Goal: Task Accomplishment & Management: Use online tool/utility

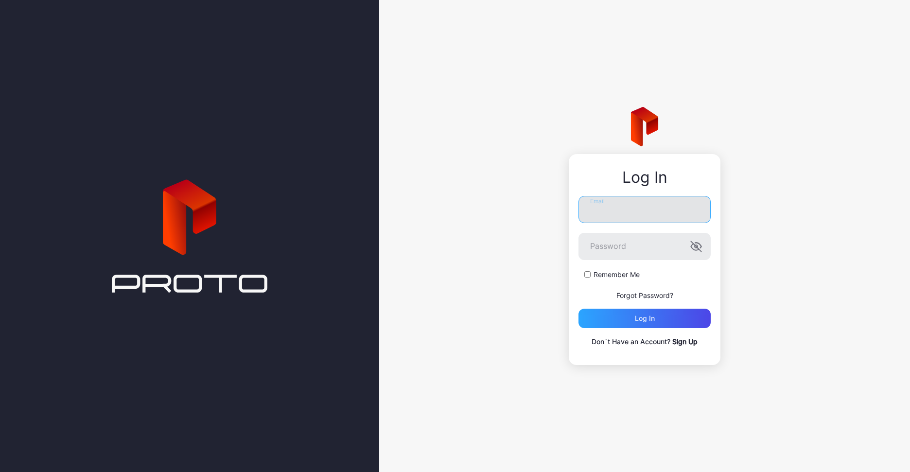
click at [674, 211] on input "Email" at bounding box center [644, 209] width 132 height 27
type input "**********"
click at [578, 309] on button "Log in" at bounding box center [644, 318] width 132 height 19
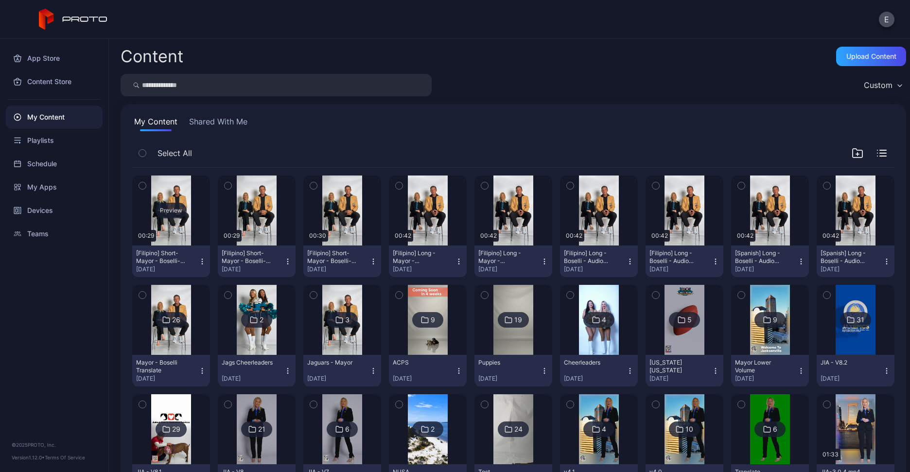
click at [166, 207] on div "Preview" at bounding box center [170, 211] width 31 height 16
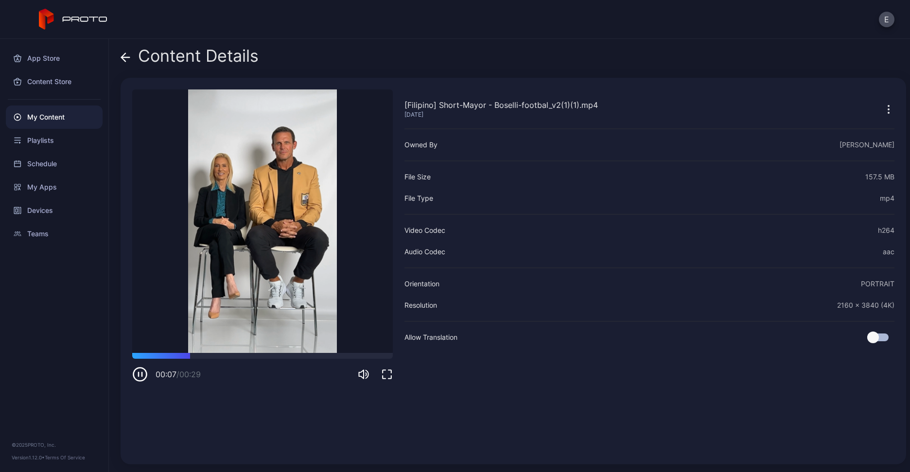
click at [129, 60] on icon at bounding box center [126, 57] width 10 height 10
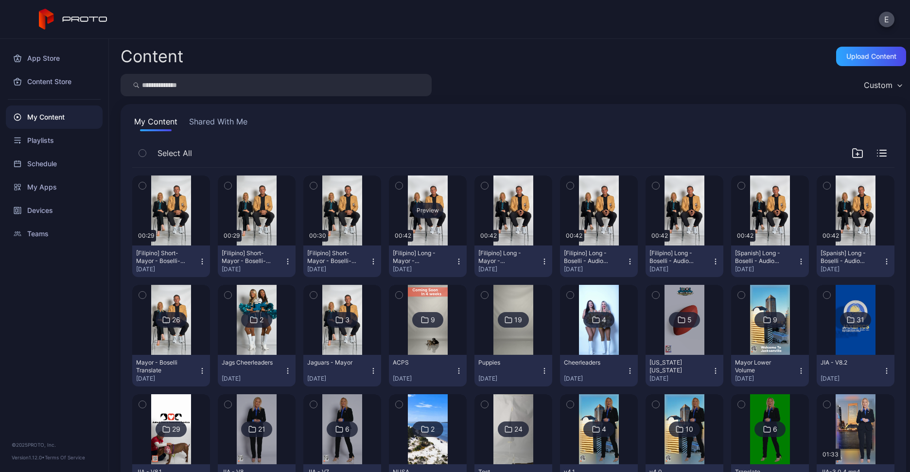
click at [427, 213] on div "Preview" at bounding box center [427, 211] width 31 height 16
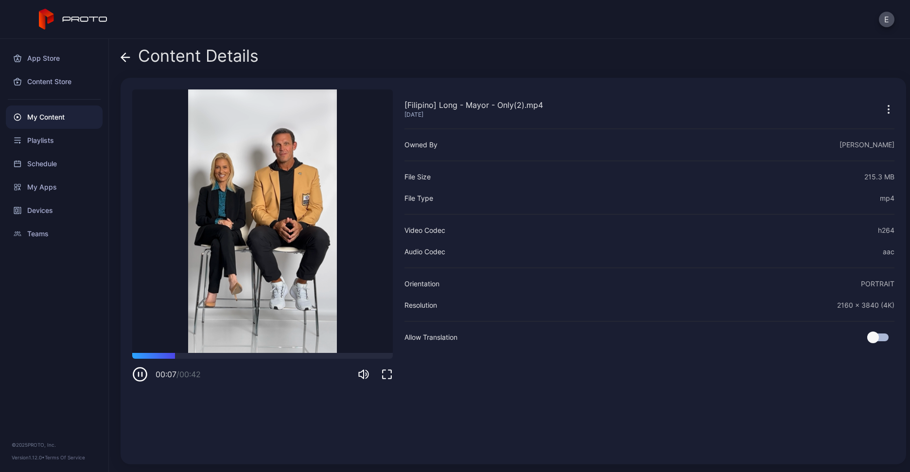
click at [125, 57] on icon at bounding box center [125, 57] width 8 height 0
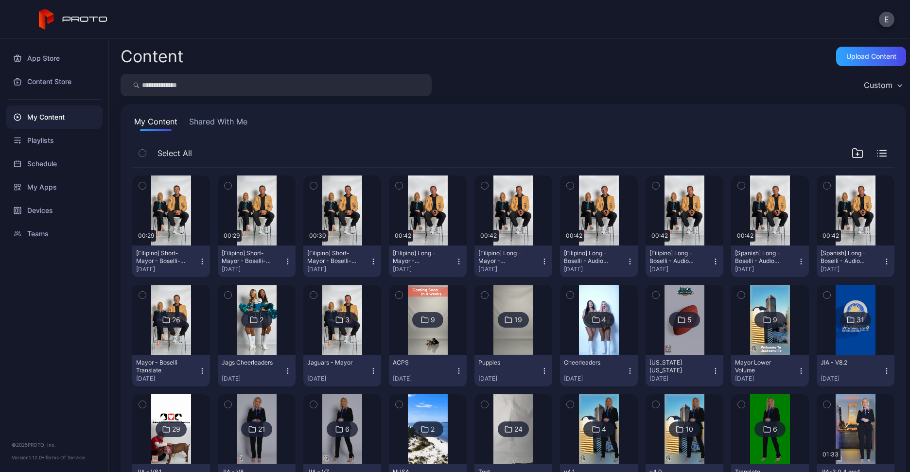
click at [167, 322] on div "26" at bounding box center [170, 320] width 31 height 16
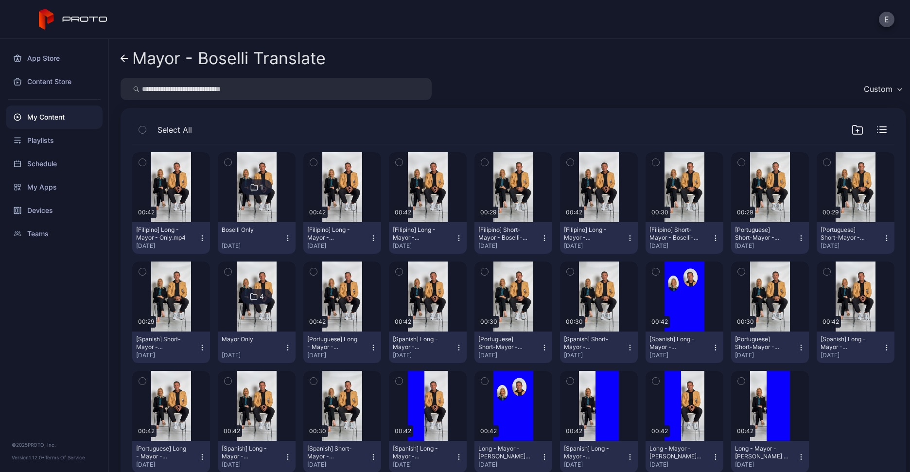
click at [128, 65] on link "Mayor - Boselli Translate" at bounding box center [223, 58] width 205 height 23
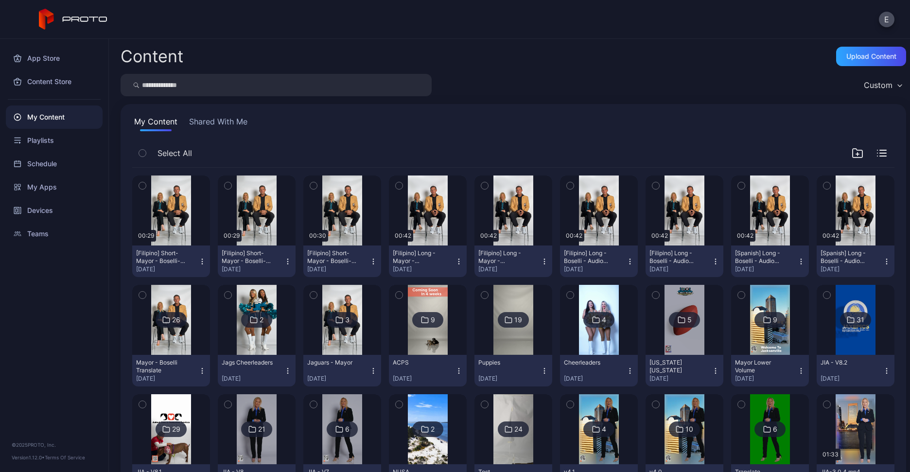
click at [324, 305] on img at bounding box center [341, 320] width 39 height 70
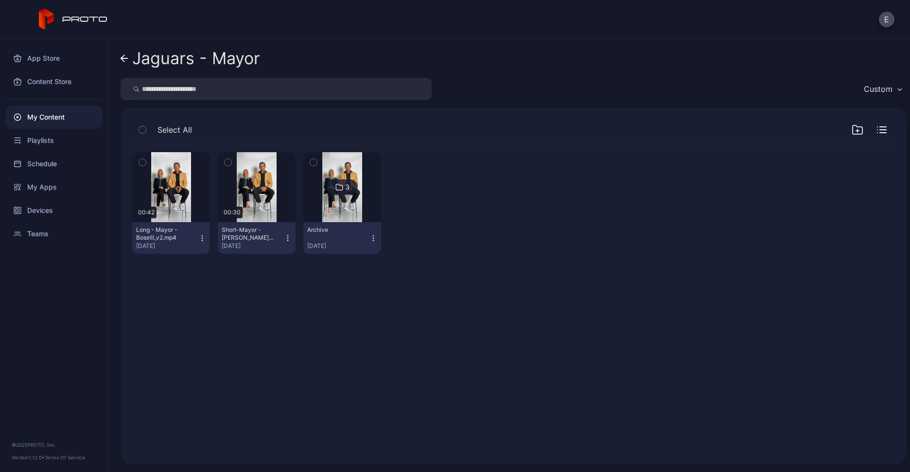
click at [199, 235] on icon "button" at bounding box center [202, 238] width 8 height 8
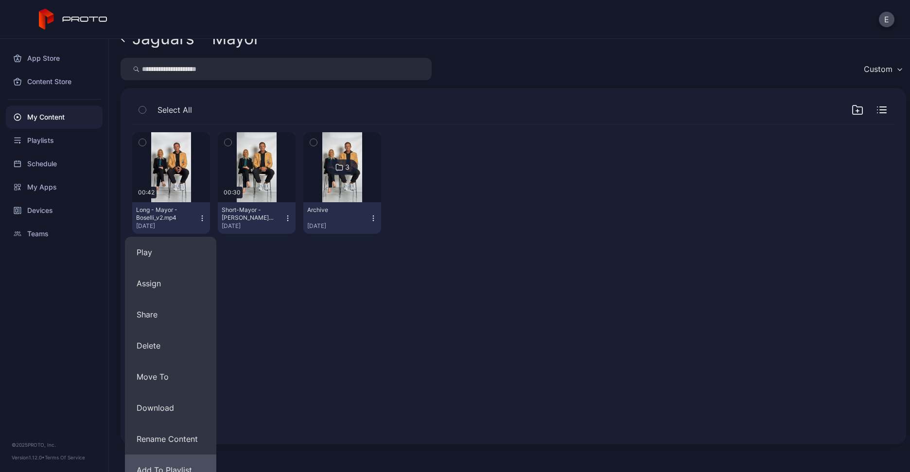
scroll to position [65, 0]
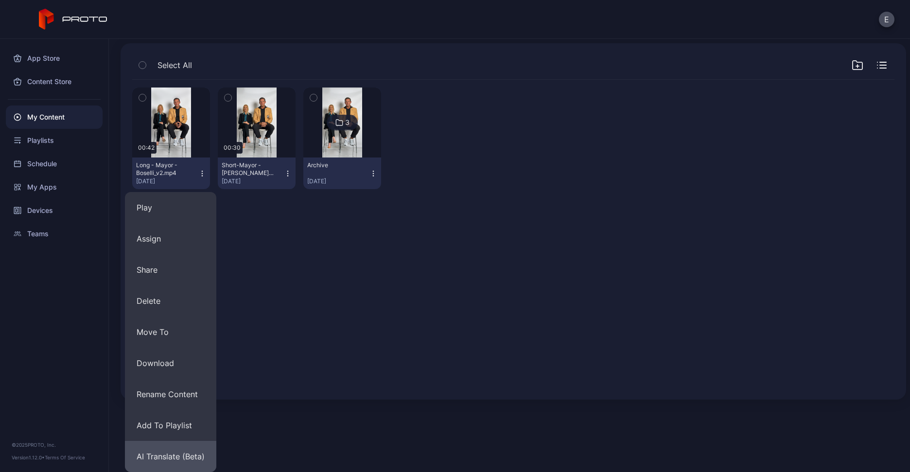
click at [182, 454] on button "AI Translate (Beta)" at bounding box center [170, 456] width 91 height 31
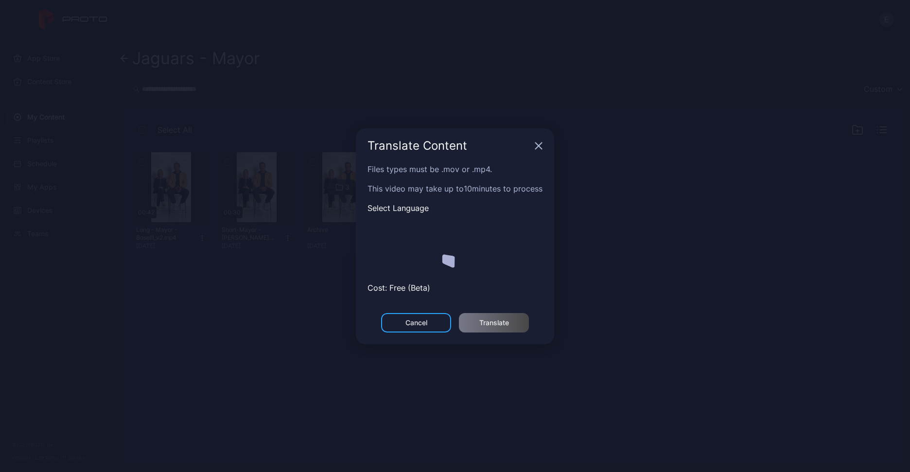
scroll to position [0, 0]
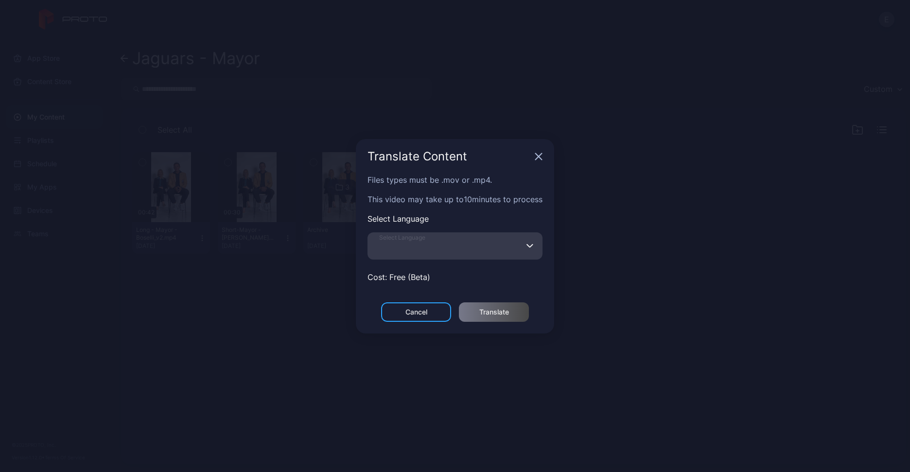
click at [465, 246] on input "Select Language" at bounding box center [454, 245] width 175 height 27
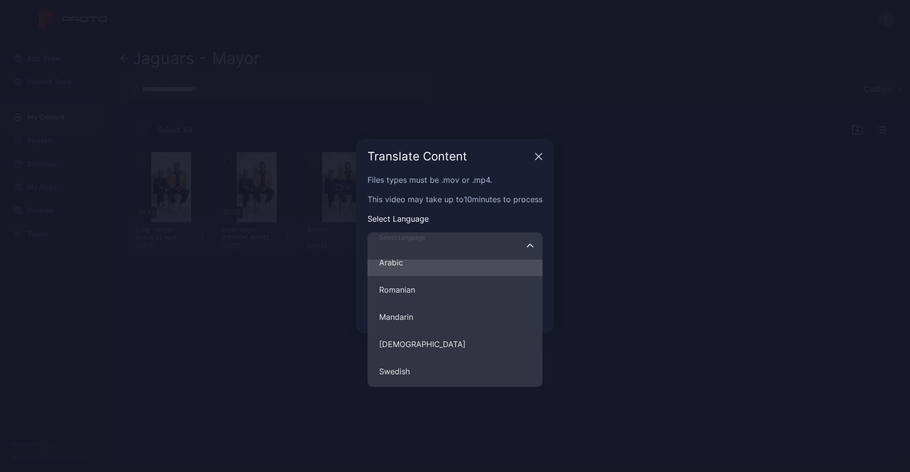
scroll to position [396, 0]
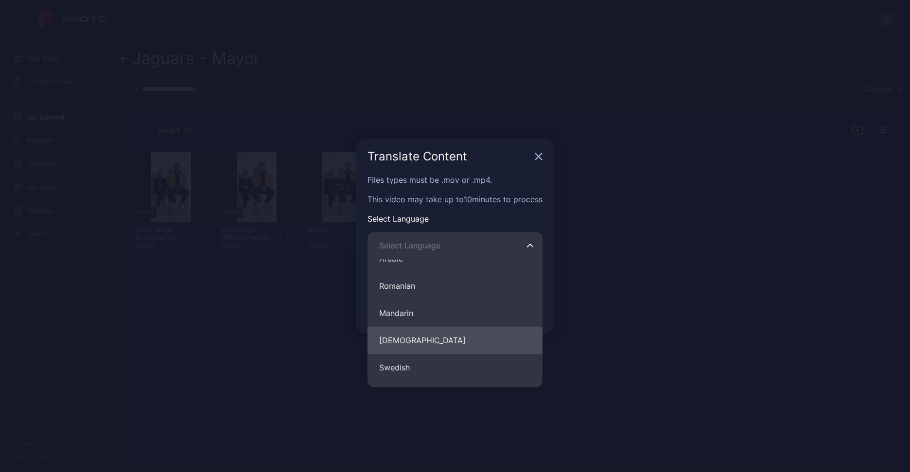
click at [418, 335] on button "[DEMOGRAPHIC_DATA]" at bounding box center [454, 340] width 175 height 27
type input "********"
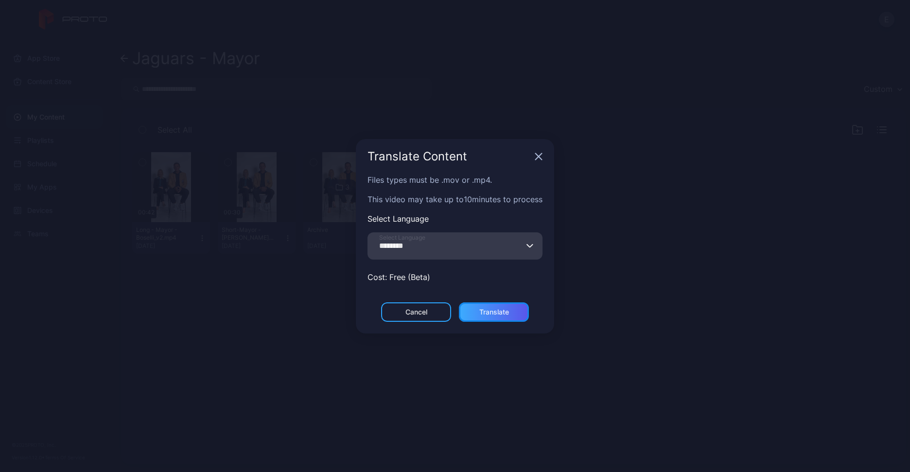
click at [476, 302] on div "Translate" at bounding box center [494, 311] width 70 height 19
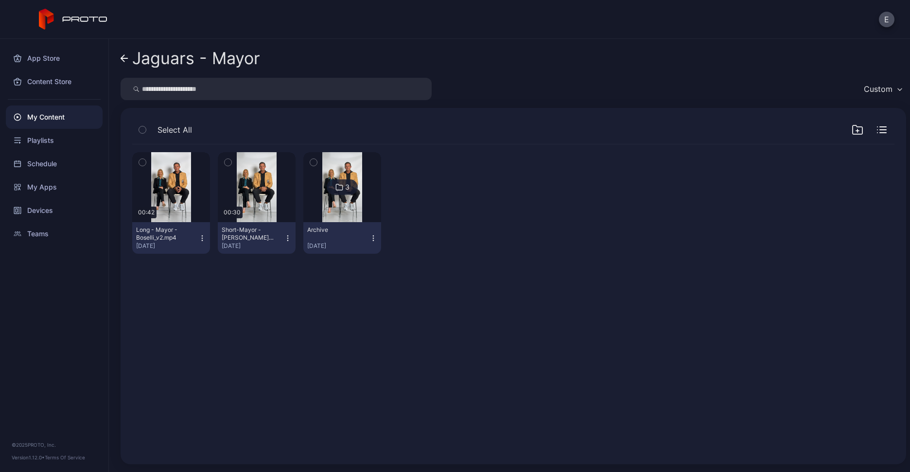
click at [197, 241] on button "Long - Mayor - Boselli_v2.mp4 [DATE]" at bounding box center [171, 238] width 78 height 32
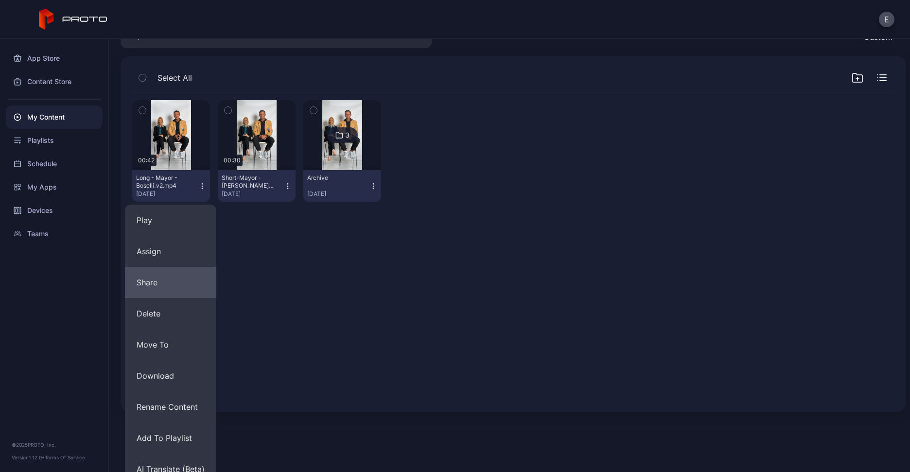
scroll to position [65, 0]
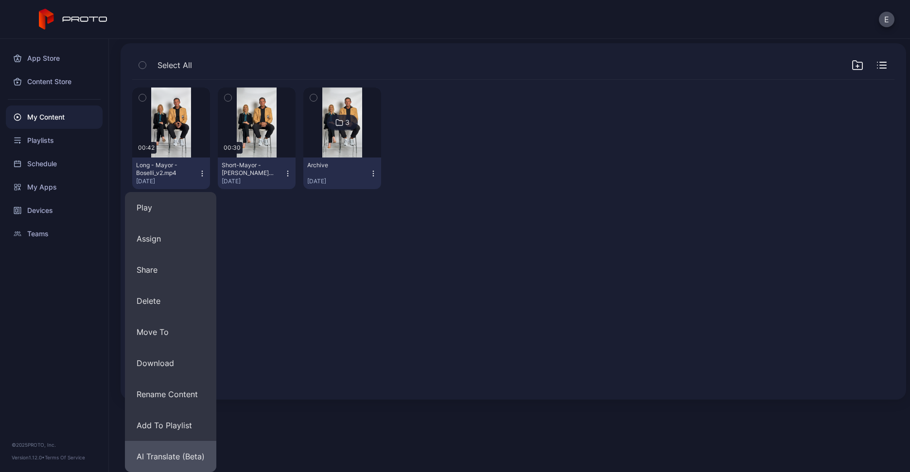
click at [184, 453] on button "AI Translate (Beta)" at bounding box center [170, 456] width 91 height 31
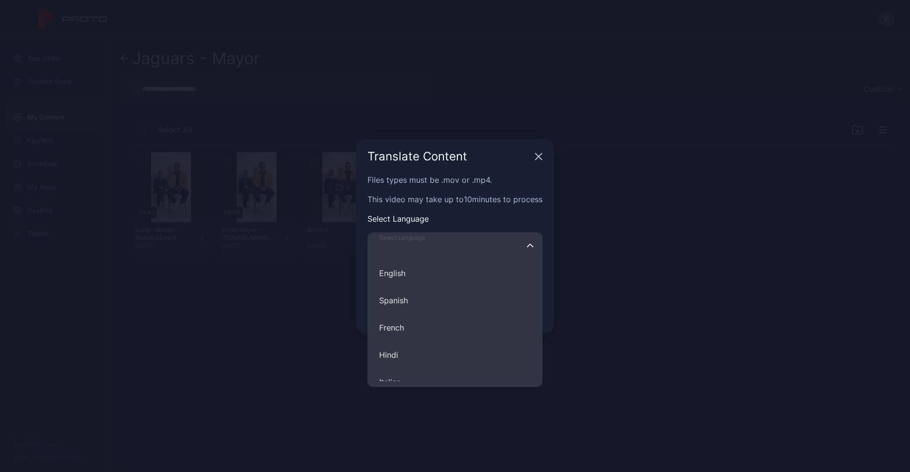
click at [492, 242] on input "Select Language English Spanish French Hindi Italian German Polish Portuguese C…" at bounding box center [454, 245] width 175 height 27
click at [410, 266] on button "[DEMOGRAPHIC_DATA]" at bounding box center [454, 265] width 175 height 27
type input "********"
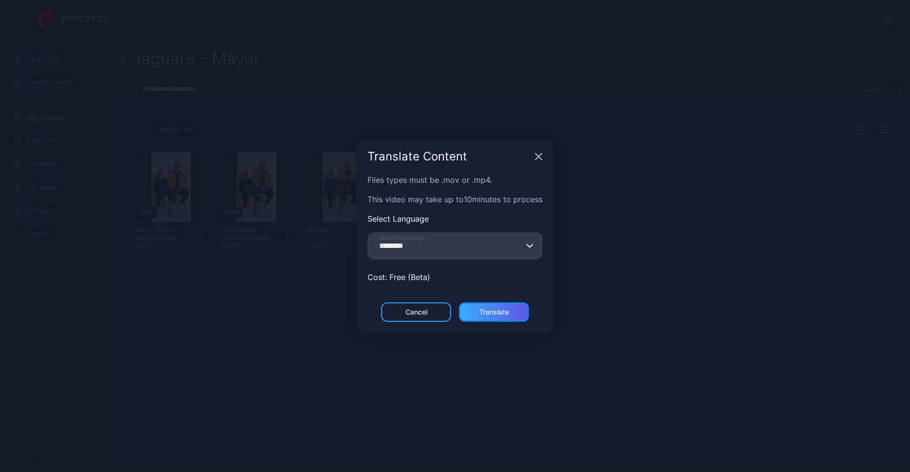
click at [492, 306] on div "Translate" at bounding box center [494, 311] width 70 height 19
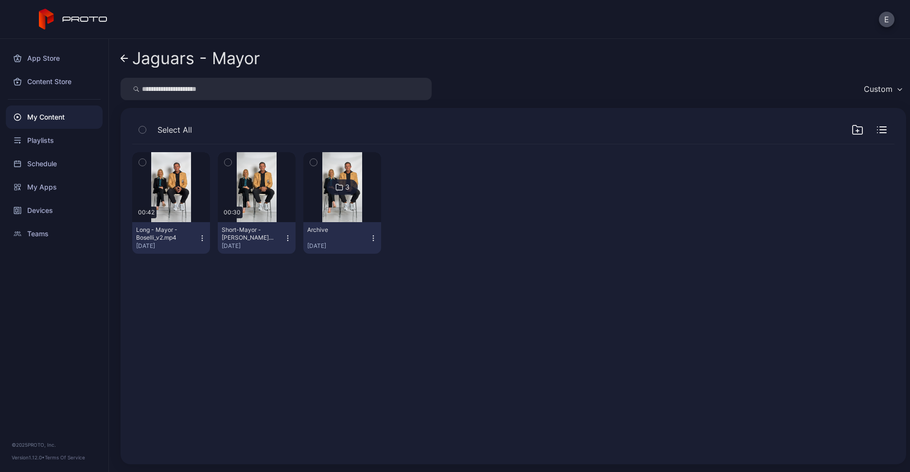
click at [204, 234] on icon "button" at bounding box center [202, 238] width 8 height 8
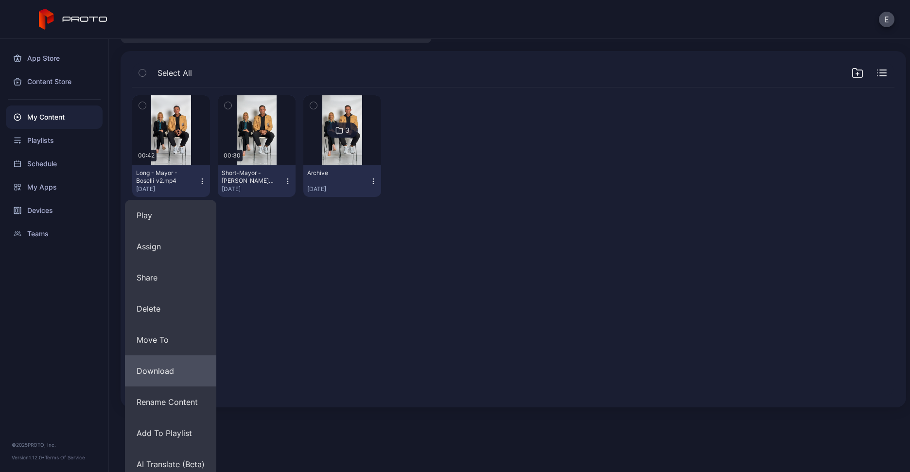
scroll to position [65, 0]
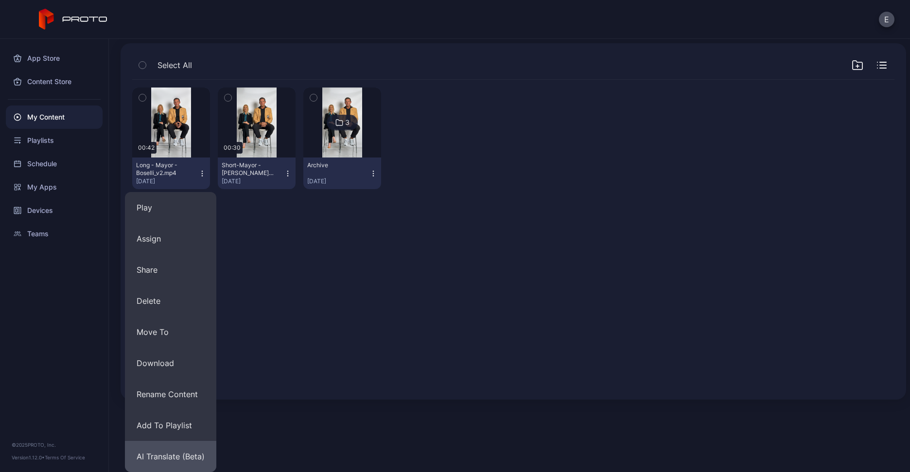
click at [162, 454] on button "AI Translate (Beta)" at bounding box center [170, 456] width 91 height 31
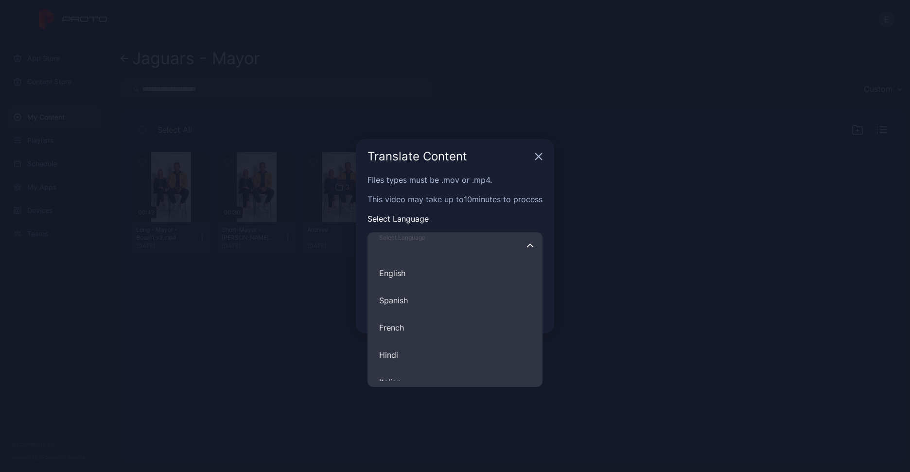
click at [464, 244] on input "Select Language English Spanish French Hindi Italian German Polish Portuguese C…" at bounding box center [454, 245] width 175 height 27
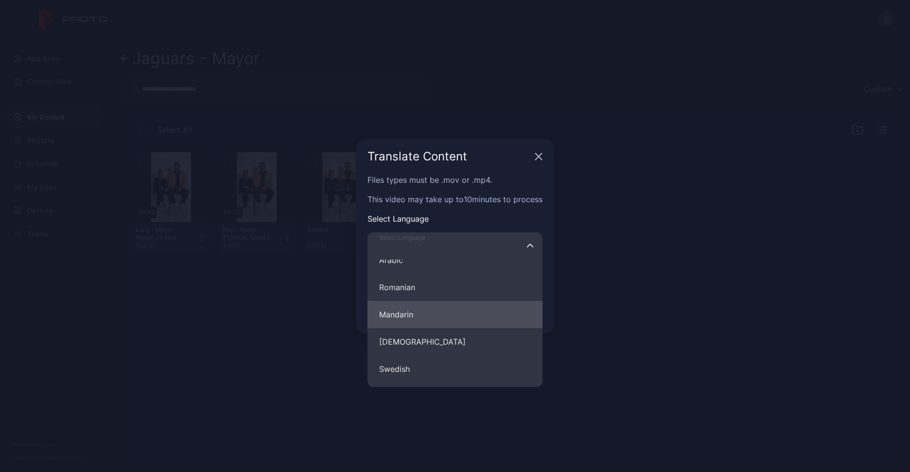
scroll to position [395, 0]
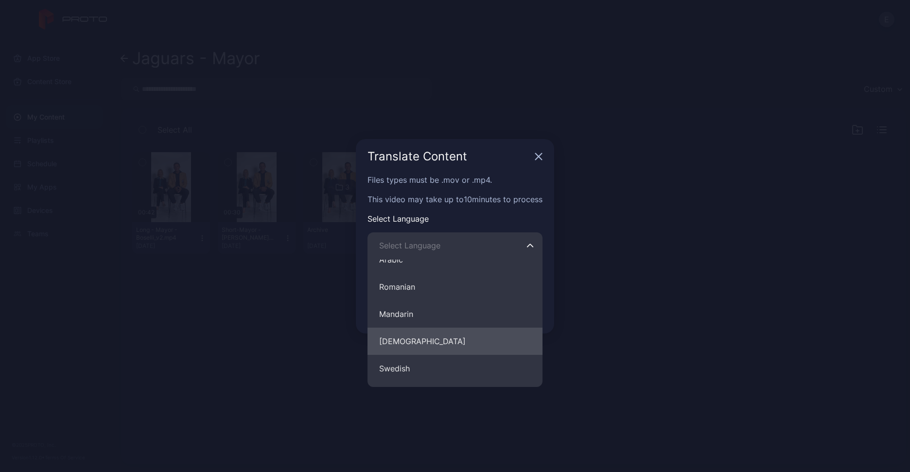
click at [415, 337] on button "[DEMOGRAPHIC_DATA]" at bounding box center [454, 340] width 175 height 27
type input "********"
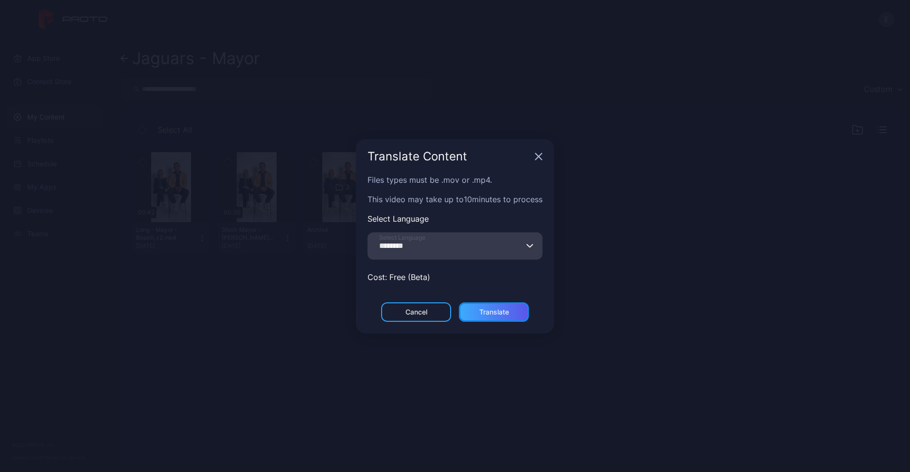
click at [482, 308] on div "Translate" at bounding box center [494, 311] width 70 height 19
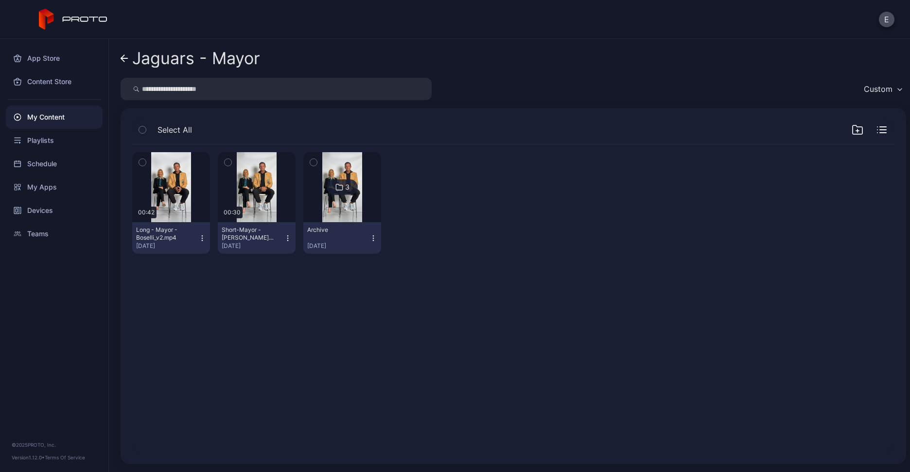
click at [79, 116] on div "My Content" at bounding box center [54, 116] width 97 height 23
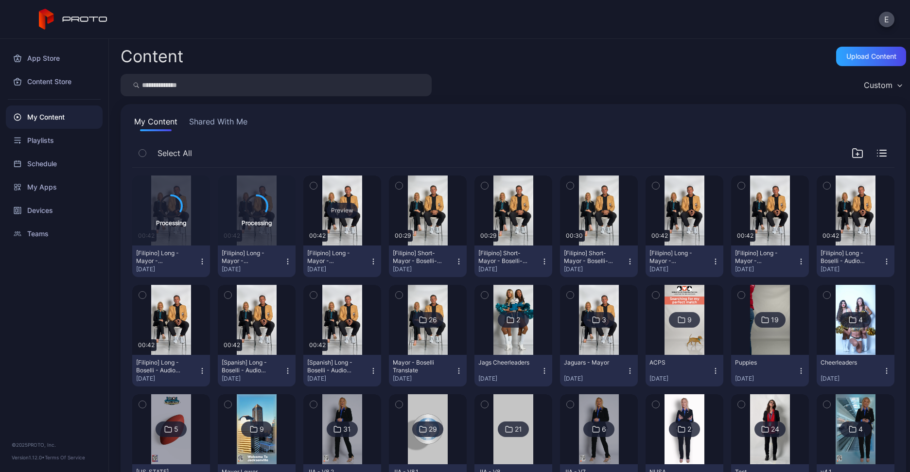
click at [345, 210] on div "Preview" at bounding box center [342, 211] width 31 height 16
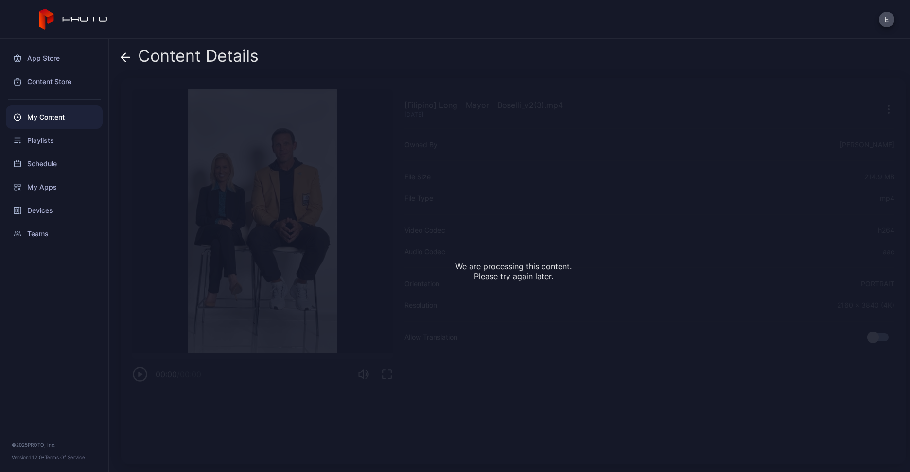
click at [123, 57] on icon at bounding box center [125, 57] width 8 height 0
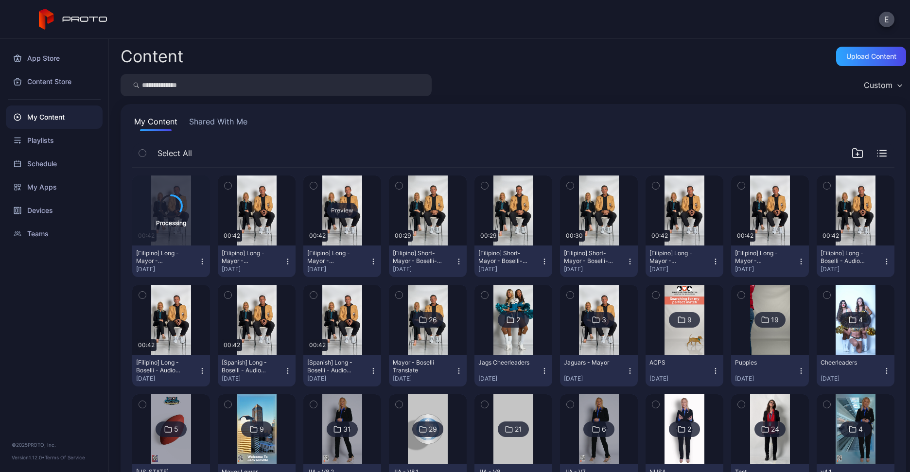
click at [333, 217] on div "Preview" at bounding box center [342, 210] width 78 height 70
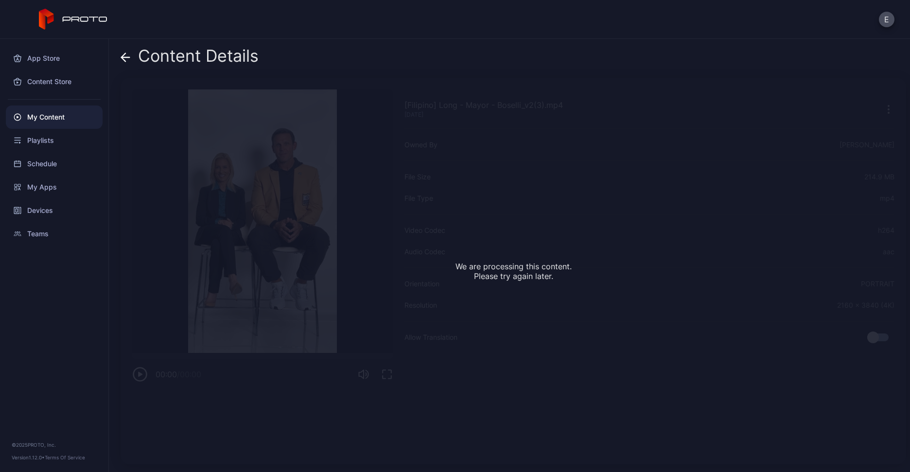
click at [56, 118] on div "My Content" at bounding box center [54, 116] width 97 height 23
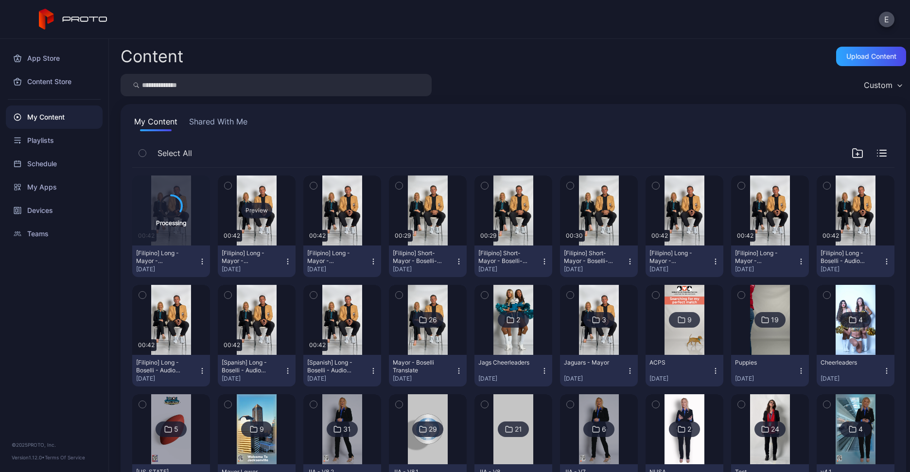
click at [257, 203] on div "Preview" at bounding box center [256, 211] width 31 height 16
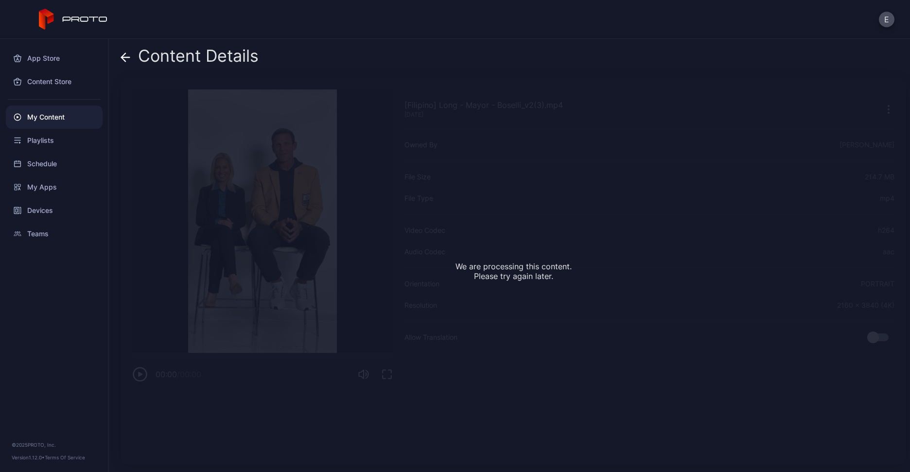
click at [62, 112] on div "My Content" at bounding box center [54, 116] width 97 height 23
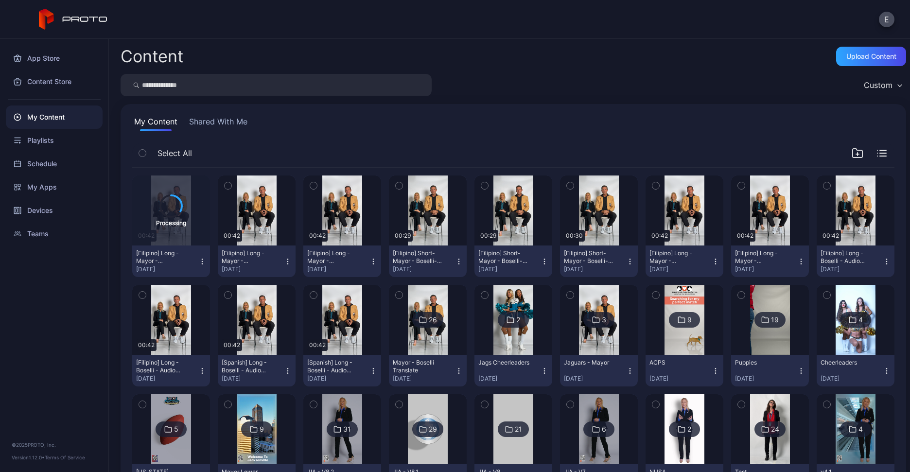
click at [369, 258] on icon "button" at bounding box center [373, 262] width 8 height 8
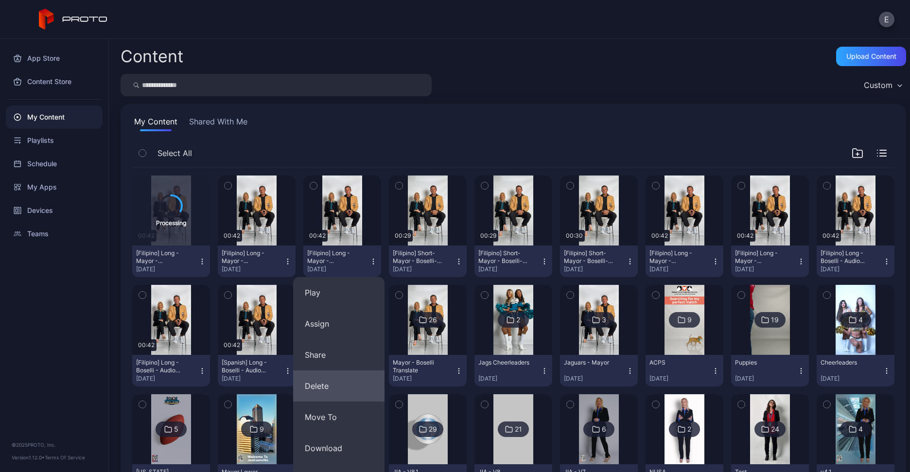
scroll to position [195, 0]
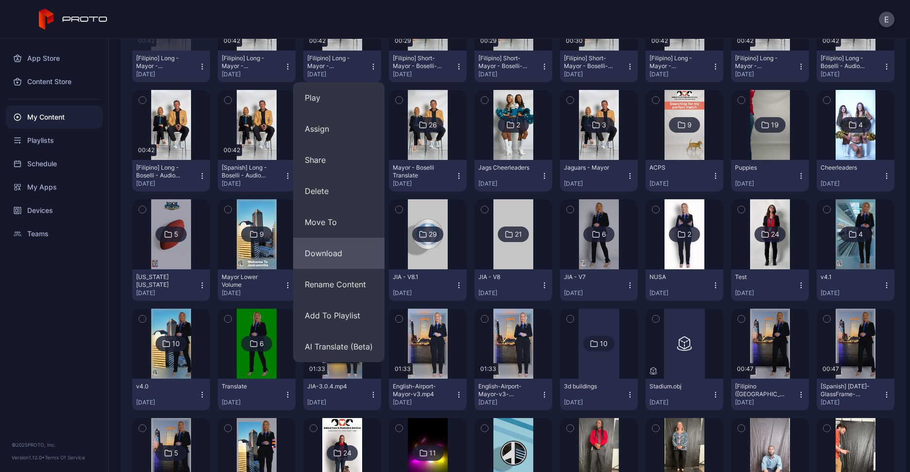
click at [336, 251] on button "Download" at bounding box center [338, 253] width 91 height 31
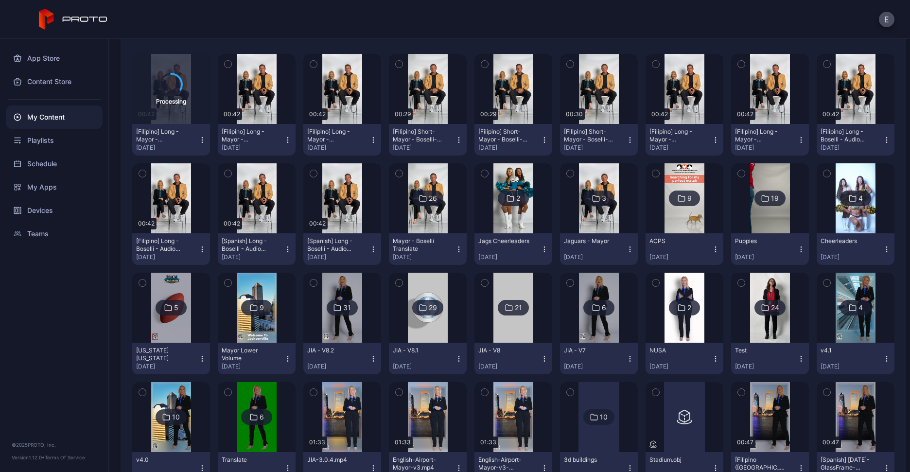
scroll to position [6, 0]
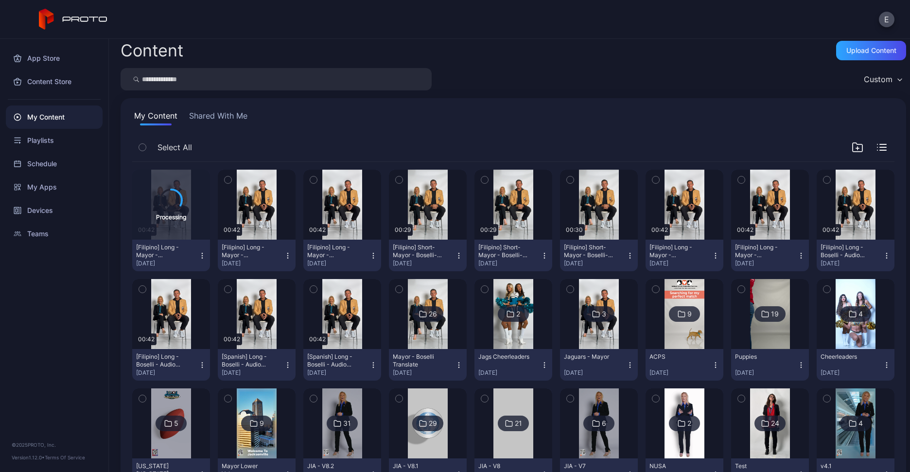
click at [285, 255] on button "[Filipino] Long - Mayor - Boselli_v2(3).mp4 [DATE]" at bounding box center [257, 256] width 78 height 32
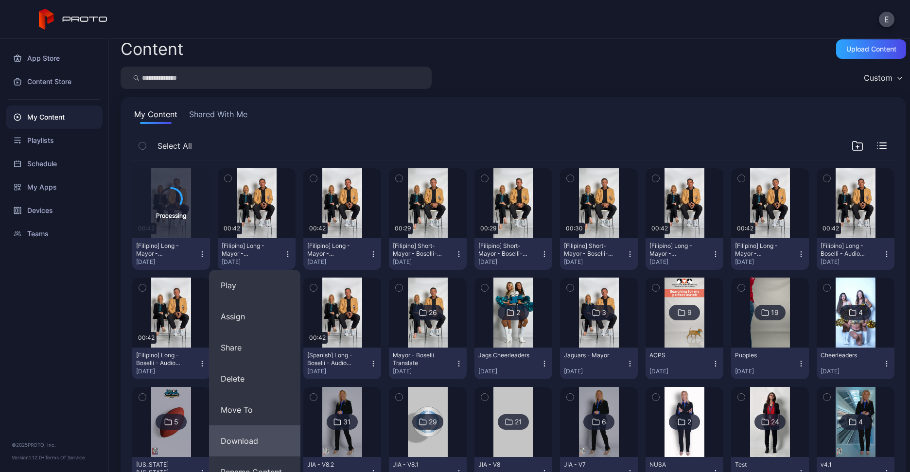
scroll to position [8, 0]
click at [259, 435] on button "Download" at bounding box center [254, 440] width 91 height 31
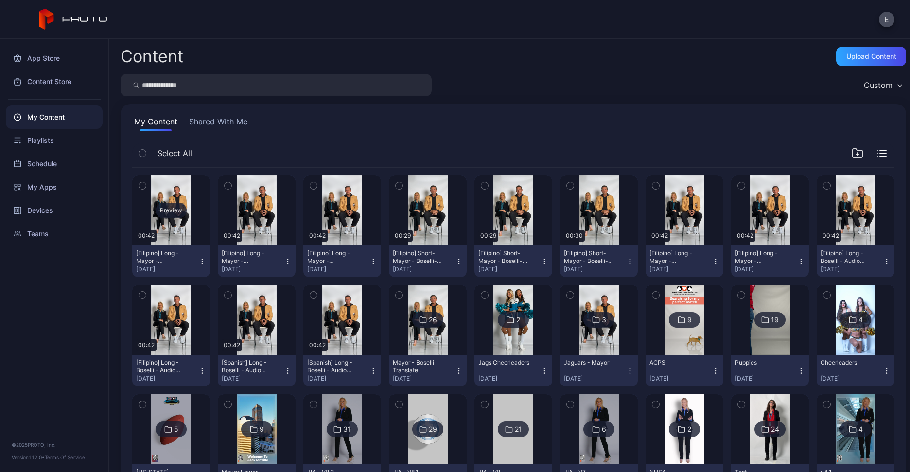
click at [189, 223] on div "Preview" at bounding box center [171, 210] width 78 height 70
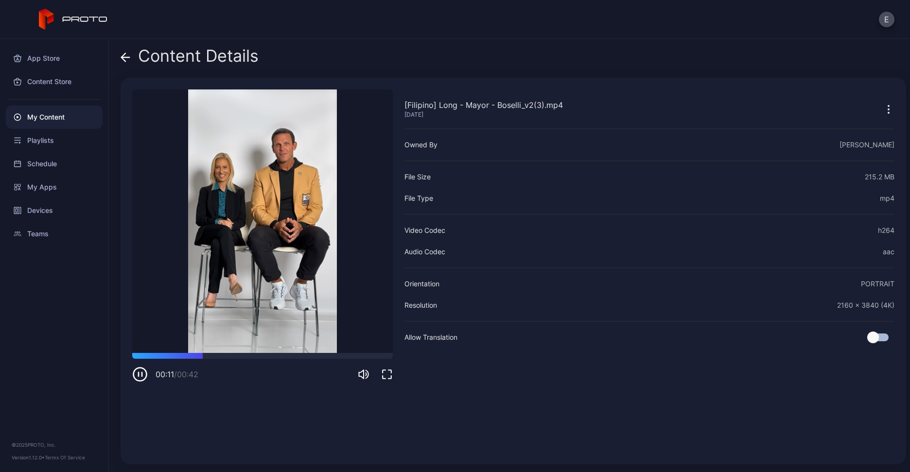
click at [128, 59] on icon at bounding box center [126, 57] width 10 height 10
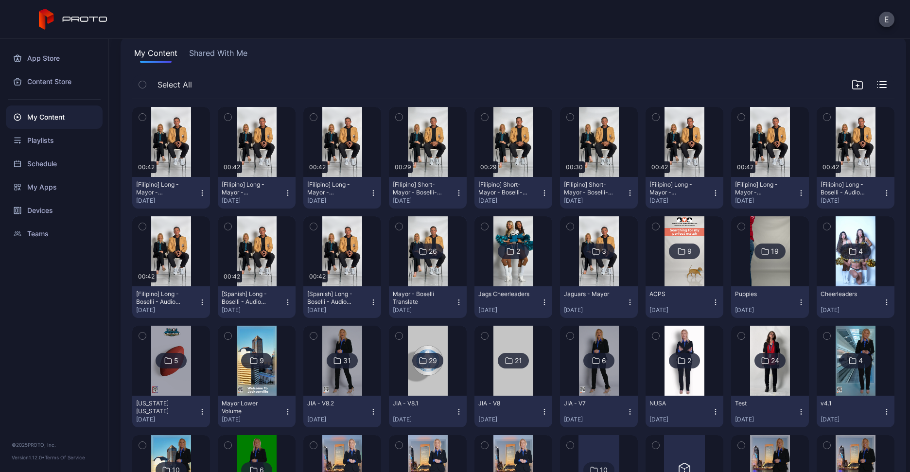
scroll to position [76, 0]
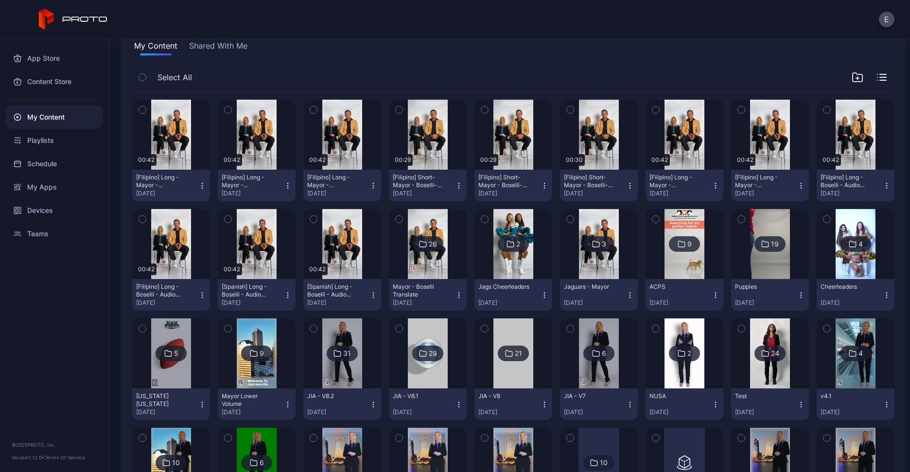
click at [450, 263] on div at bounding box center [428, 244] width 70 height 70
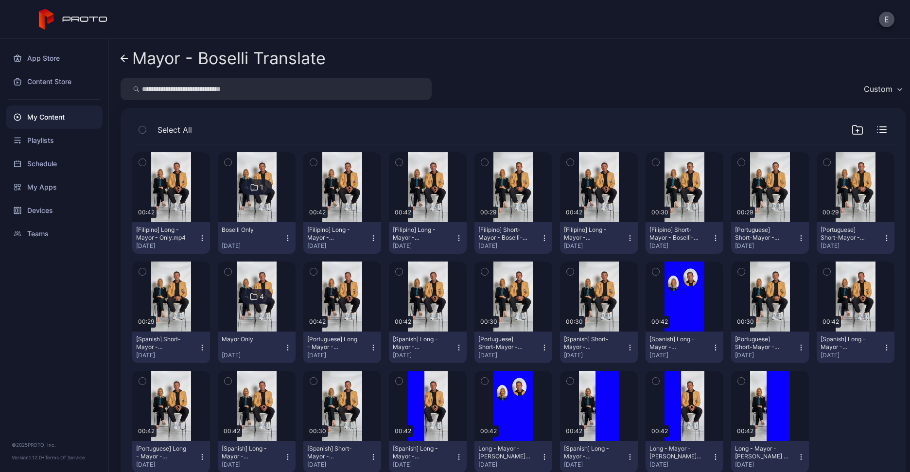
click at [122, 62] on icon at bounding box center [125, 58] width 8 height 8
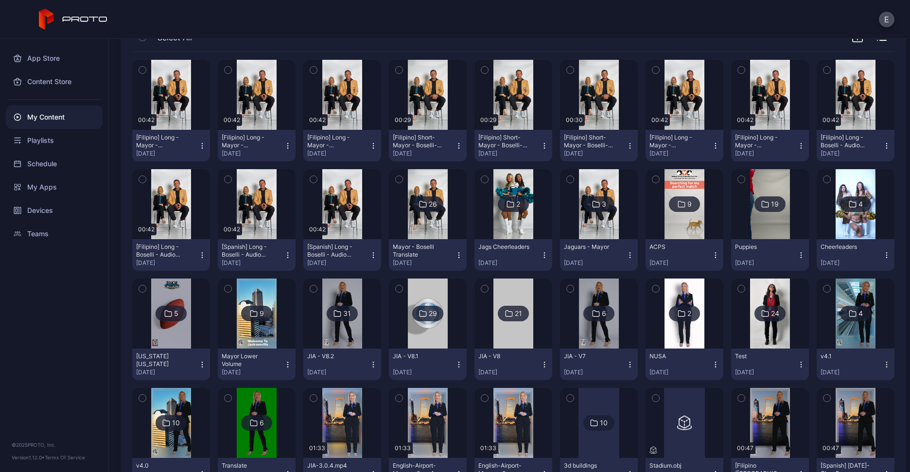
scroll to position [129, 0]
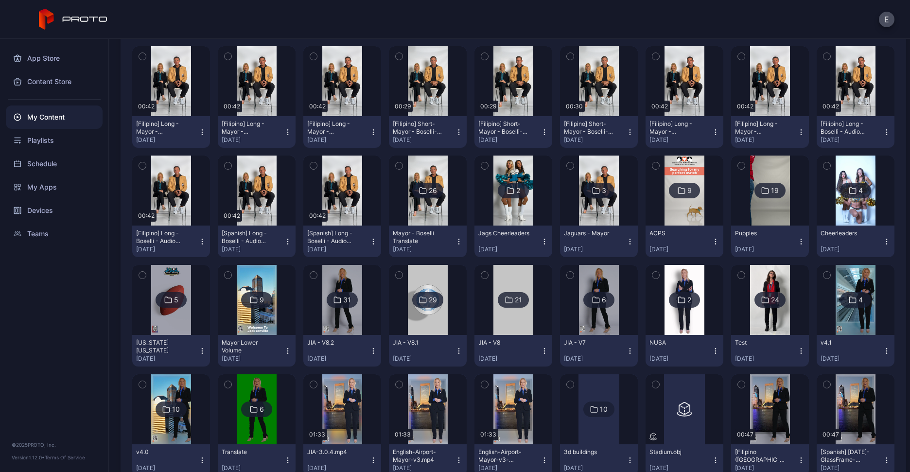
click at [606, 207] on img at bounding box center [598, 190] width 39 height 70
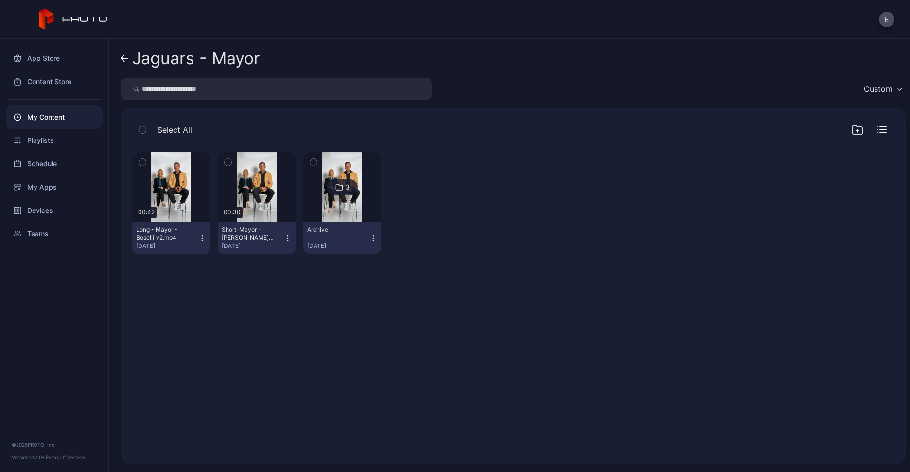
click at [202, 235] on icon "button" at bounding box center [202, 235] width 0 height 0
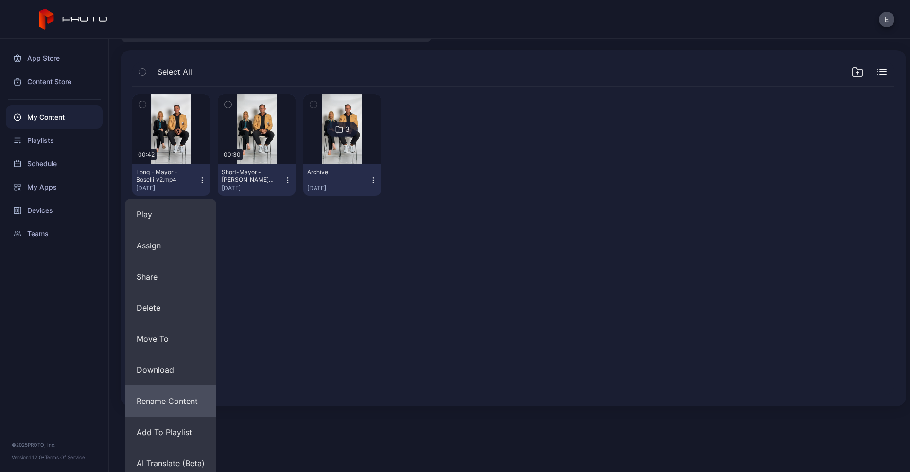
scroll to position [65, 0]
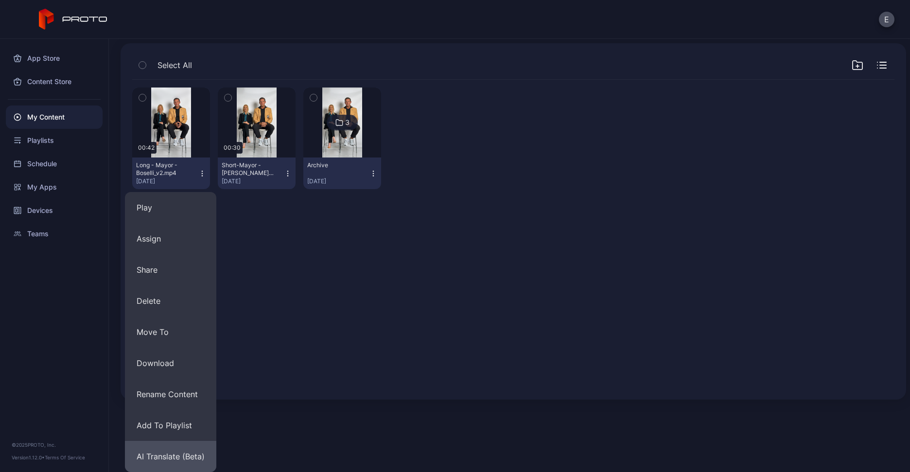
click at [178, 453] on button "AI Translate (Beta)" at bounding box center [170, 456] width 91 height 31
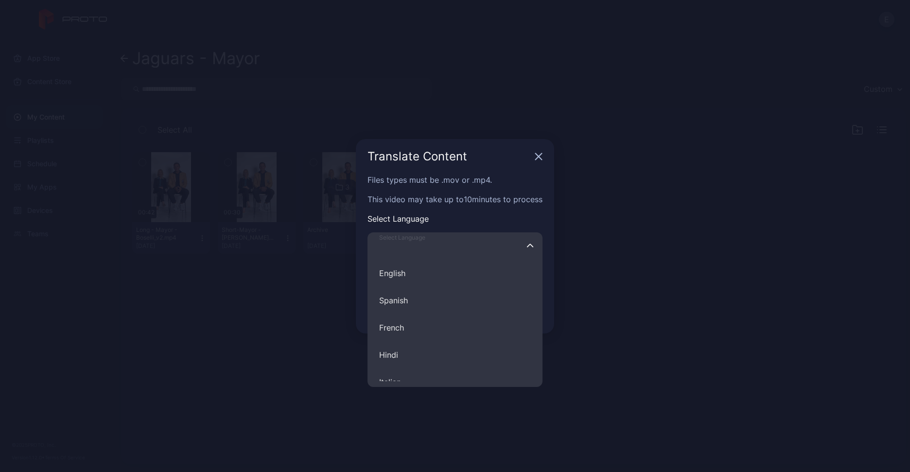
click at [430, 255] on input "Select Language English Spanish French Hindi Italian German Polish Portuguese C…" at bounding box center [454, 245] width 175 height 27
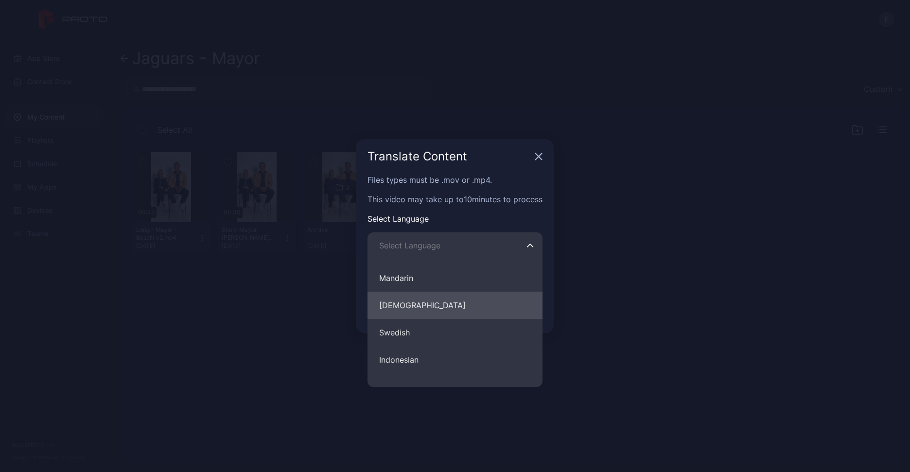
click at [399, 304] on button "[DEMOGRAPHIC_DATA]" at bounding box center [454, 305] width 175 height 27
type input "********"
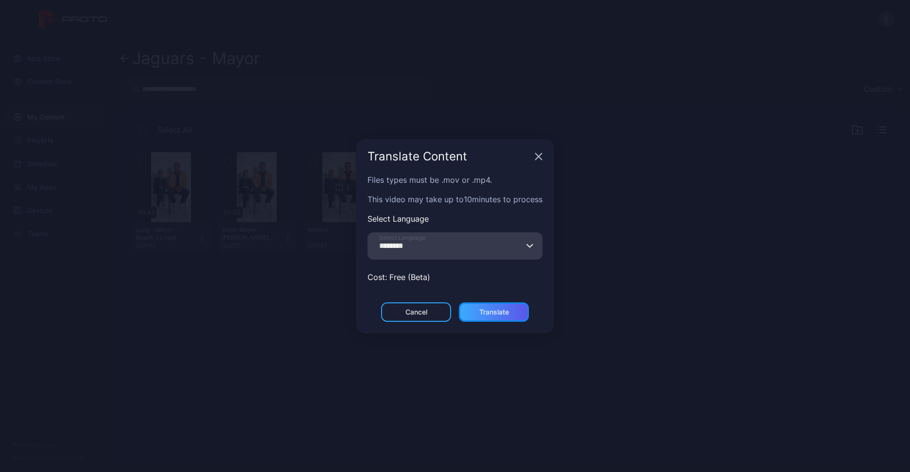
click at [472, 302] on div "Translate" at bounding box center [494, 311] width 70 height 19
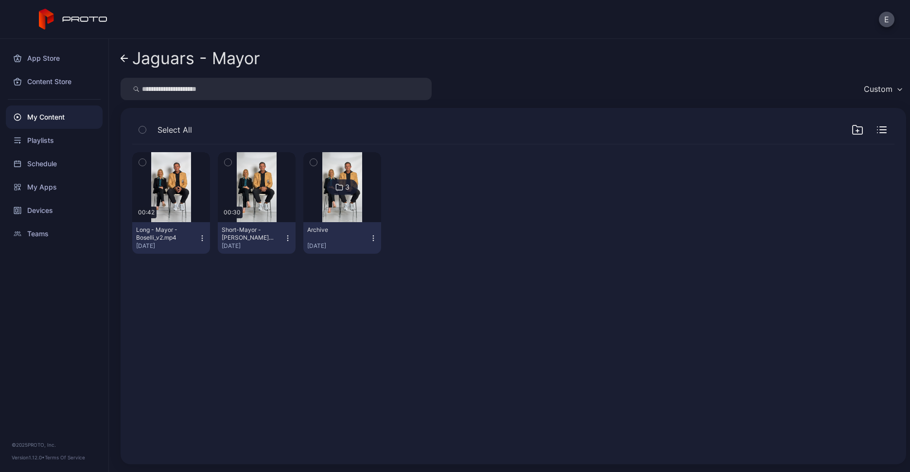
click at [203, 236] on icon "button" at bounding box center [202, 238] width 8 height 8
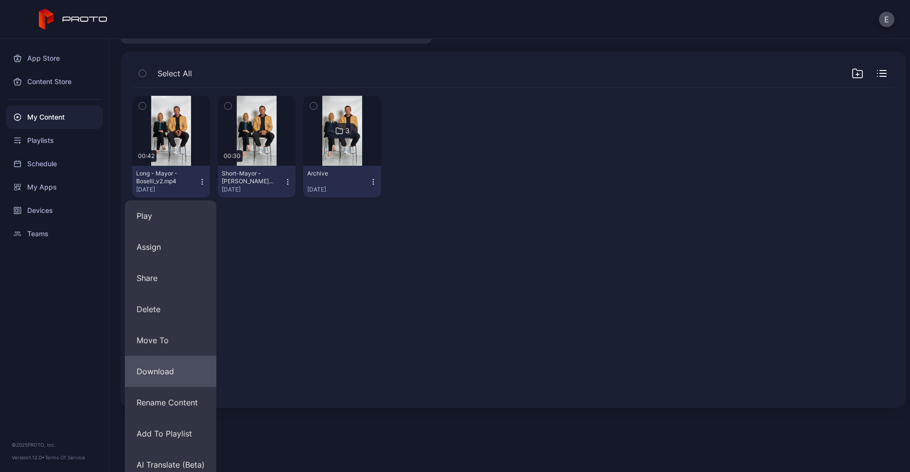
scroll to position [65, 0]
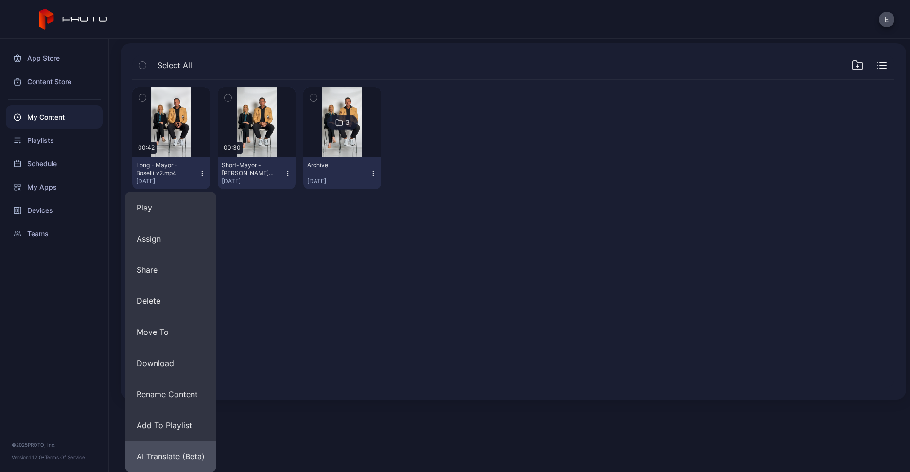
click at [190, 464] on button "AI Translate (Beta)" at bounding box center [170, 456] width 91 height 31
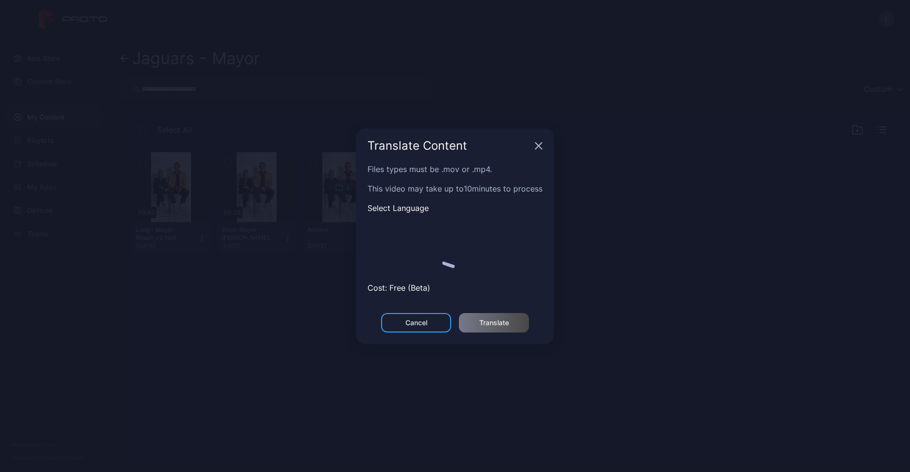
scroll to position [0, 0]
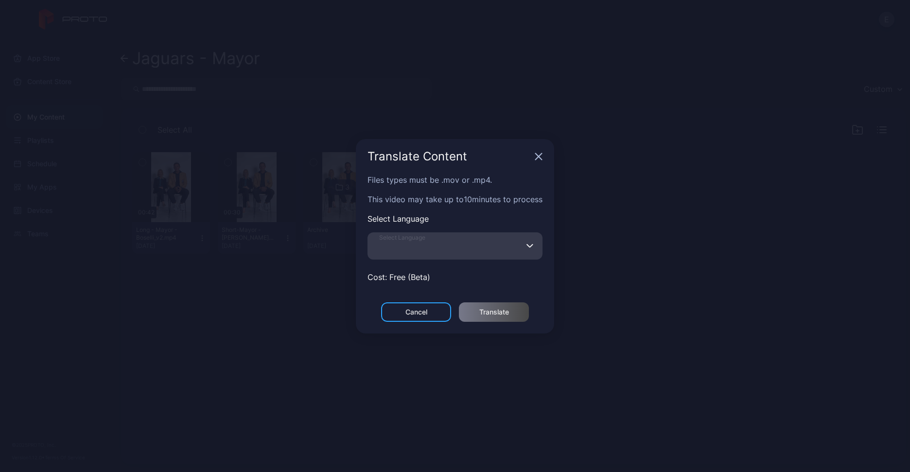
click at [431, 249] on input "Select Language" at bounding box center [454, 245] width 175 height 27
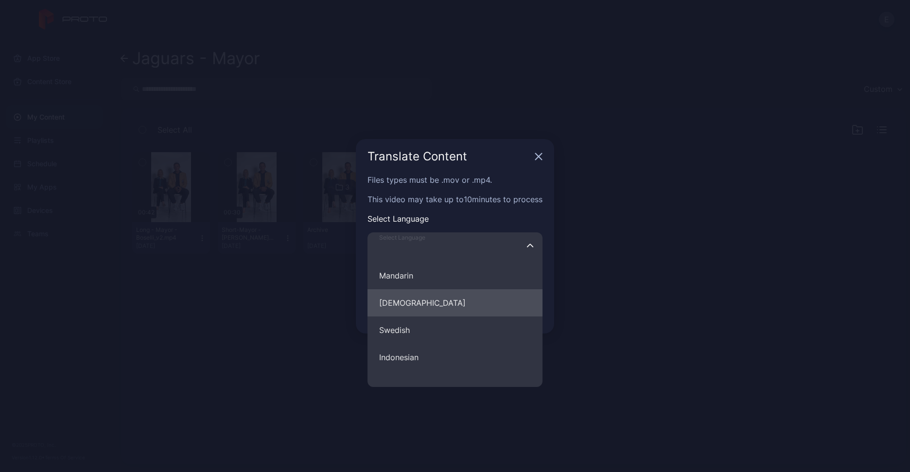
scroll to position [428, 0]
click at [416, 307] on button "[DEMOGRAPHIC_DATA]" at bounding box center [454, 307] width 175 height 27
type input "********"
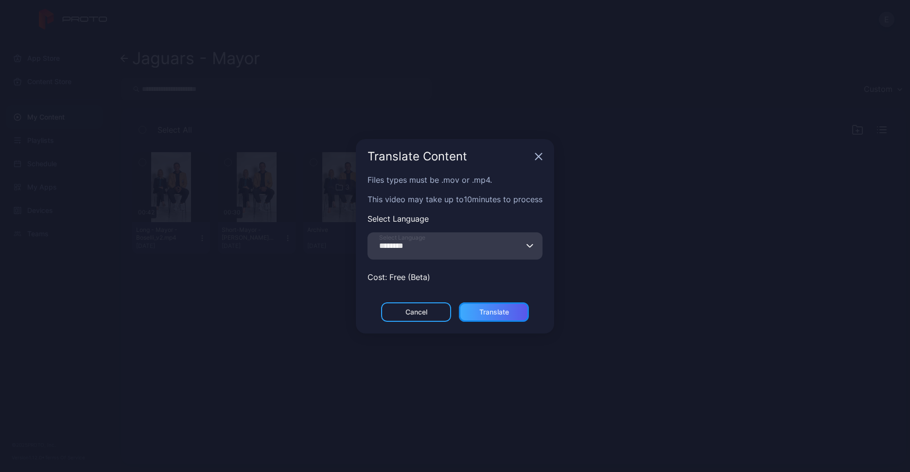
click at [470, 303] on div "Translate" at bounding box center [494, 311] width 70 height 19
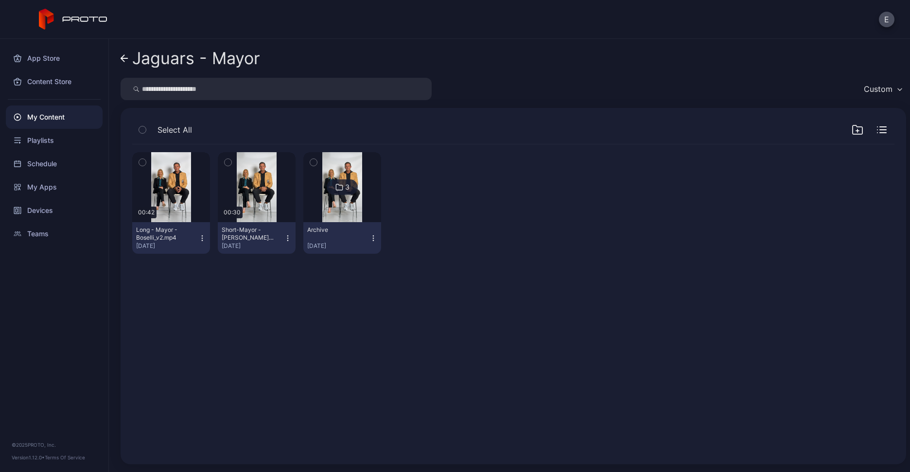
click at [203, 239] on icon "button" at bounding box center [202, 238] width 8 height 8
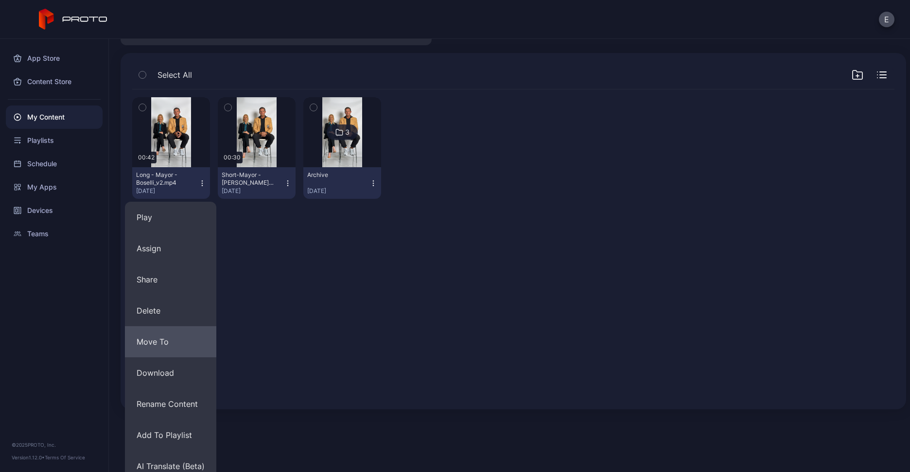
scroll to position [65, 0]
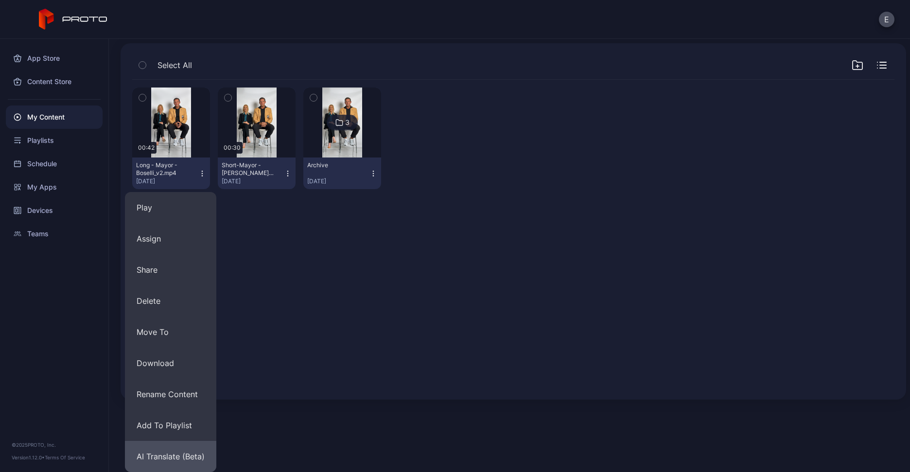
click at [181, 456] on button "AI Translate (Beta)" at bounding box center [170, 456] width 91 height 31
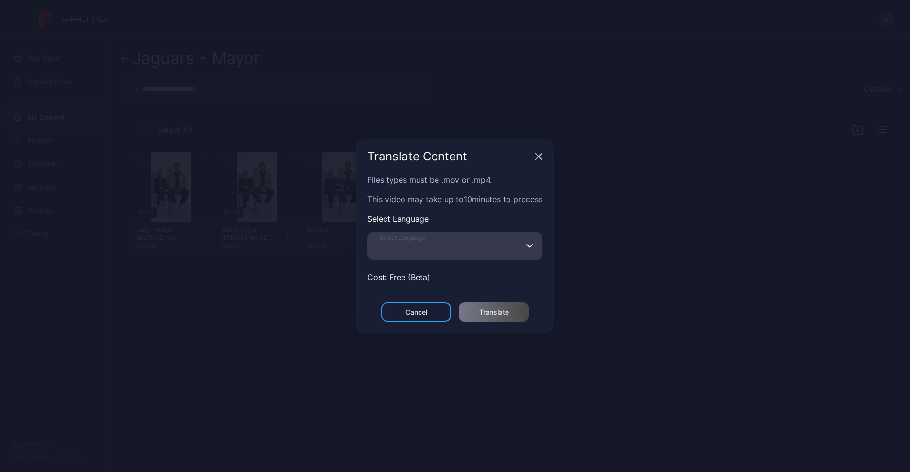
click at [469, 248] on input "Select Language" at bounding box center [454, 245] width 175 height 27
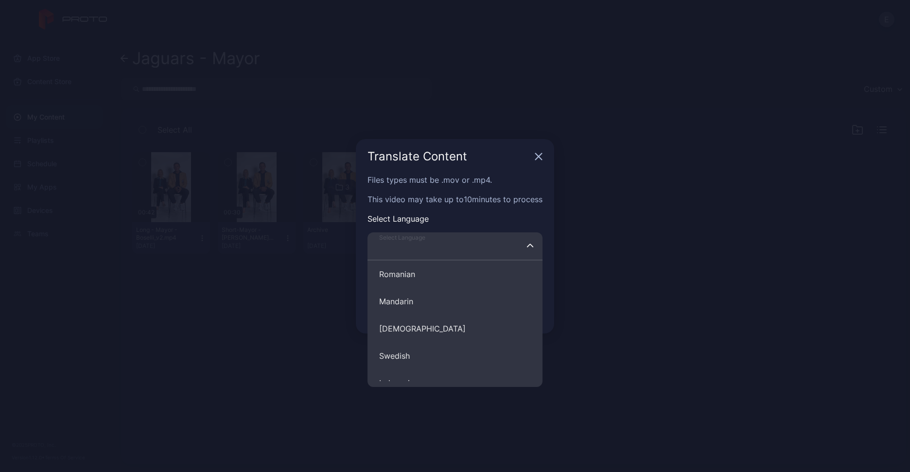
scroll to position [430, 0]
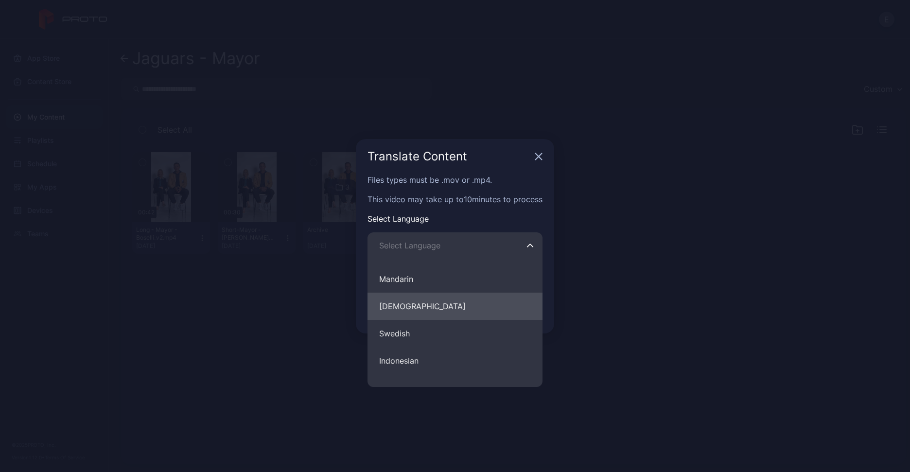
click at [422, 299] on button "[DEMOGRAPHIC_DATA]" at bounding box center [454, 306] width 175 height 27
type input "********"
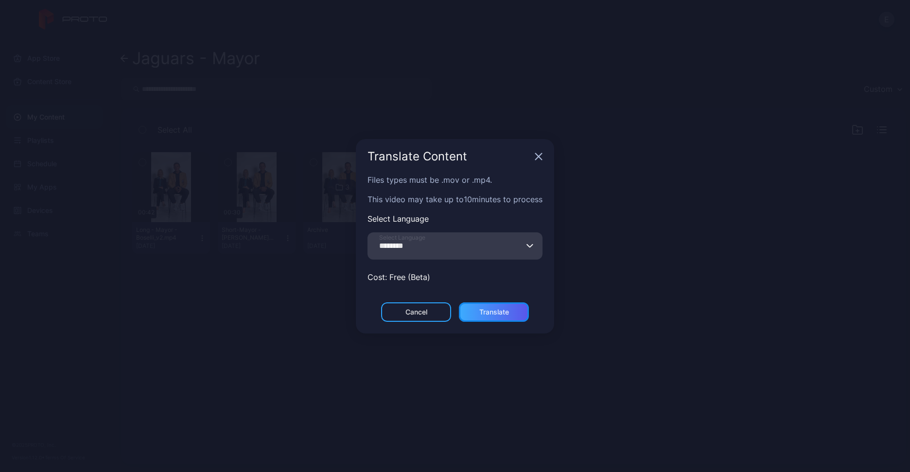
click at [505, 308] on div "Translate" at bounding box center [494, 312] width 30 height 8
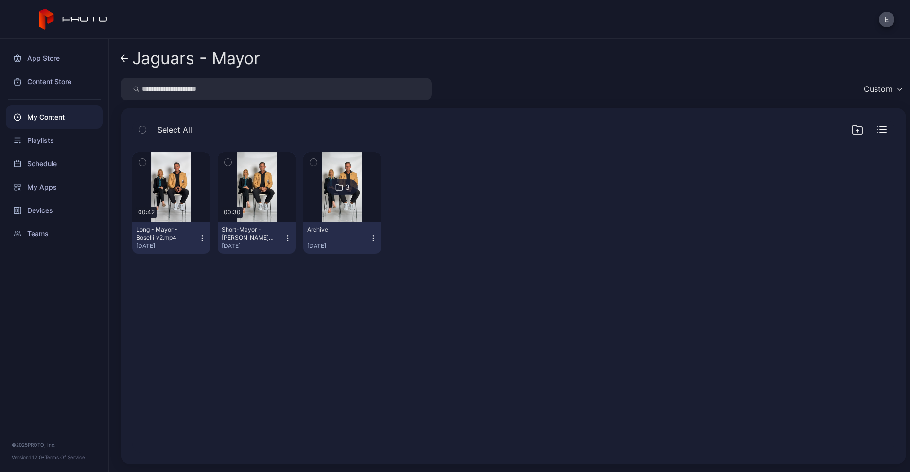
click at [284, 234] on icon "button" at bounding box center [288, 238] width 8 height 8
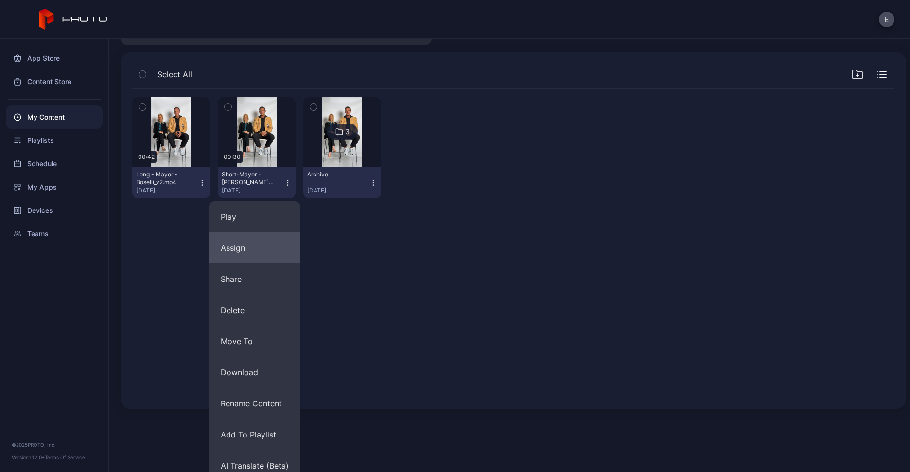
scroll to position [65, 0]
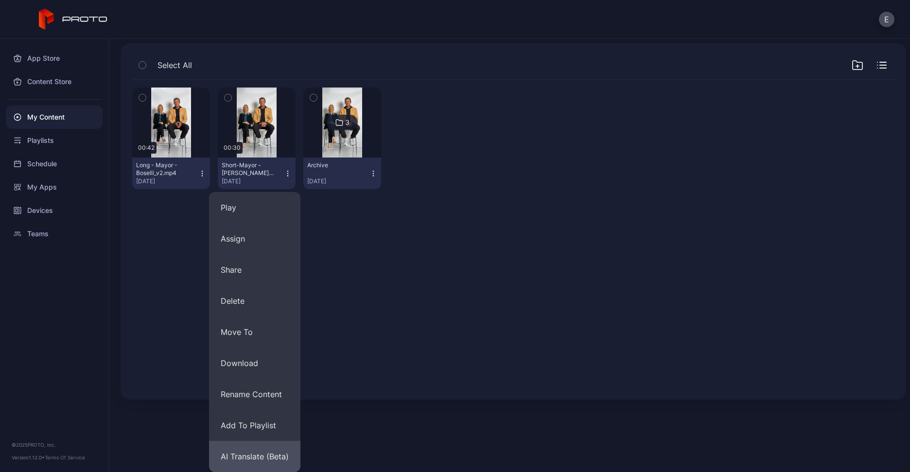
click at [268, 452] on button "AI Translate (Beta)" at bounding box center [254, 456] width 91 height 31
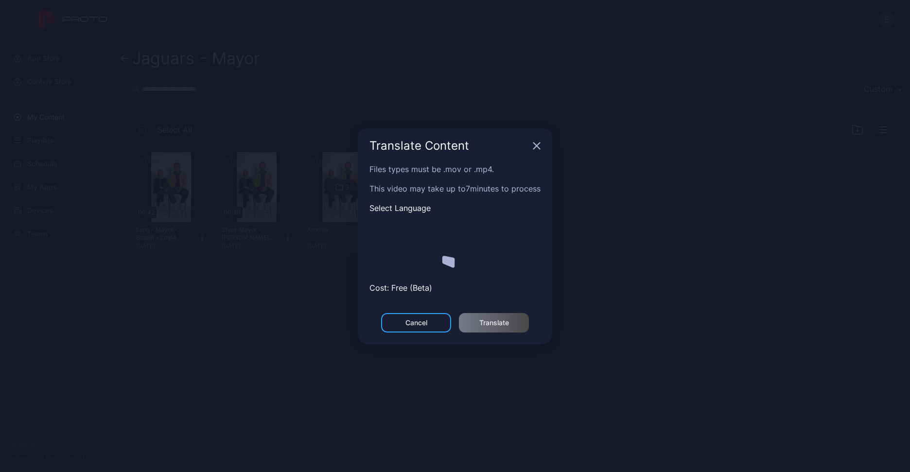
scroll to position [0, 0]
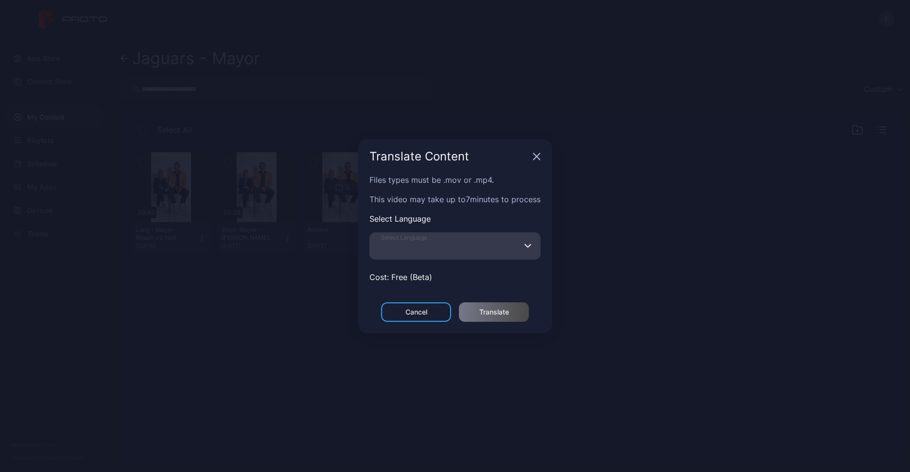
click at [474, 242] on input "Select Language" at bounding box center [454, 245] width 171 height 27
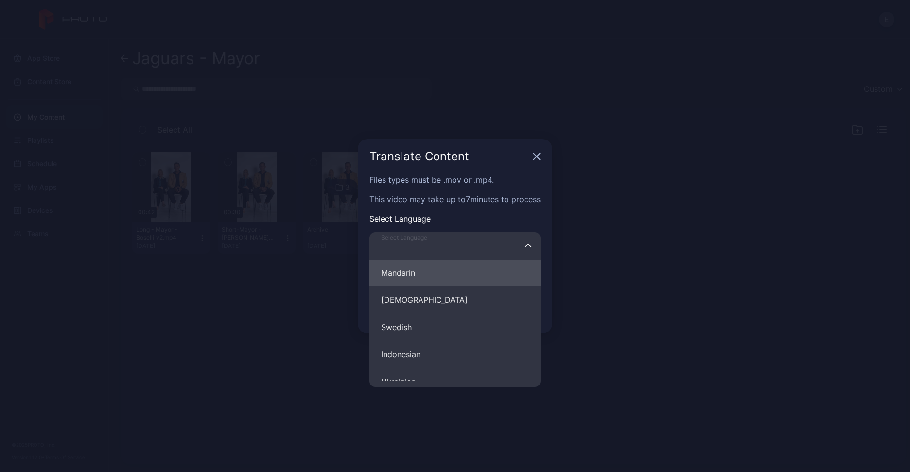
scroll to position [446, 0]
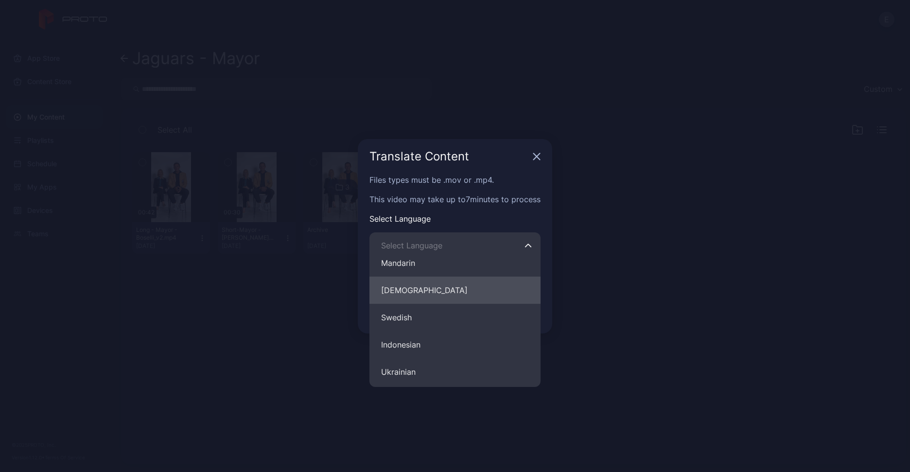
click at [416, 290] on button "[DEMOGRAPHIC_DATA]" at bounding box center [454, 289] width 171 height 27
type input "********"
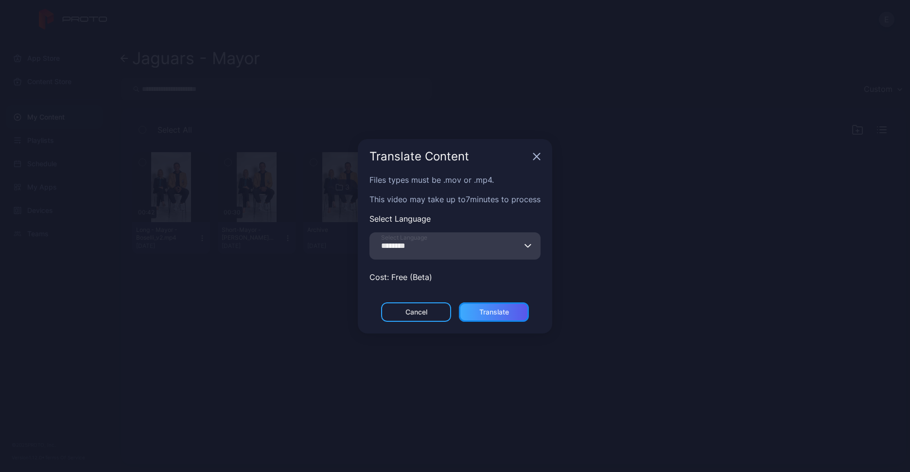
click at [489, 308] on div "Translate" at bounding box center [494, 311] width 70 height 19
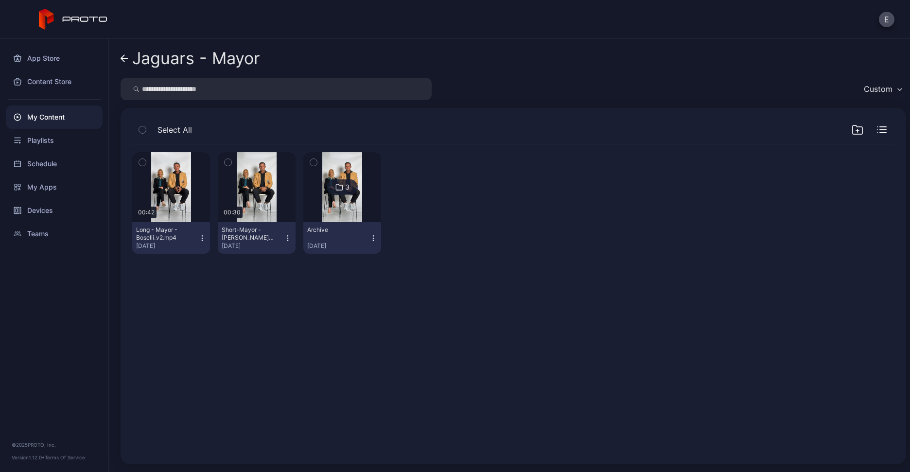
click at [286, 236] on icon "button" at bounding box center [288, 238] width 8 height 8
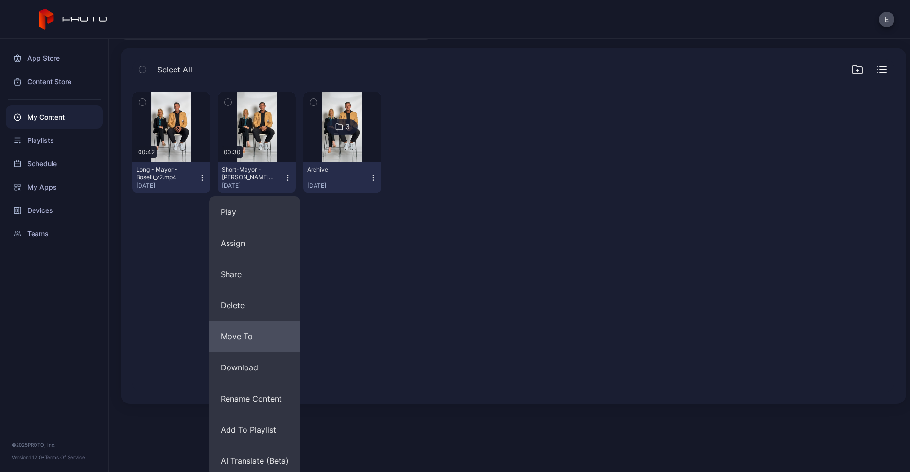
scroll to position [65, 0]
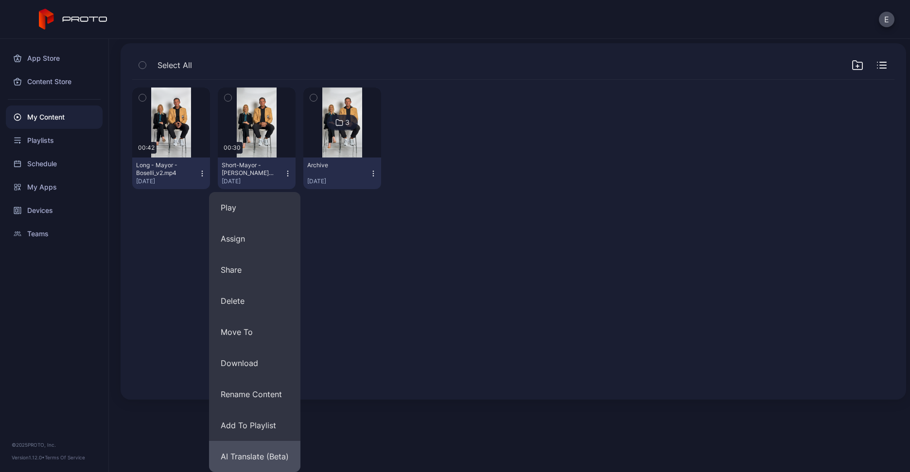
click at [245, 456] on button "AI Translate (Beta)" at bounding box center [254, 456] width 91 height 31
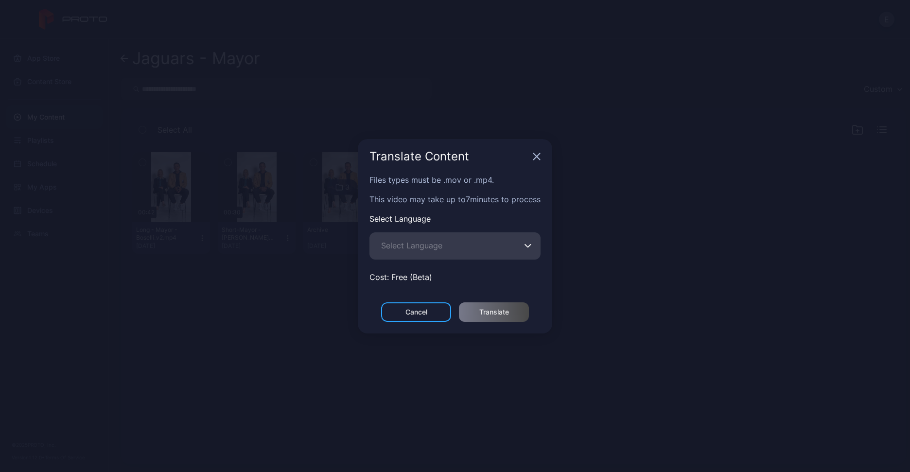
click at [442, 241] on span "Select Language" at bounding box center [411, 246] width 61 height 12
click at [448, 241] on input "Select Language" at bounding box center [454, 245] width 171 height 27
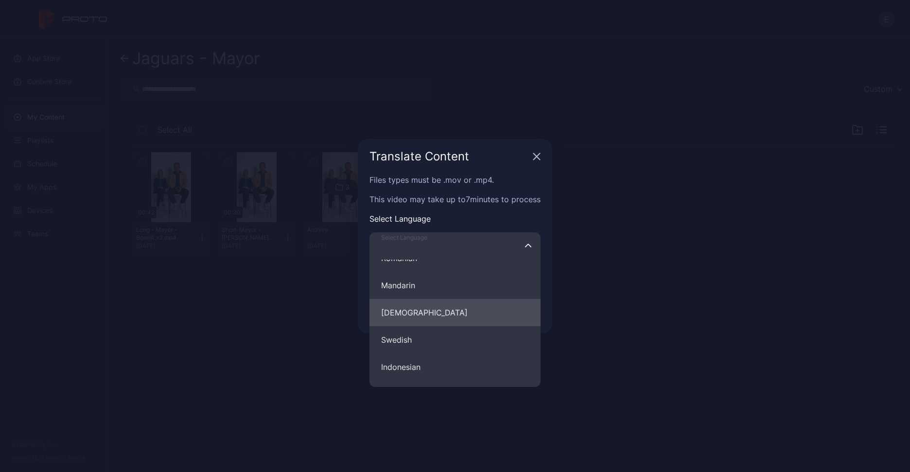
scroll to position [424, 0]
click at [418, 309] on button "[DEMOGRAPHIC_DATA]" at bounding box center [454, 311] width 171 height 27
type input "********"
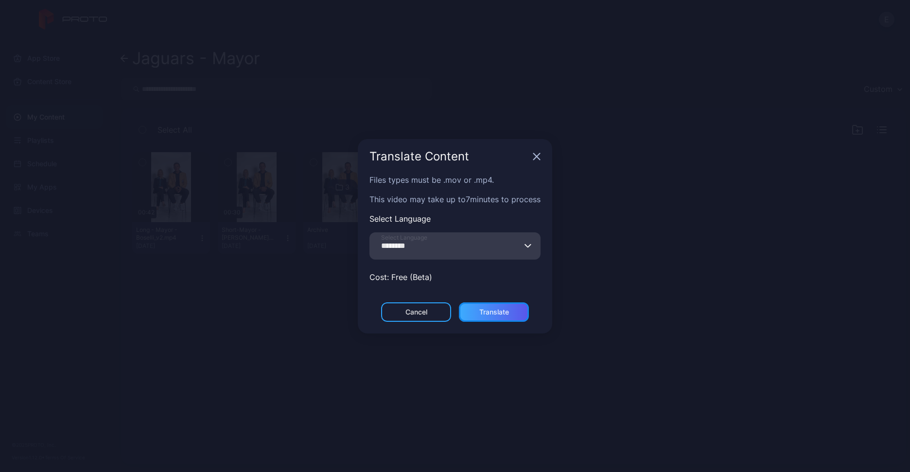
click at [475, 302] on div "Translate" at bounding box center [494, 311] width 70 height 19
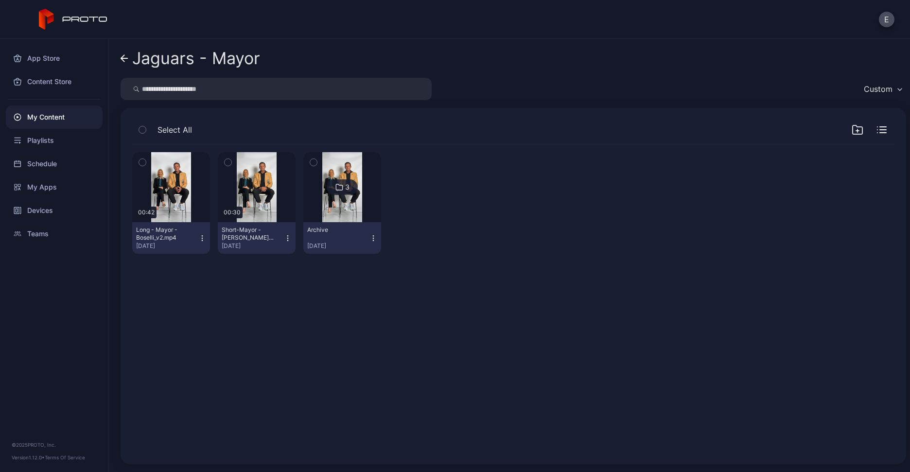
click at [47, 127] on div "My Content" at bounding box center [54, 116] width 97 height 23
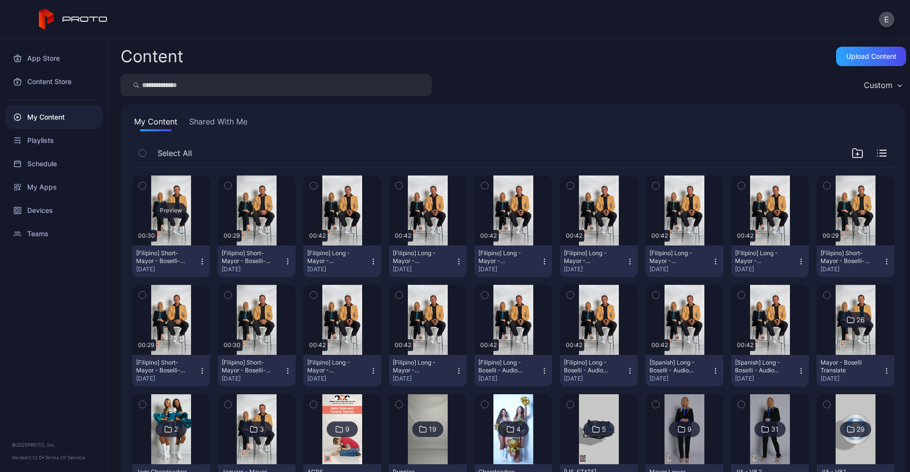
click at [174, 203] on div "Preview" at bounding box center [170, 211] width 31 height 16
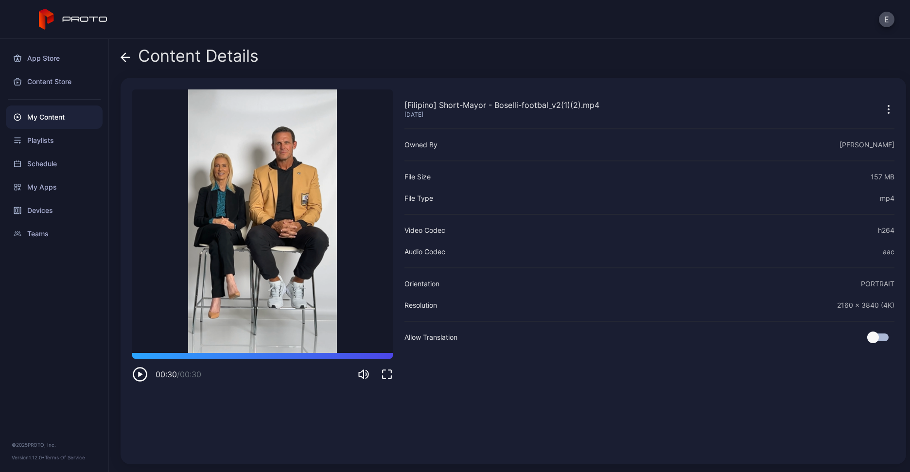
click at [118, 57] on div "Content Details [Filipino] Short-Mayor - Boselli-footbal_v2(1)(2).mp4 [DATE] So…" at bounding box center [509, 255] width 801 height 433
click at [125, 58] on icon at bounding box center [126, 57] width 10 height 10
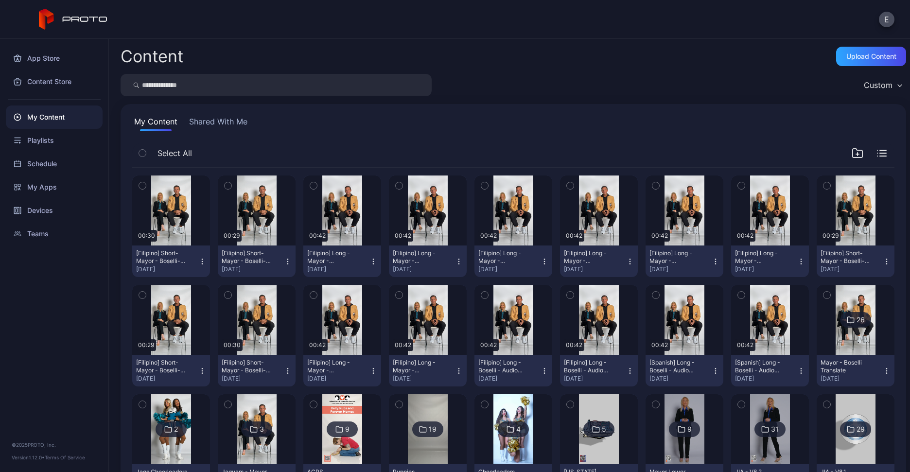
click at [203, 259] on icon "button" at bounding box center [202, 262] width 8 height 8
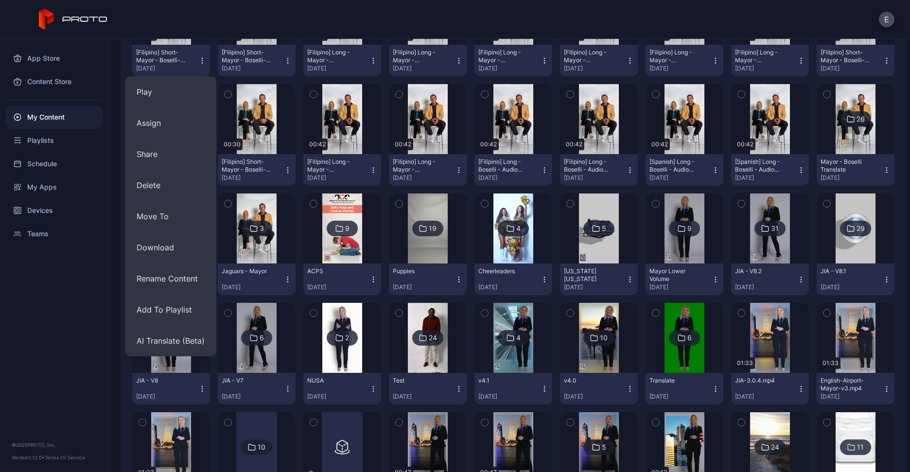
scroll to position [306, 0]
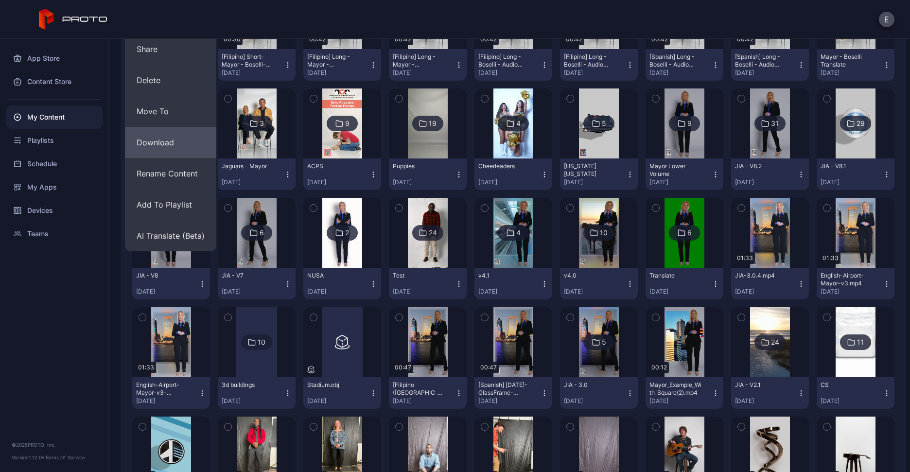
click at [160, 151] on button "Download" at bounding box center [170, 142] width 91 height 31
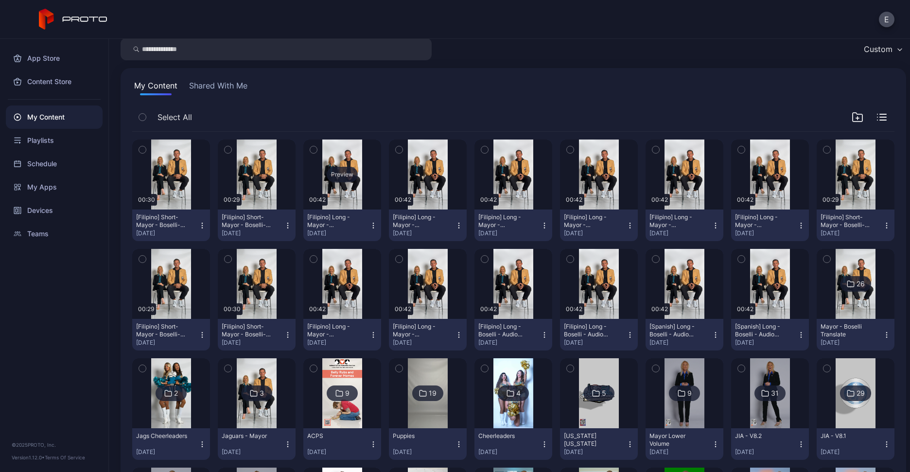
scroll to position [29, 0]
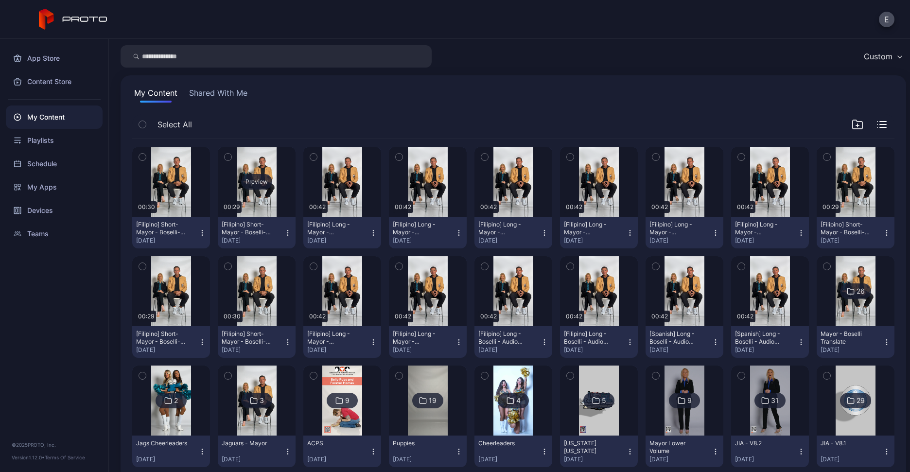
click at [256, 176] on div "Preview" at bounding box center [256, 182] width 31 height 16
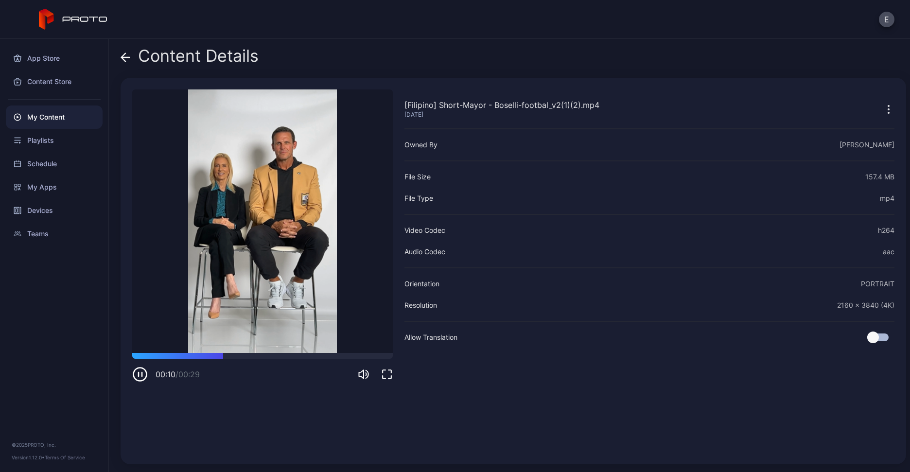
click at [127, 58] on icon at bounding box center [126, 57] width 10 height 10
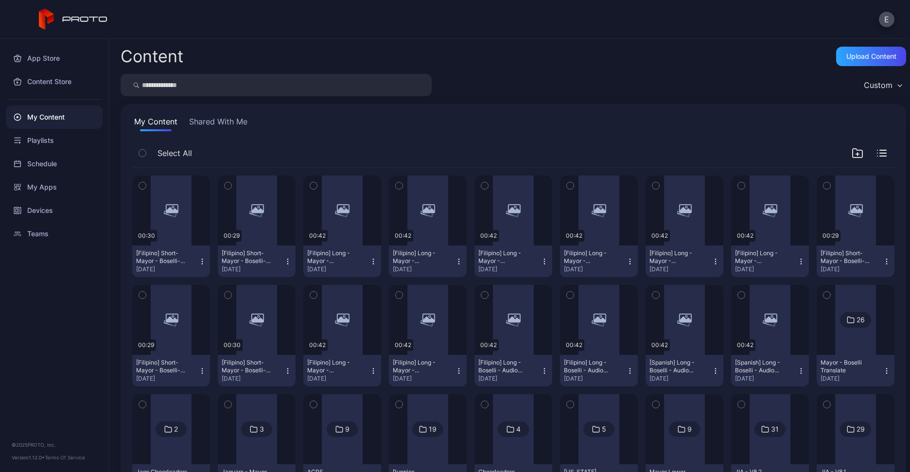
scroll to position [29, 0]
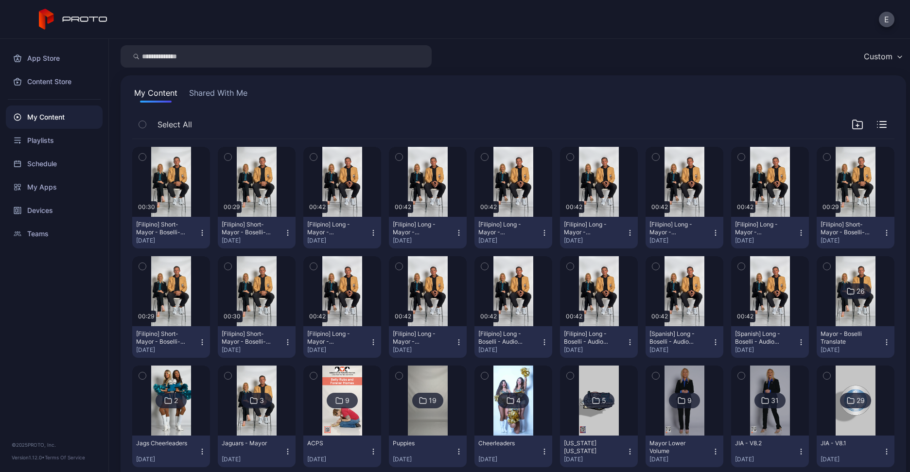
click at [284, 229] on icon "button" at bounding box center [288, 233] width 8 height 8
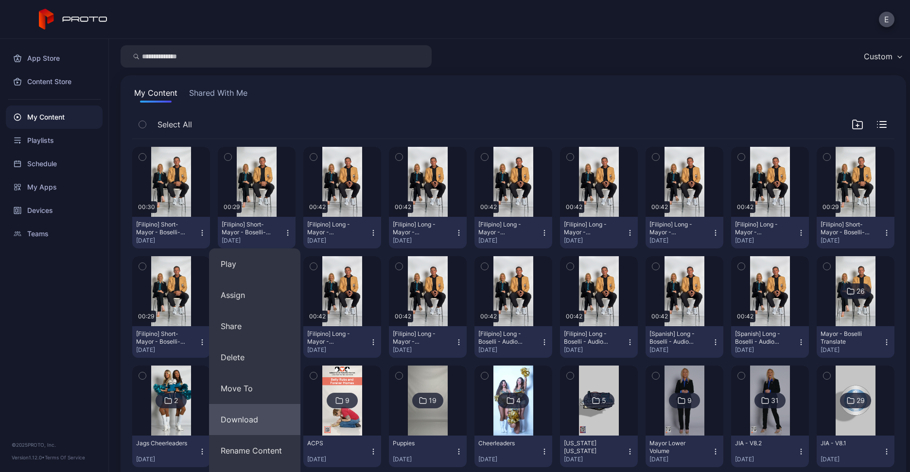
click at [286, 410] on button "Download" at bounding box center [254, 419] width 91 height 31
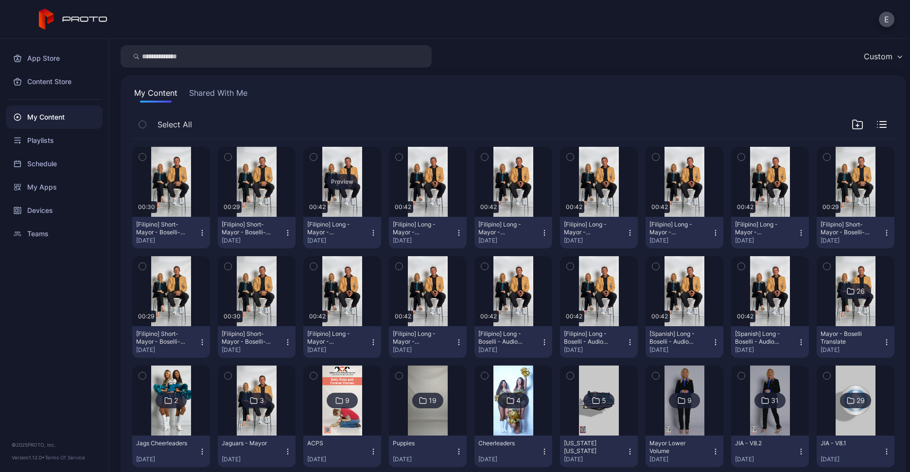
click at [342, 183] on div "Preview" at bounding box center [342, 182] width 31 height 16
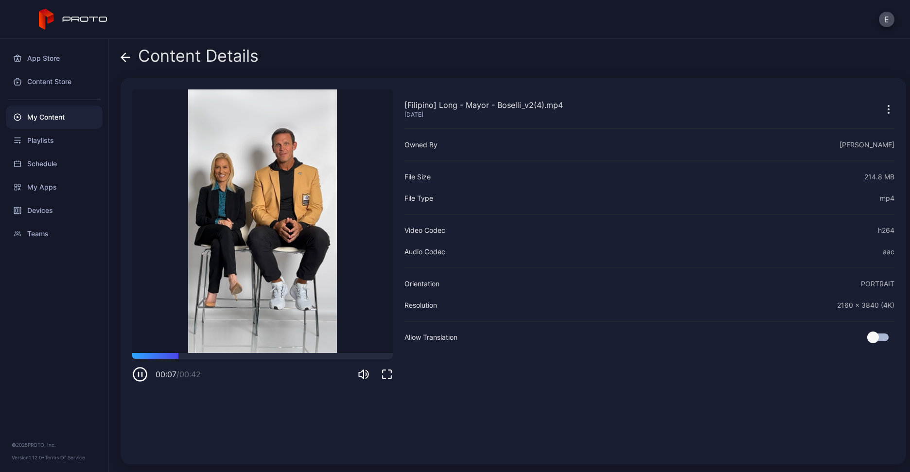
click at [127, 60] on icon at bounding box center [126, 57] width 10 height 10
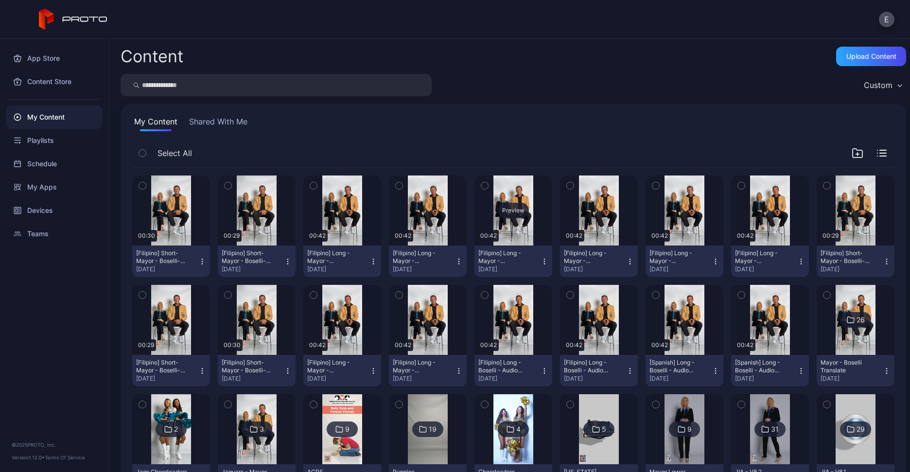
scroll to position [29, 0]
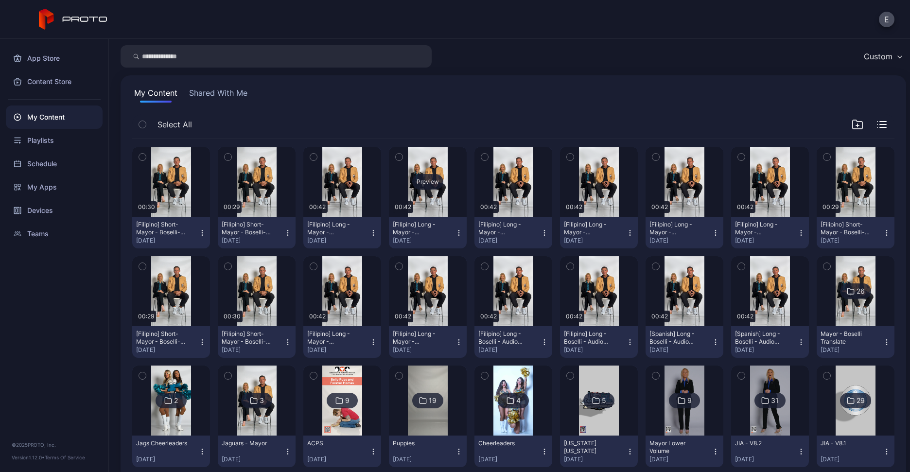
click at [414, 179] on div "Preview" at bounding box center [427, 182] width 31 height 16
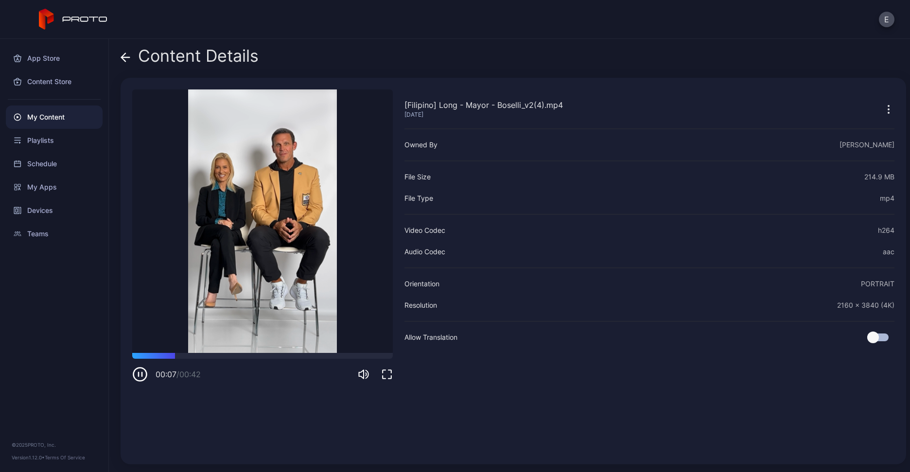
click at [121, 55] on icon at bounding box center [126, 57] width 10 height 10
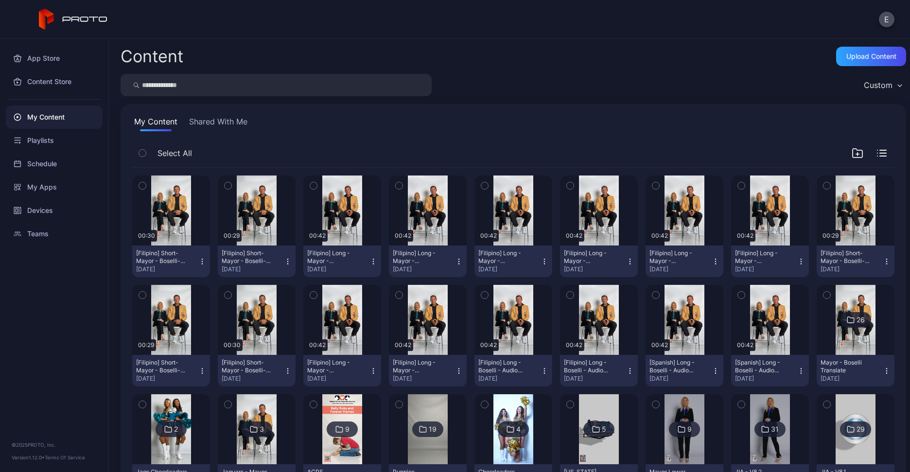
scroll to position [29, 0]
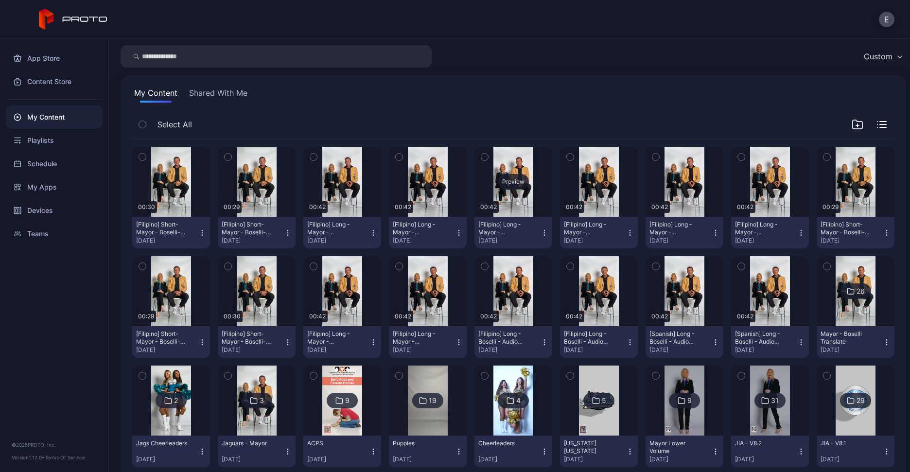
click at [507, 182] on div "Preview" at bounding box center [513, 182] width 31 height 16
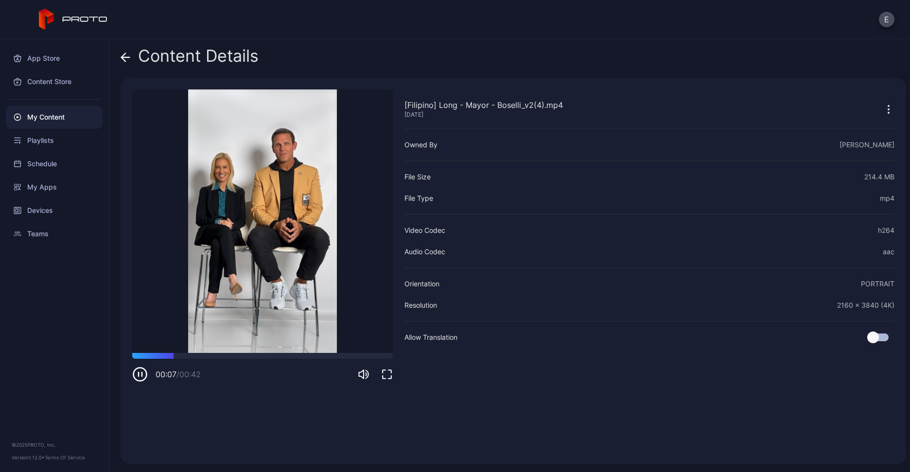
click at [126, 61] on icon at bounding box center [126, 57] width 10 height 10
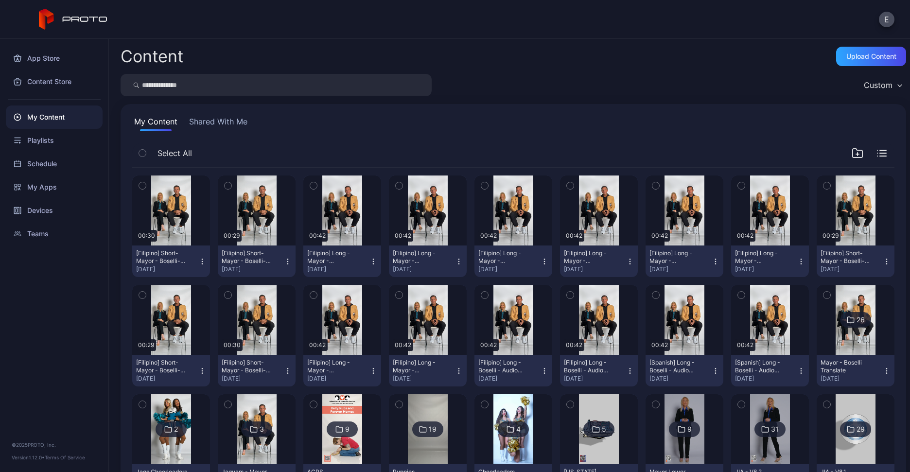
scroll to position [29, 0]
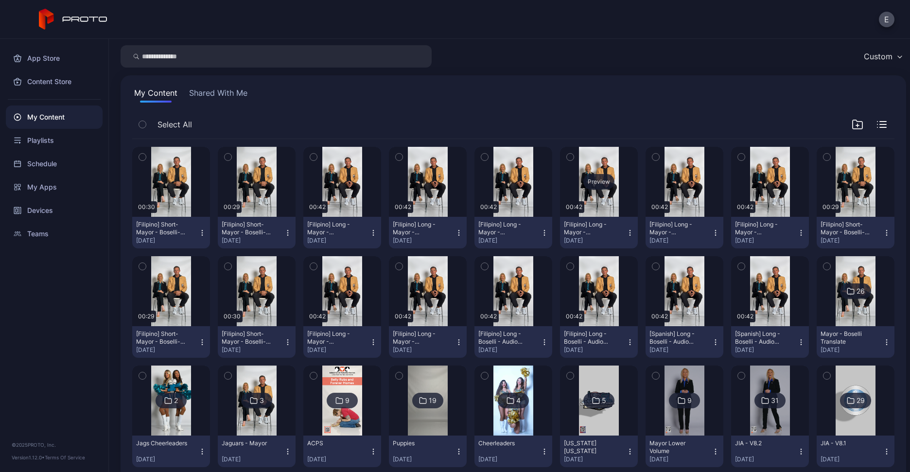
click at [592, 176] on div "Preview" at bounding box center [598, 182] width 31 height 16
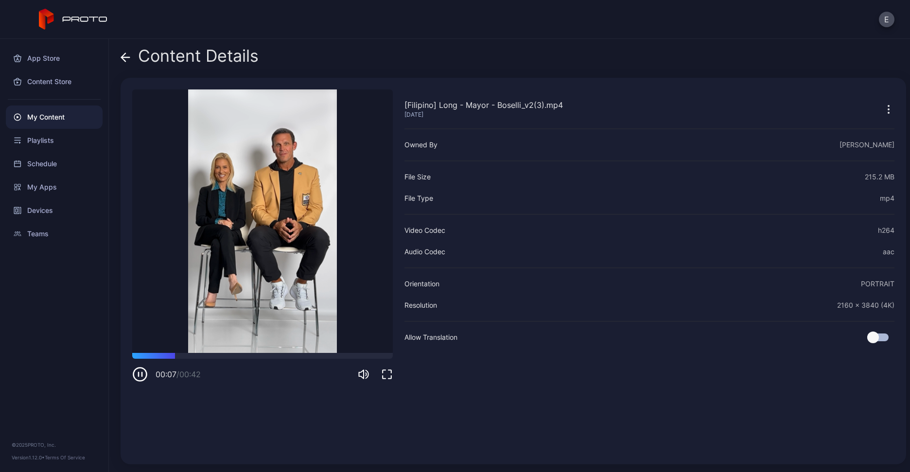
click at [126, 60] on icon at bounding box center [126, 57] width 10 height 10
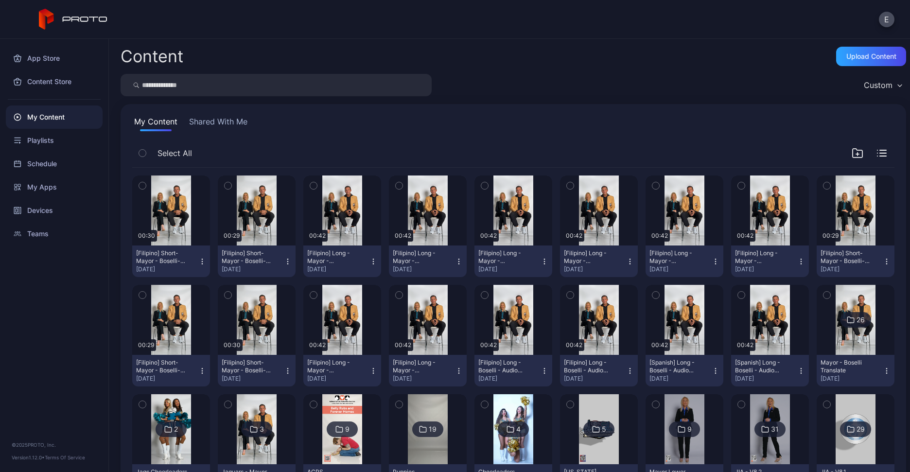
scroll to position [29, 0]
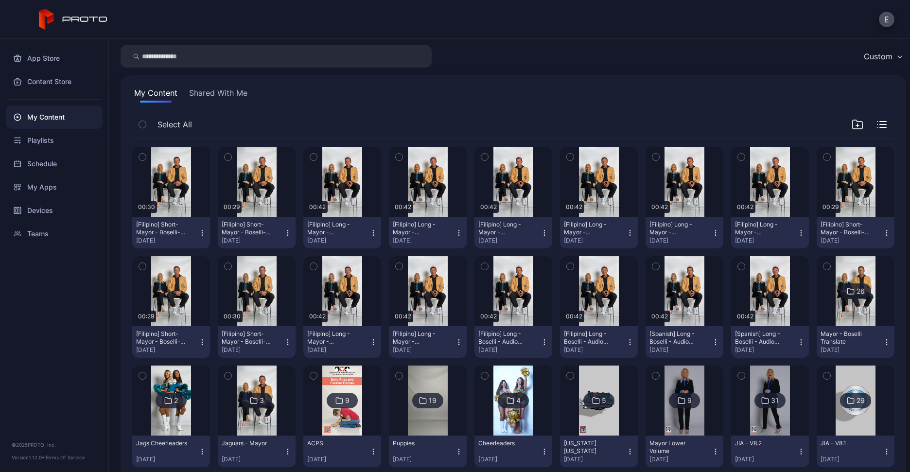
click at [835, 310] on img at bounding box center [854, 291] width 39 height 70
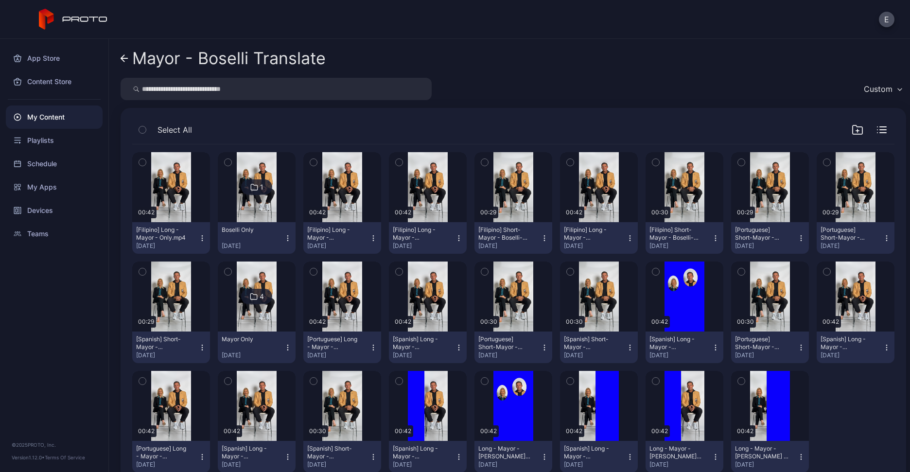
click at [131, 58] on link "Mayor - Boselli Translate" at bounding box center [223, 58] width 205 height 23
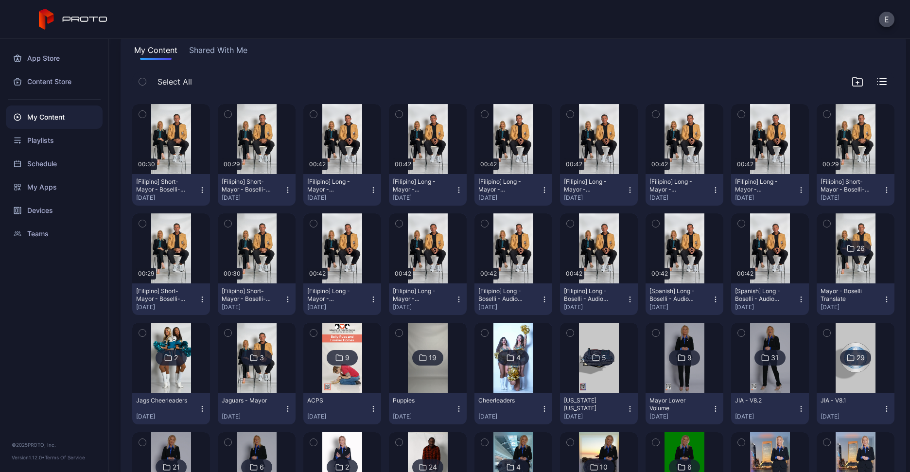
scroll to position [94, 0]
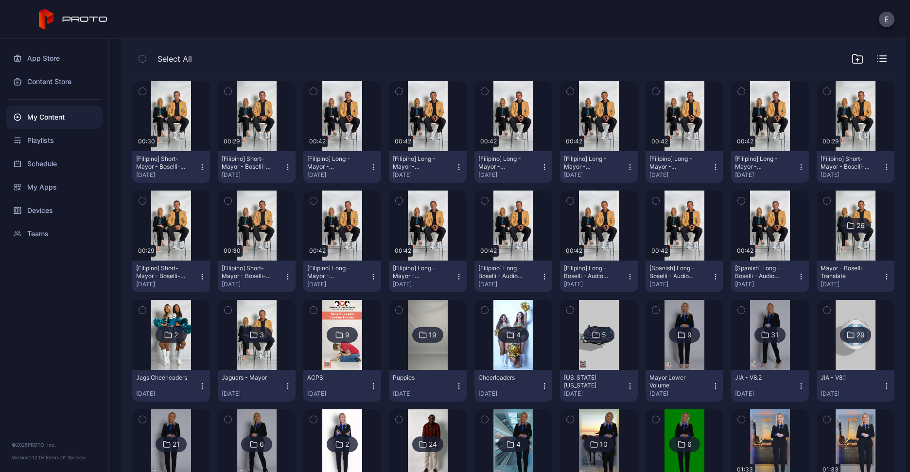
click at [250, 352] on img at bounding box center [256, 335] width 39 height 70
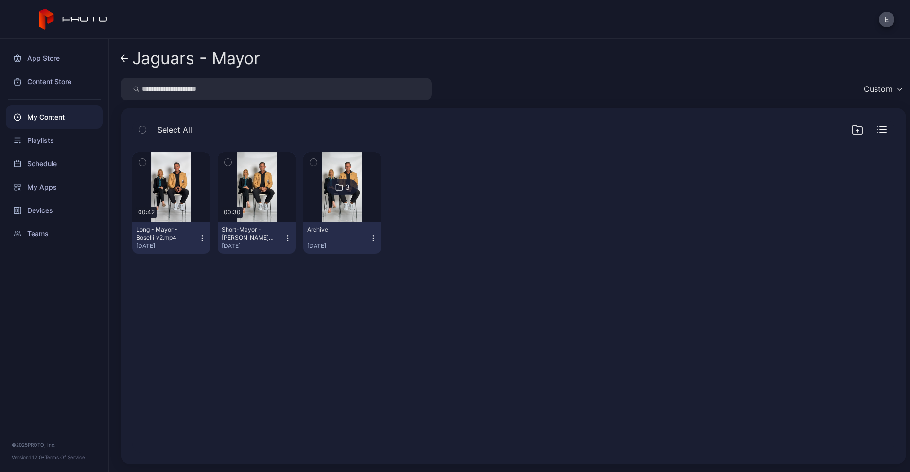
click at [141, 159] on icon "button" at bounding box center [142, 162] width 7 height 11
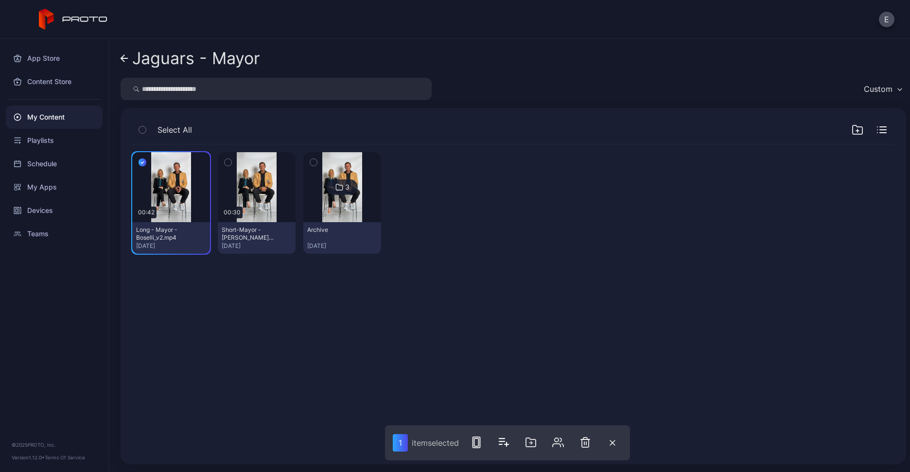
click at [248, 313] on div "Preview 00:42 Long - Mayor - Boselli_v2.mp4 Aug 21, 2025 Preview 00:30 Short-Ma…" at bounding box center [512, 299] width 777 height 324
click at [141, 162] on icon "button" at bounding box center [142, 163] width 3 height 2
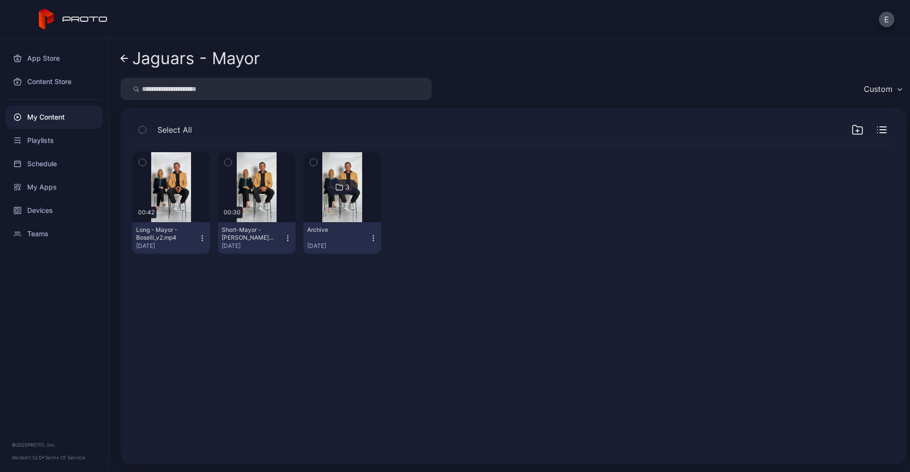
click at [202, 240] on icon "button" at bounding box center [202, 240] width 0 height 0
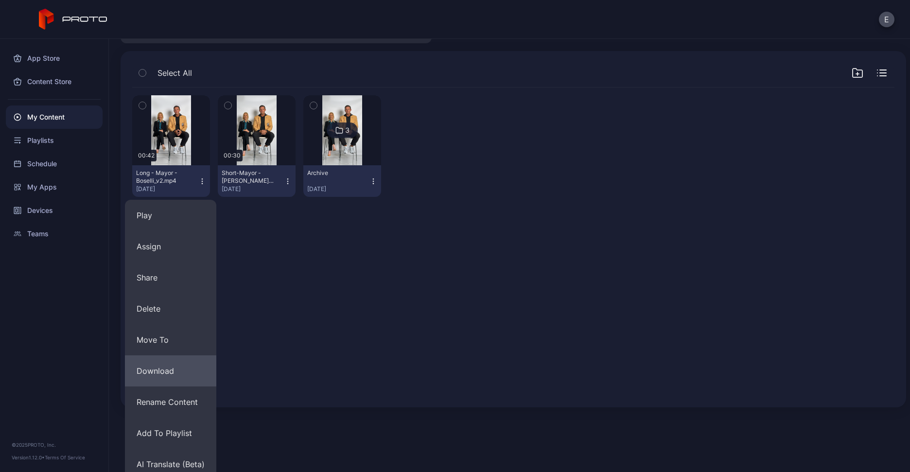
scroll to position [65, 0]
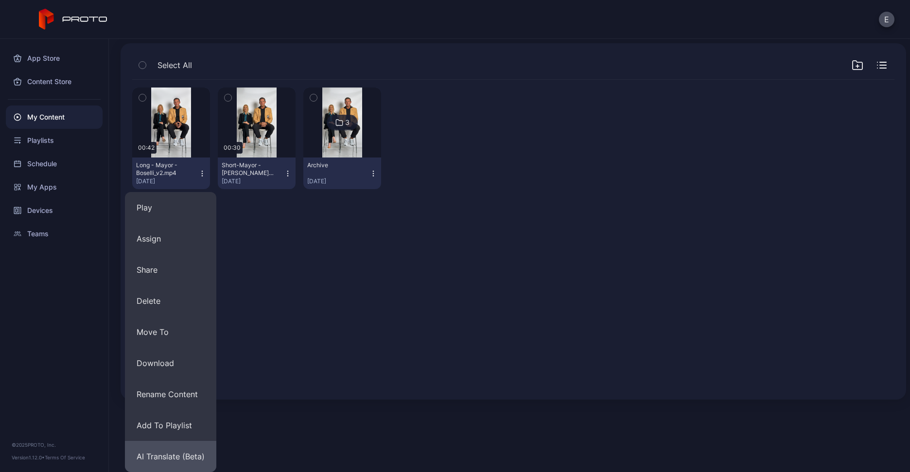
click at [173, 457] on button "AI Translate (Beta)" at bounding box center [170, 456] width 91 height 31
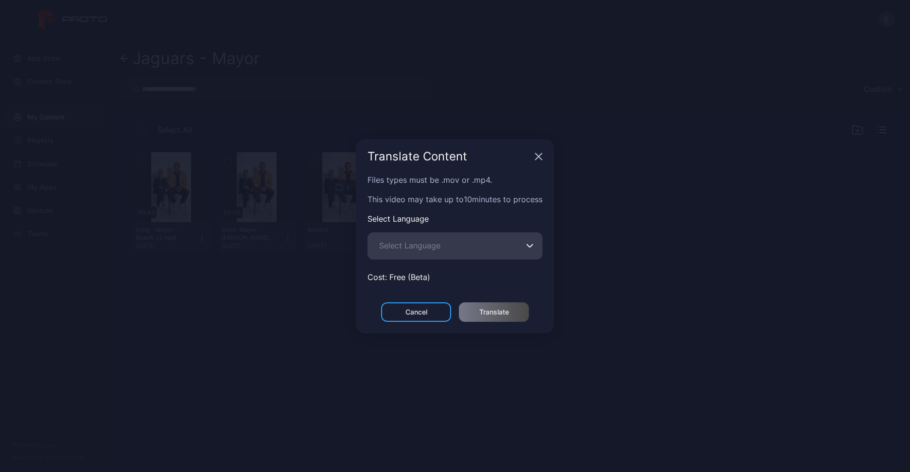
click at [402, 245] on span "Select Language" at bounding box center [409, 246] width 61 height 12
click at [402, 245] on input "Select Language" at bounding box center [454, 245] width 175 height 27
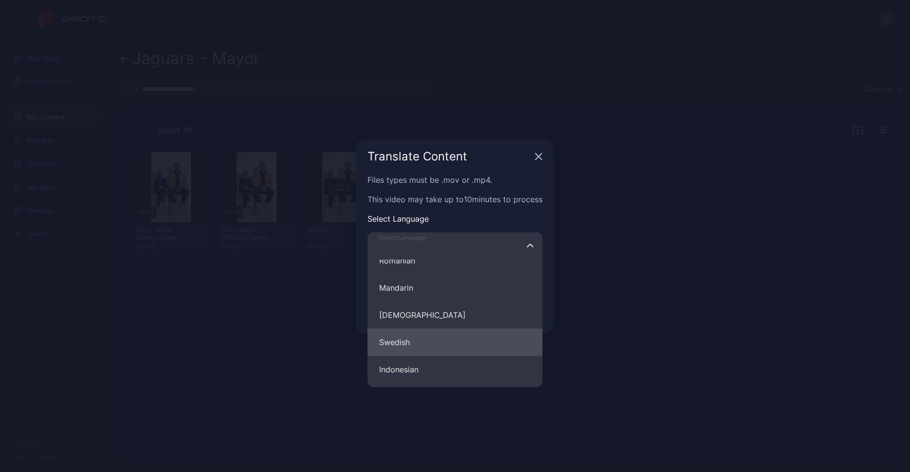
scroll to position [401, 0]
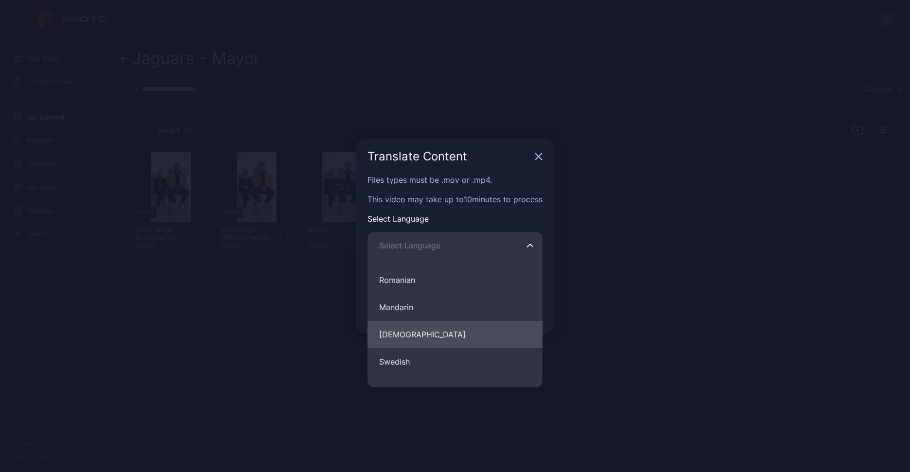
click at [408, 328] on button "[DEMOGRAPHIC_DATA]" at bounding box center [454, 334] width 175 height 27
type input "********"
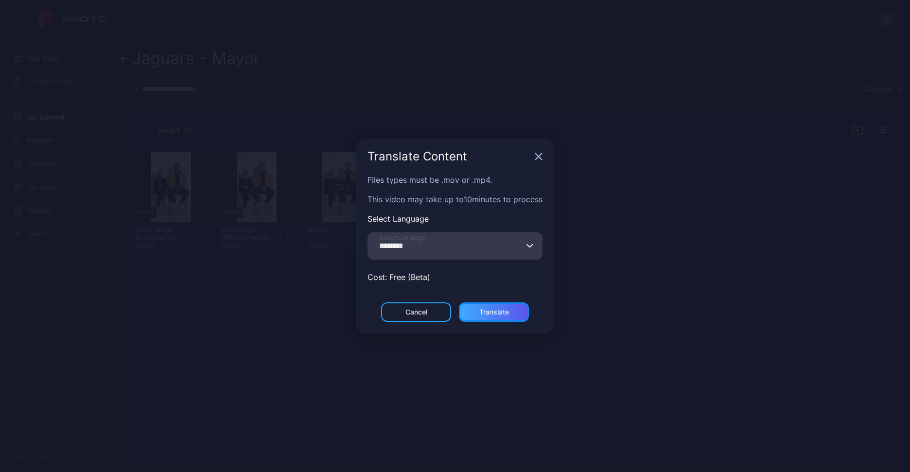
click at [500, 307] on div "Translate" at bounding box center [494, 311] width 70 height 19
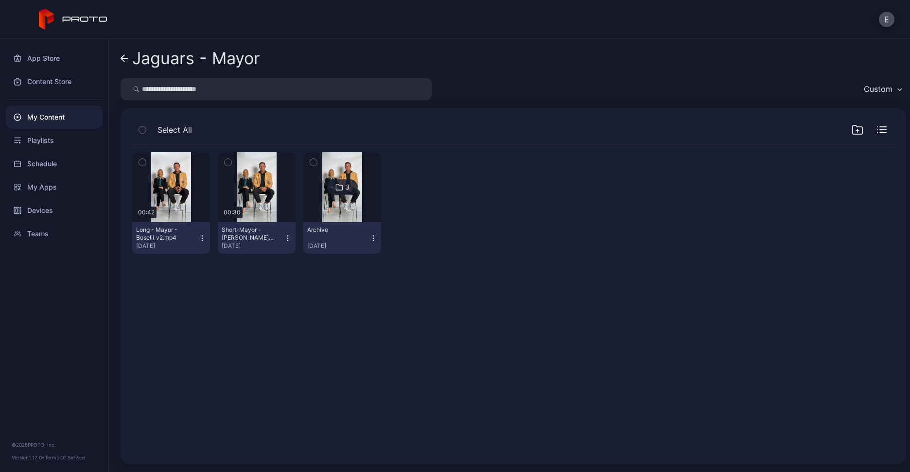
click at [201, 240] on button "Long - Mayor - Boselli_v2.mp4 [DATE]" at bounding box center [171, 238] width 78 height 32
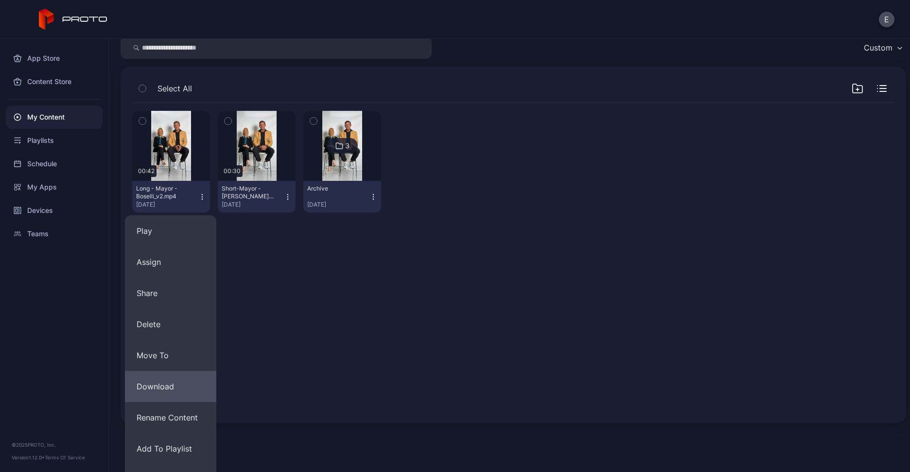
scroll to position [65, 0]
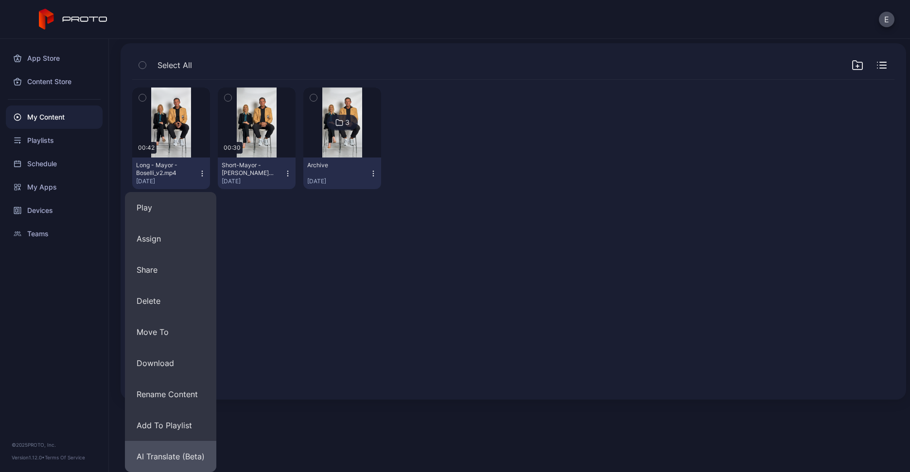
click at [182, 454] on button "AI Translate (Beta)" at bounding box center [170, 456] width 91 height 31
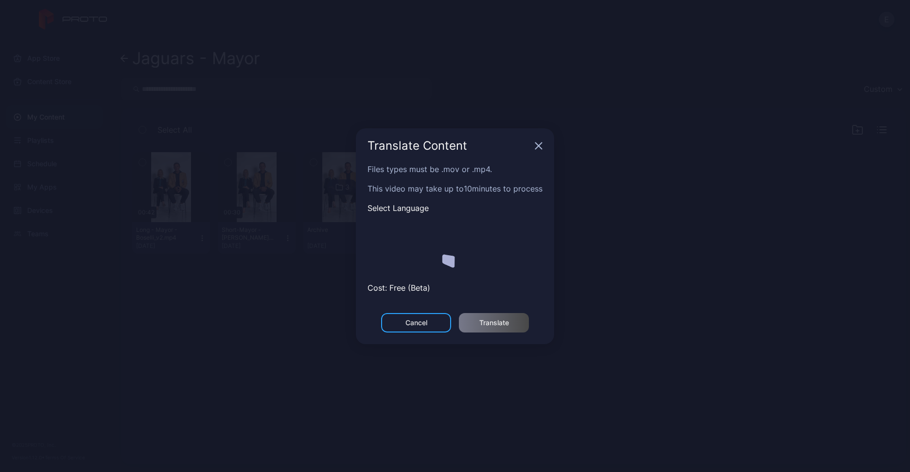
scroll to position [0, 0]
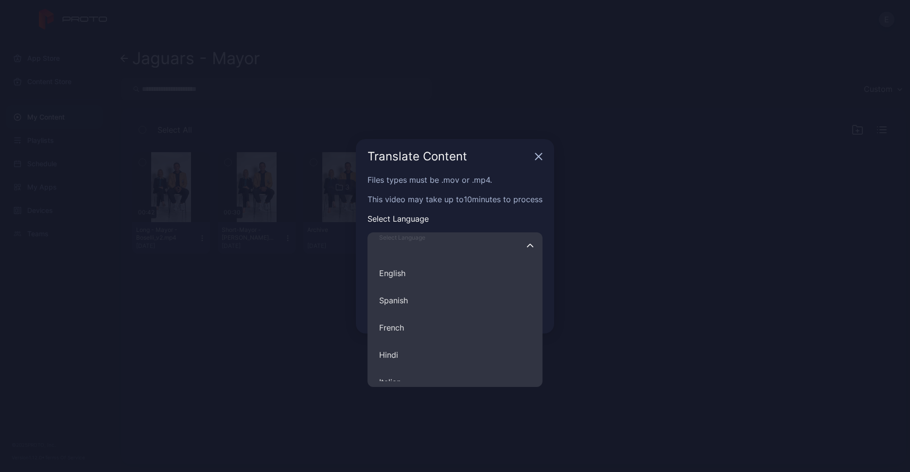
click at [440, 250] on input "Select Language English Spanish French Hindi Italian German Polish Portuguese C…" at bounding box center [454, 245] width 175 height 27
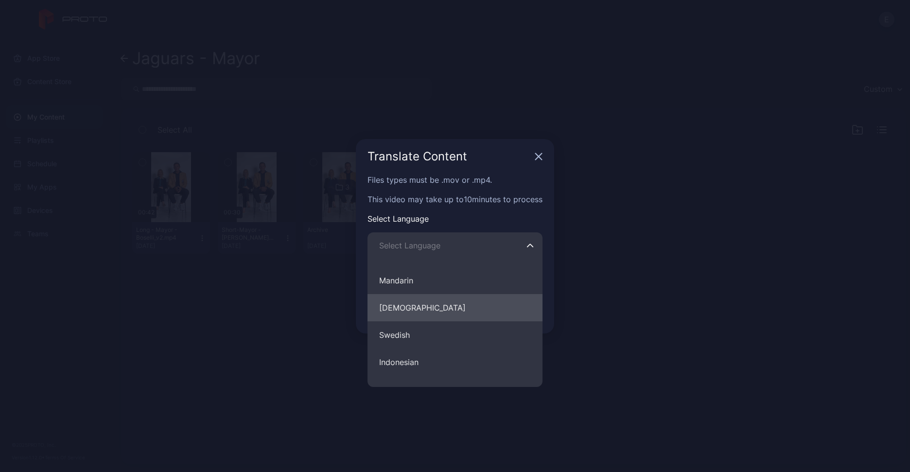
click at [421, 302] on button "[DEMOGRAPHIC_DATA]" at bounding box center [454, 307] width 175 height 27
type input "********"
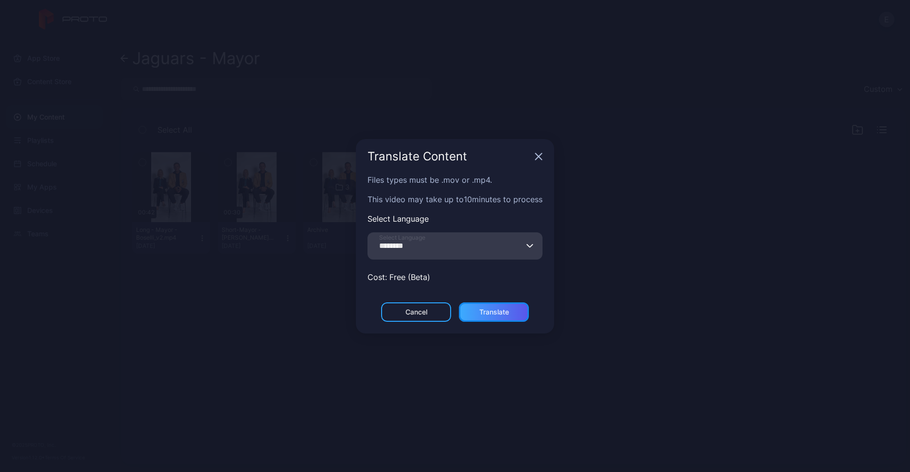
click at [486, 304] on div "Translate" at bounding box center [494, 311] width 70 height 19
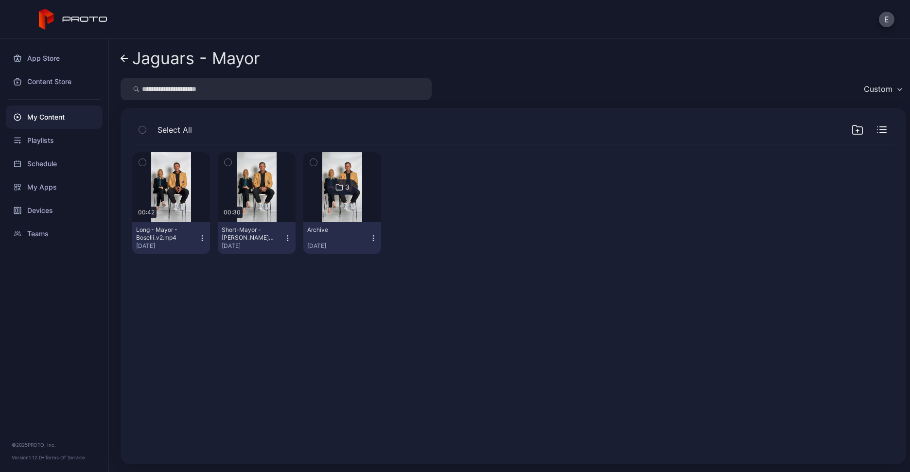
click at [203, 236] on icon "button" at bounding box center [202, 238] width 8 height 8
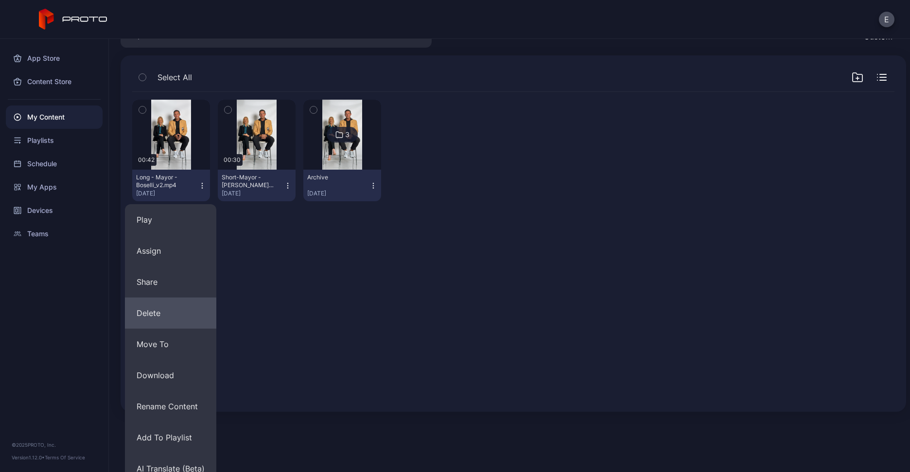
scroll to position [65, 0]
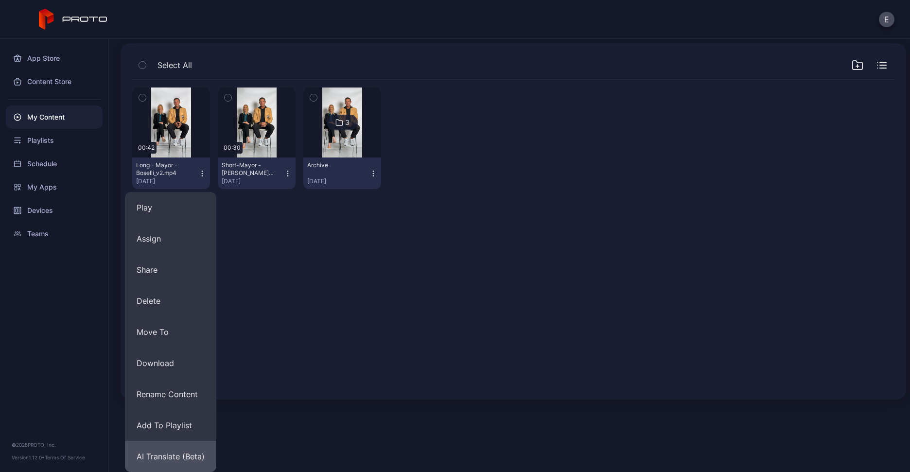
click at [175, 460] on button "AI Translate (Beta)" at bounding box center [170, 456] width 91 height 31
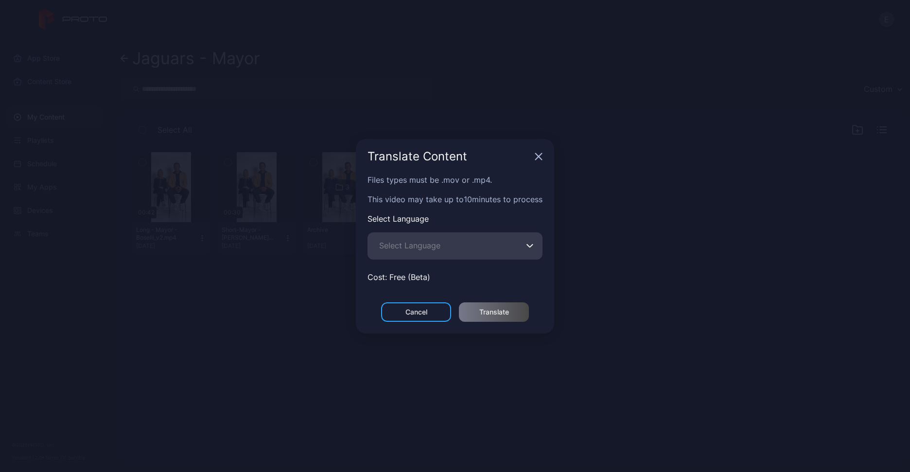
click at [414, 245] on span "Select Language" at bounding box center [409, 246] width 61 height 12
click at [414, 245] on input "Select Language" at bounding box center [454, 245] width 175 height 27
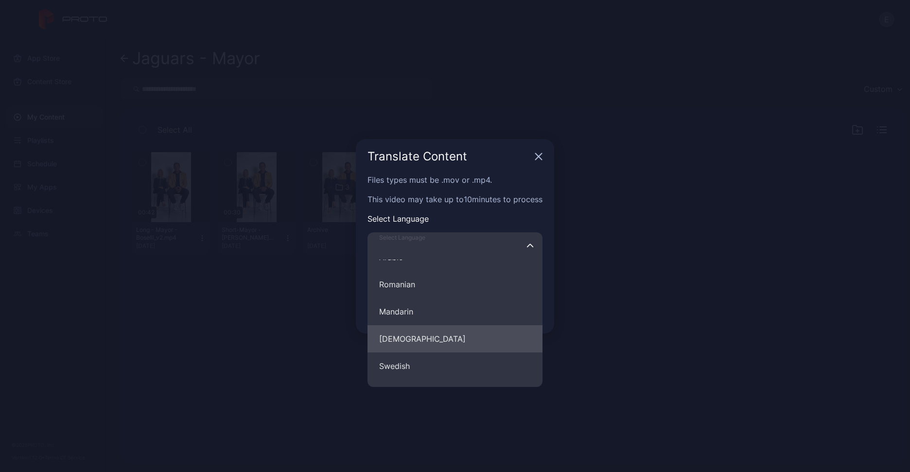
scroll to position [403, 0]
click at [419, 330] on button "[DEMOGRAPHIC_DATA]" at bounding box center [454, 332] width 175 height 27
type input "********"
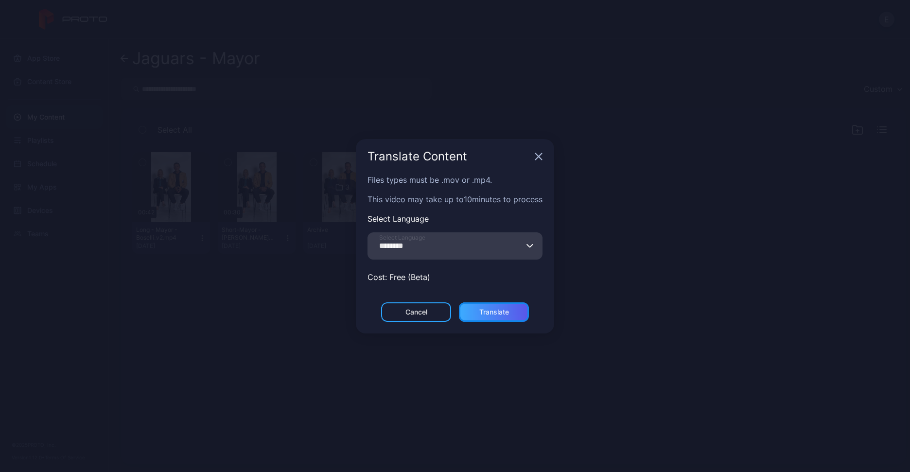
click at [516, 302] on div "Translate" at bounding box center [494, 311] width 70 height 19
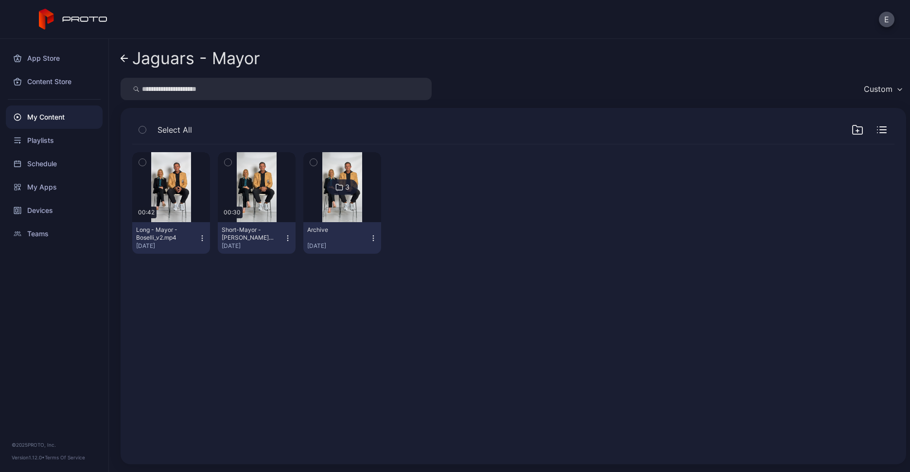
click at [199, 241] on button "Long - Mayor - Boselli_v2.mp4 [DATE]" at bounding box center [171, 238] width 78 height 32
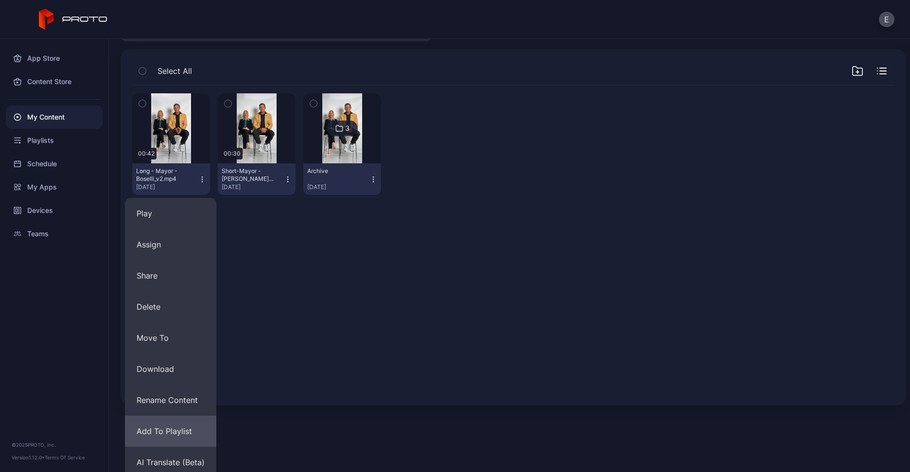
scroll to position [65, 0]
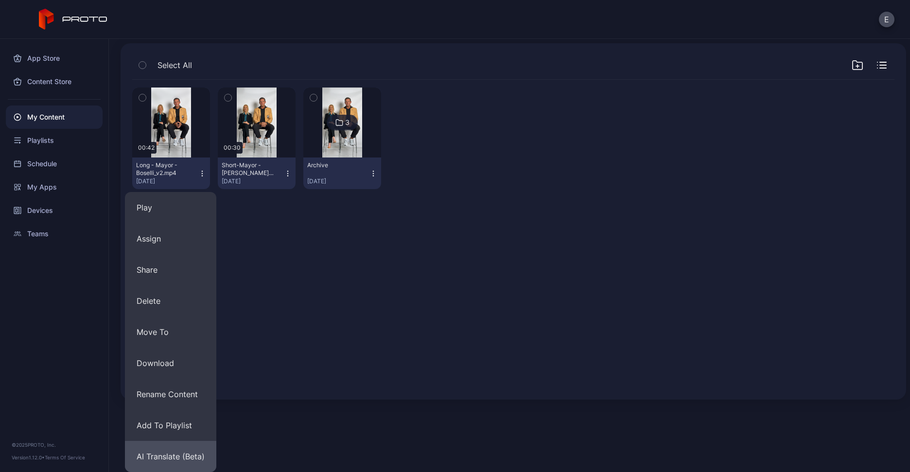
click at [166, 448] on button "AI Translate (Beta)" at bounding box center [170, 456] width 91 height 31
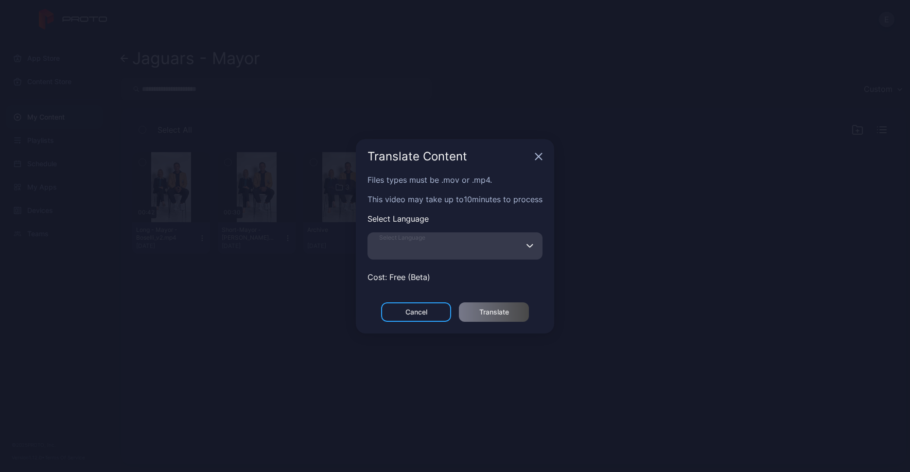
click at [482, 236] on input "Select Language" at bounding box center [454, 245] width 175 height 27
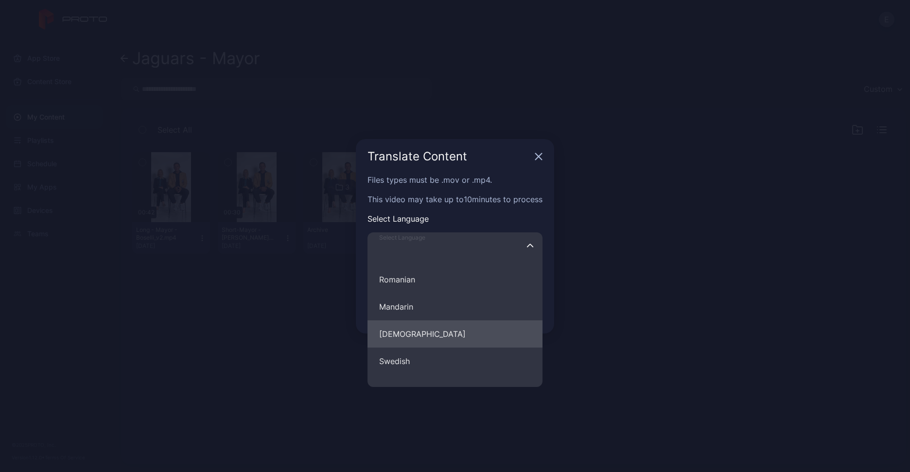
scroll to position [404, 0]
click at [420, 323] on button "[DEMOGRAPHIC_DATA]" at bounding box center [454, 331] width 175 height 27
type input "********"
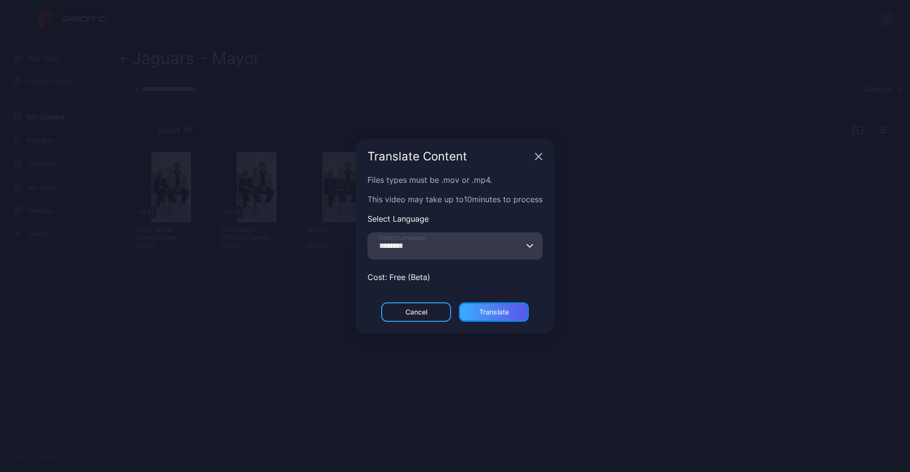
click at [482, 308] on div "Translate" at bounding box center [494, 312] width 30 height 8
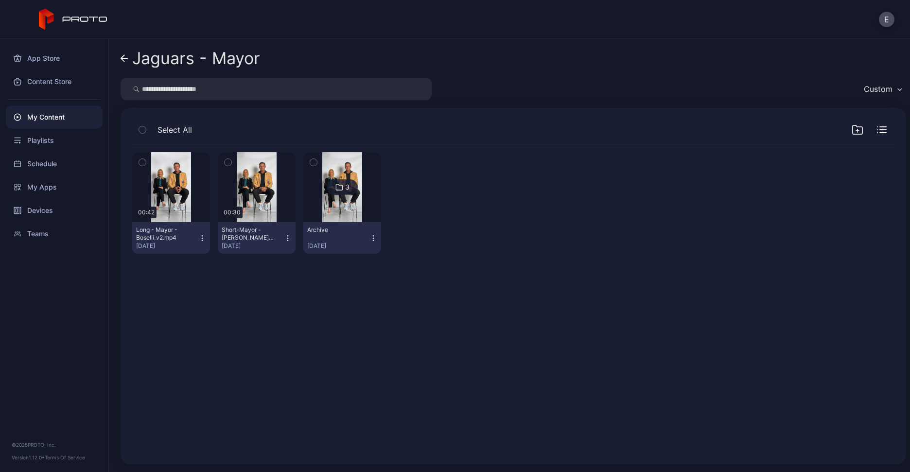
click at [68, 120] on div "My Content" at bounding box center [54, 116] width 97 height 23
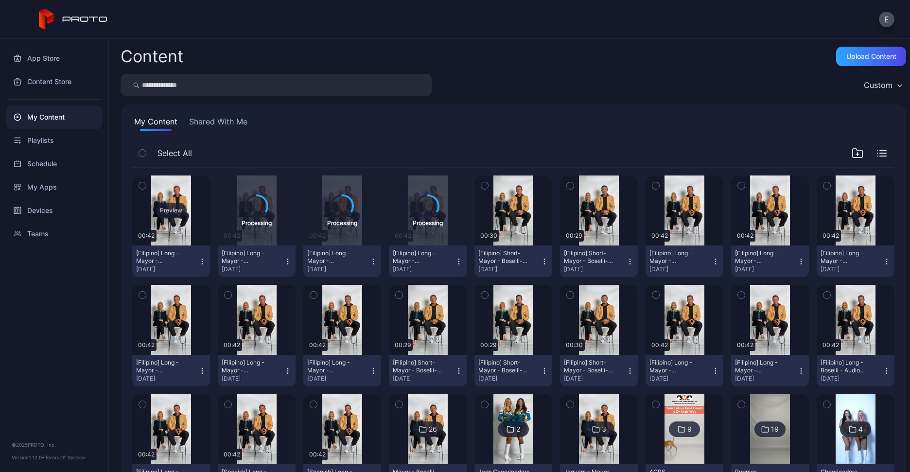
click at [173, 206] on div "Preview" at bounding box center [170, 211] width 31 height 16
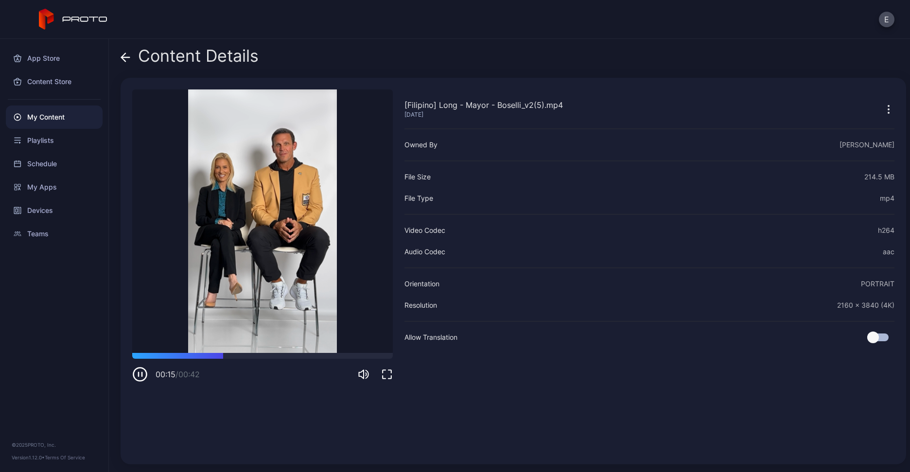
click at [126, 57] on icon at bounding box center [125, 57] width 8 height 0
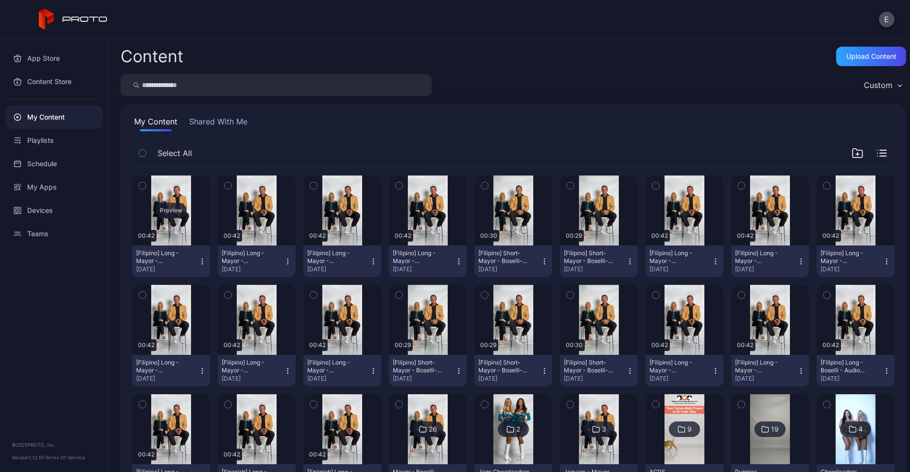
click at [171, 204] on div "Preview" at bounding box center [170, 211] width 31 height 16
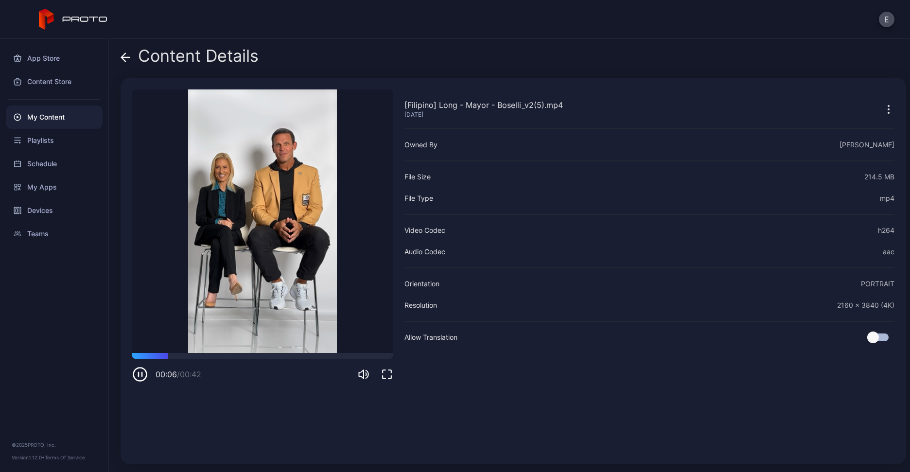
click at [54, 116] on div "My Content" at bounding box center [54, 116] width 97 height 23
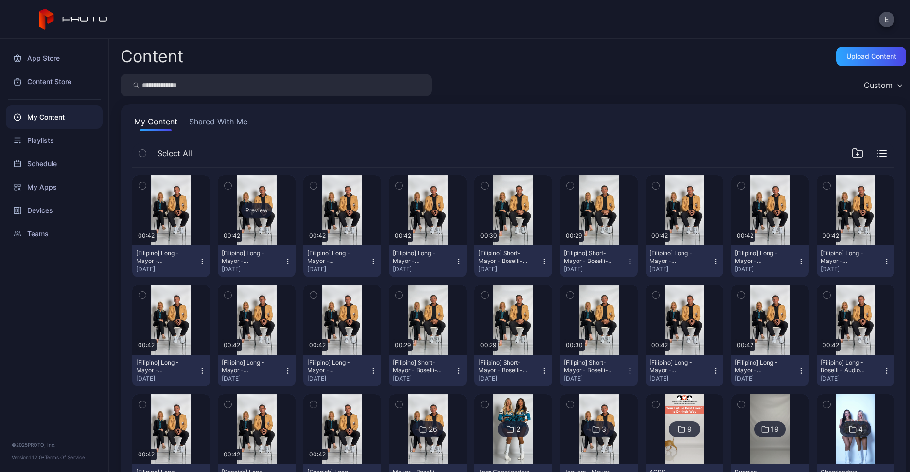
click at [251, 207] on div "Preview" at bounding box center [256, 211] width 31 height 16
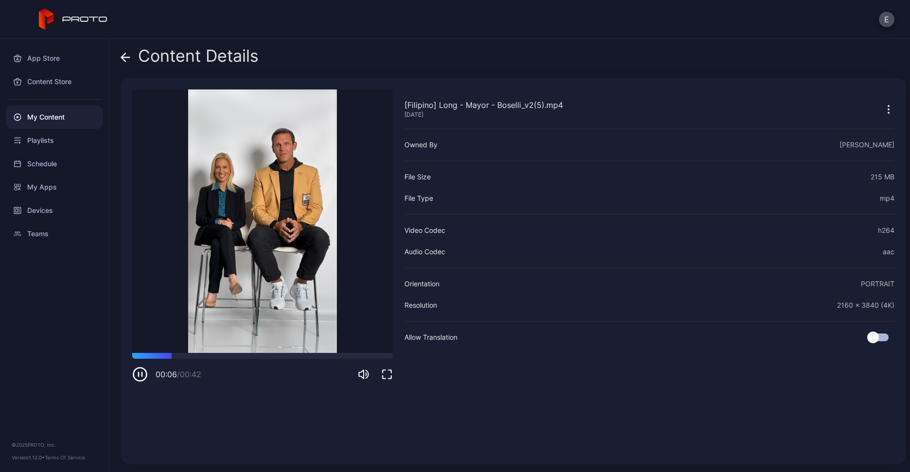
click at [48, 112] on div "My Content" at bounding box center [54, 116] width 97 height 23
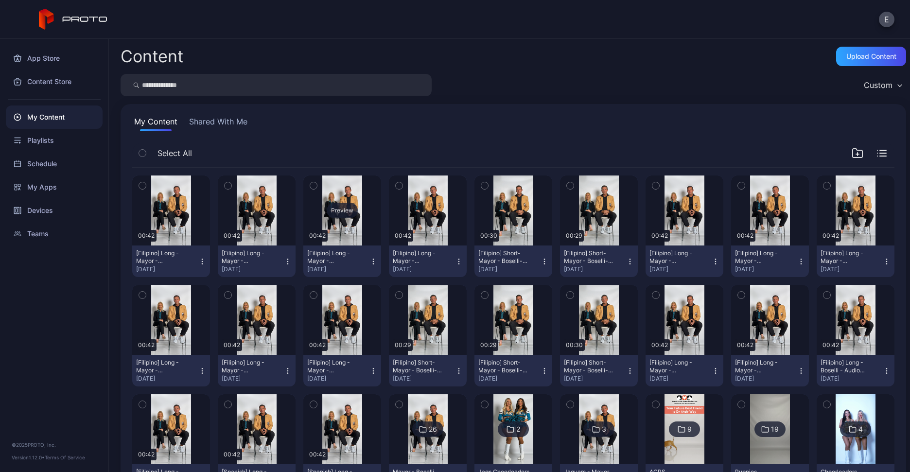
click at [340, 209] on div "Preview" at bounding box center [342, 211] width 31 height 16
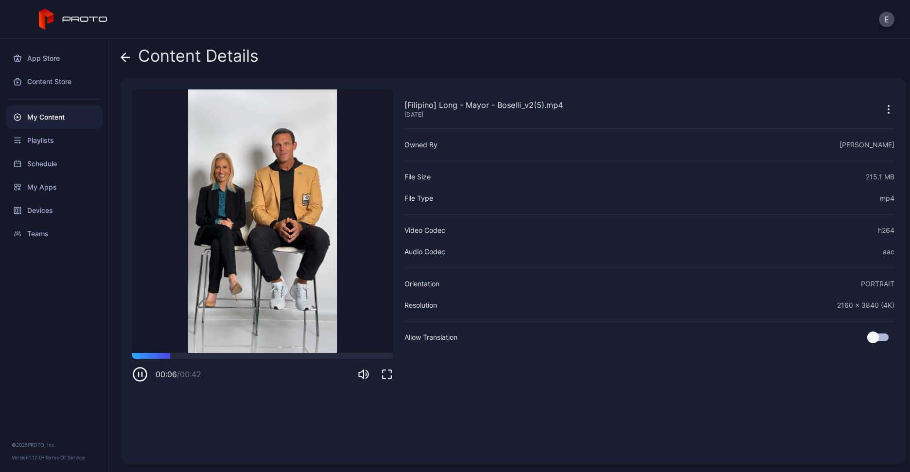
click at [70, 112] on div "My Content" at bounding box center [54, 116] width 97 height 23
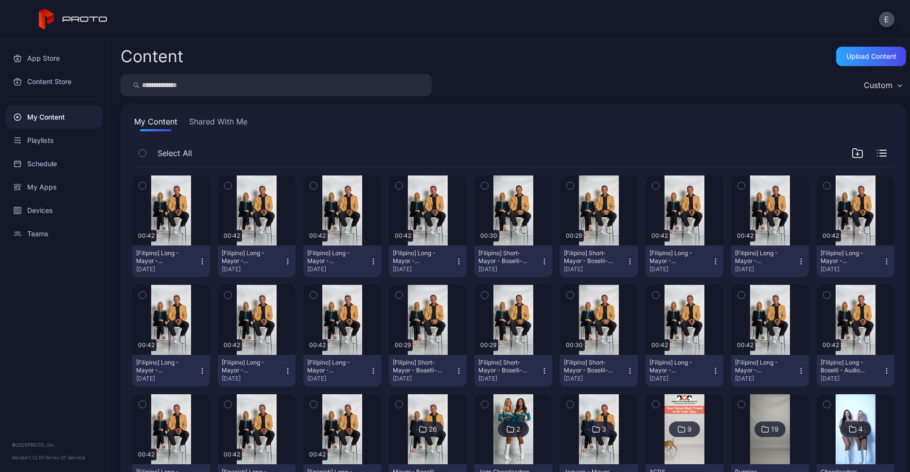
click at [373, 261] on icon "button" at bounding box center [373, 261] width 0 height 0
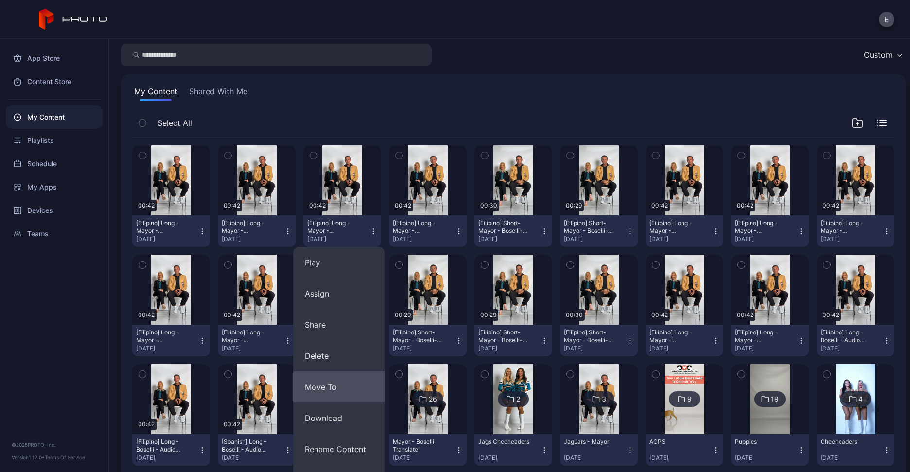
scroll to position [31, 0]
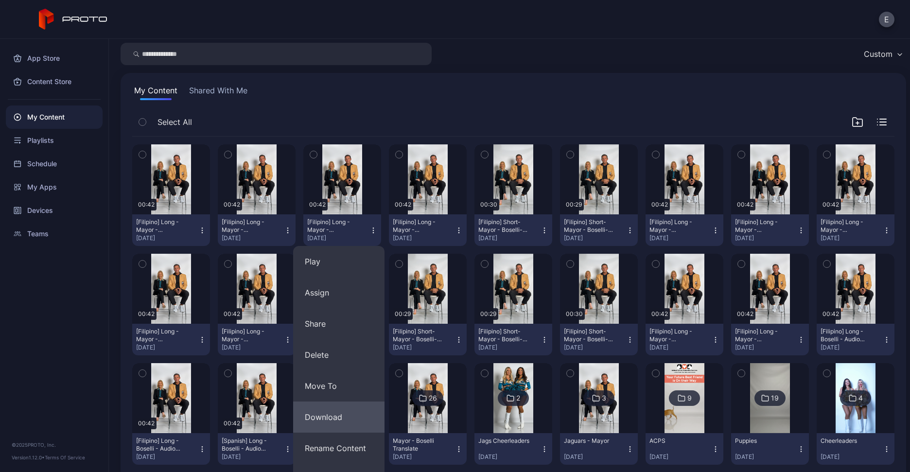
click at [323, 420] on button "Download" at bounding box center [338, 416] width 91 height 31
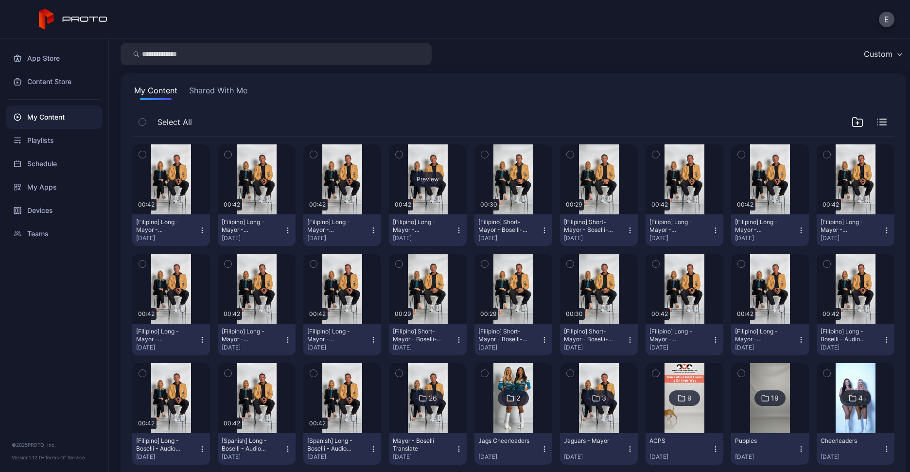
click at [429, 173] on div "Preview" at bounding box center [427, 180] width 31 height 16
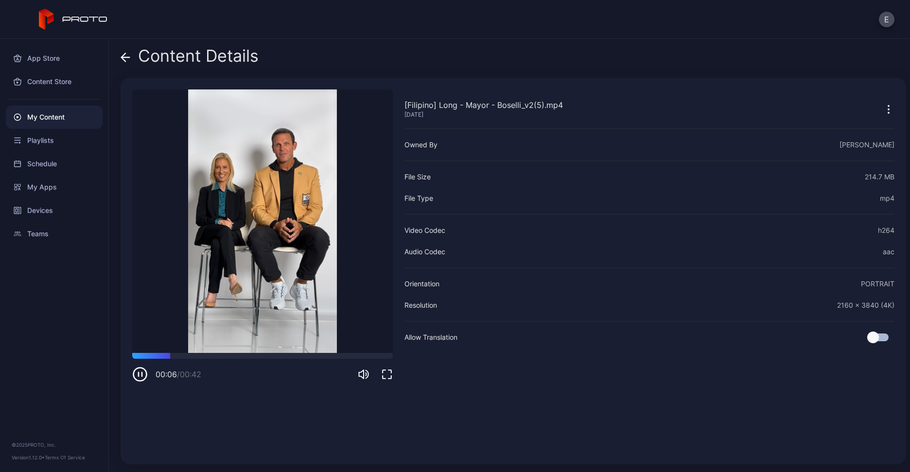
click at [59, 114] on div "My Content" at bounding box center [54, 116] width 97 height 23
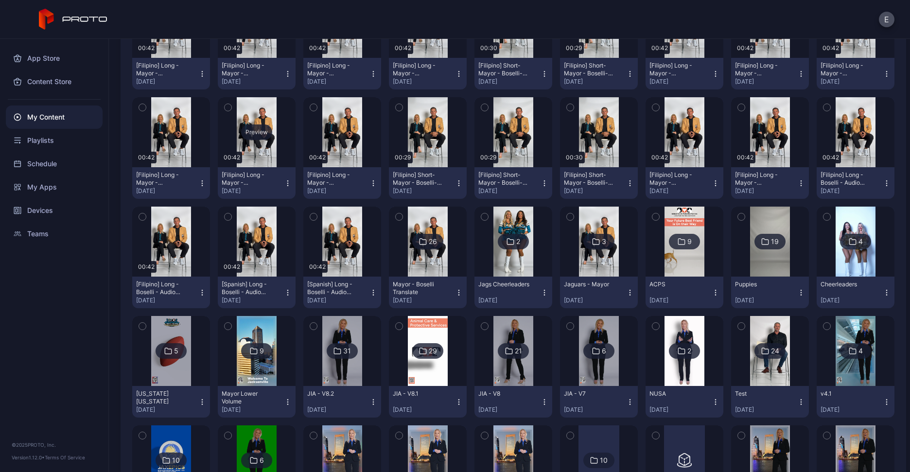
scroll to position [188, 0]
click at [582, 245] on img at bounding box center [598, 241] width 39 height 70
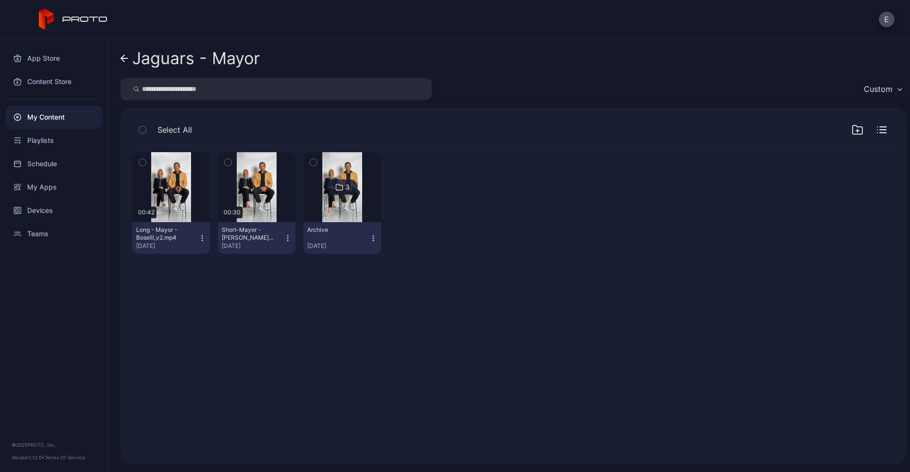
click at [203, 237] on icon "button" at bounding box center [202, 238] width 8 height 8
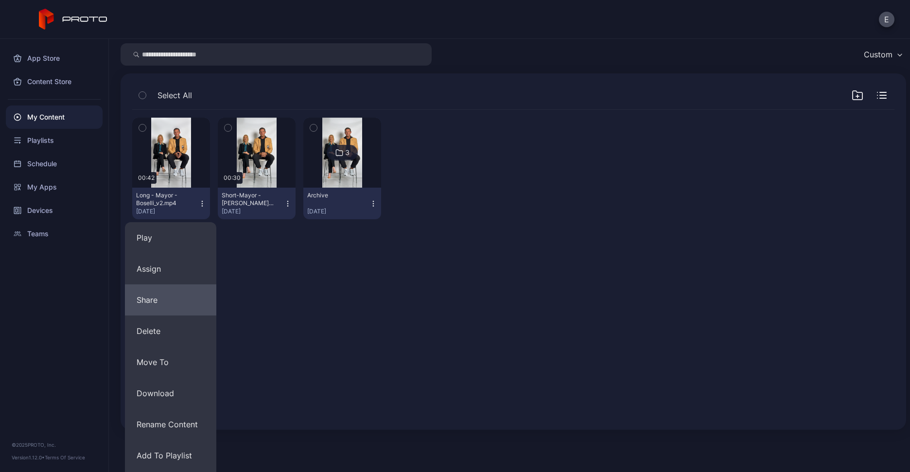
scroll to position [65, 0]
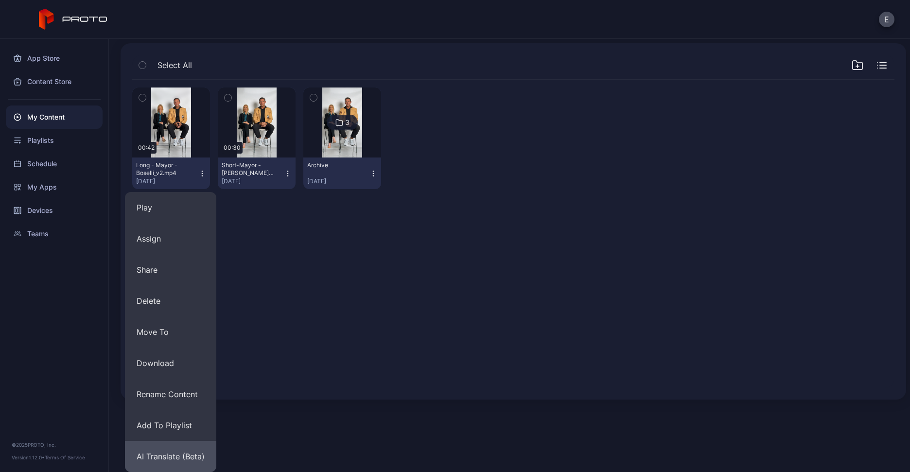
click at [157, 450] on button "AI Translate (Beta)" at bounding box center [170, 456] width 91 height 31
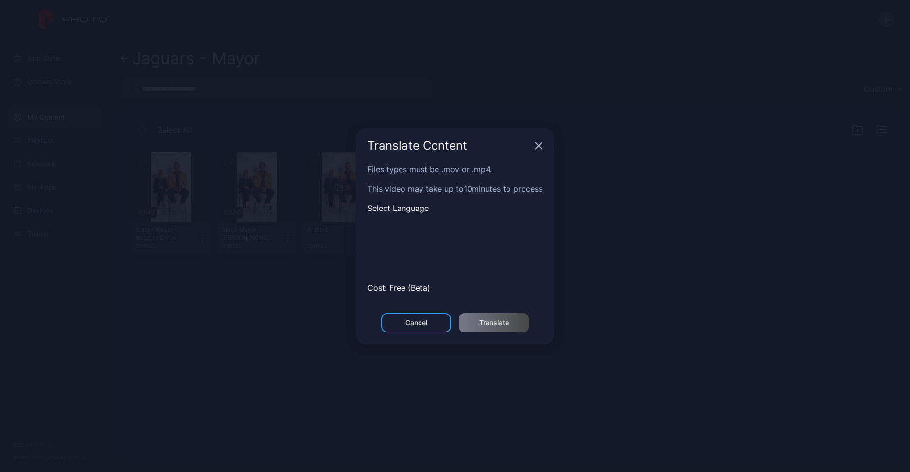
scroll to position [0, 0]
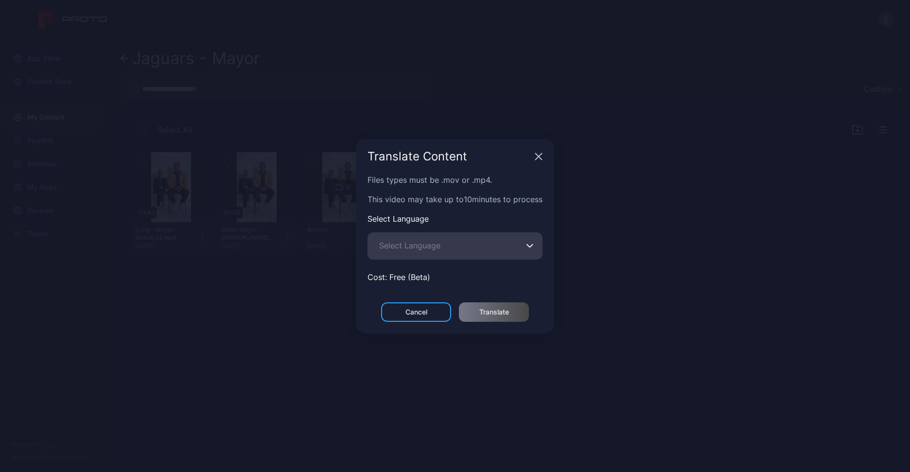
click at [410, 243] on span "Select Language" at bounding box center [409, 246] width 61 height 12
click at [410, 243] on input "Select Language" at bounding box center [454, 245] width 175 height 27
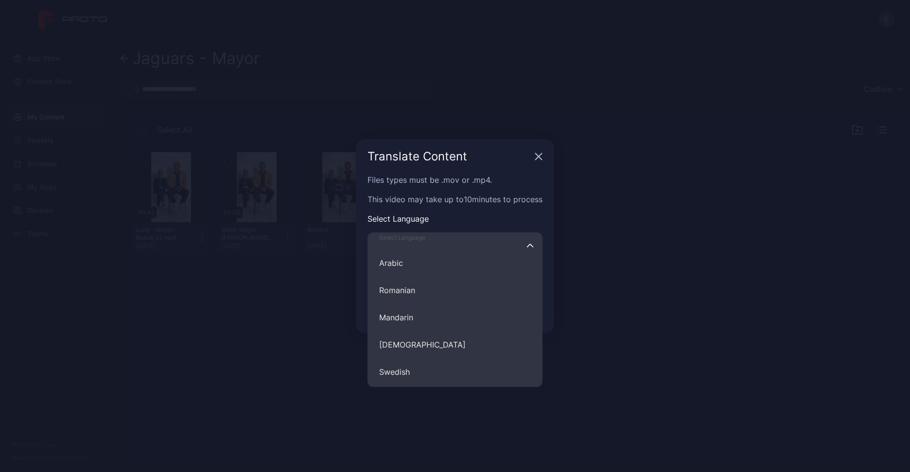
scroll to position [394, 0]
click at [416, 344] on button "[DEMOGRAPHIC_DATA]" at bounding box center [454, 341] width 175 height 27
type input "********"
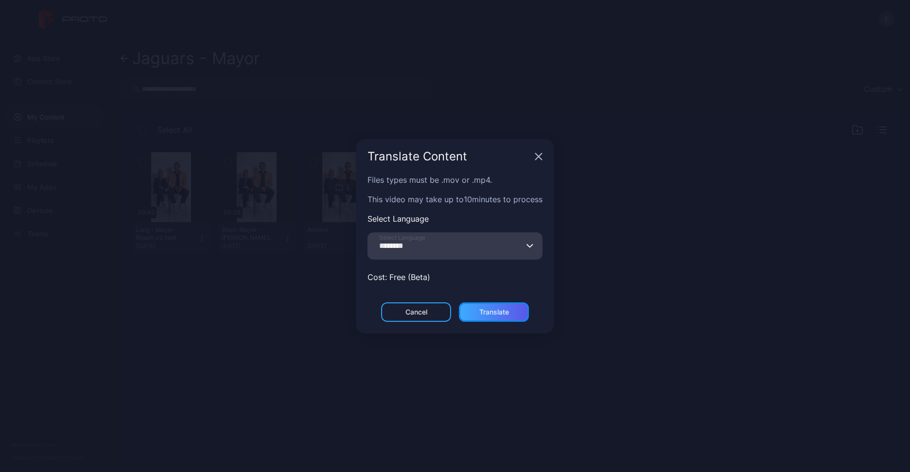
click at [472, 305] on div "Translate" at bounding box center [494, 311] width 70 height 19
